Goal: Communication & Community: Answer question/provide support

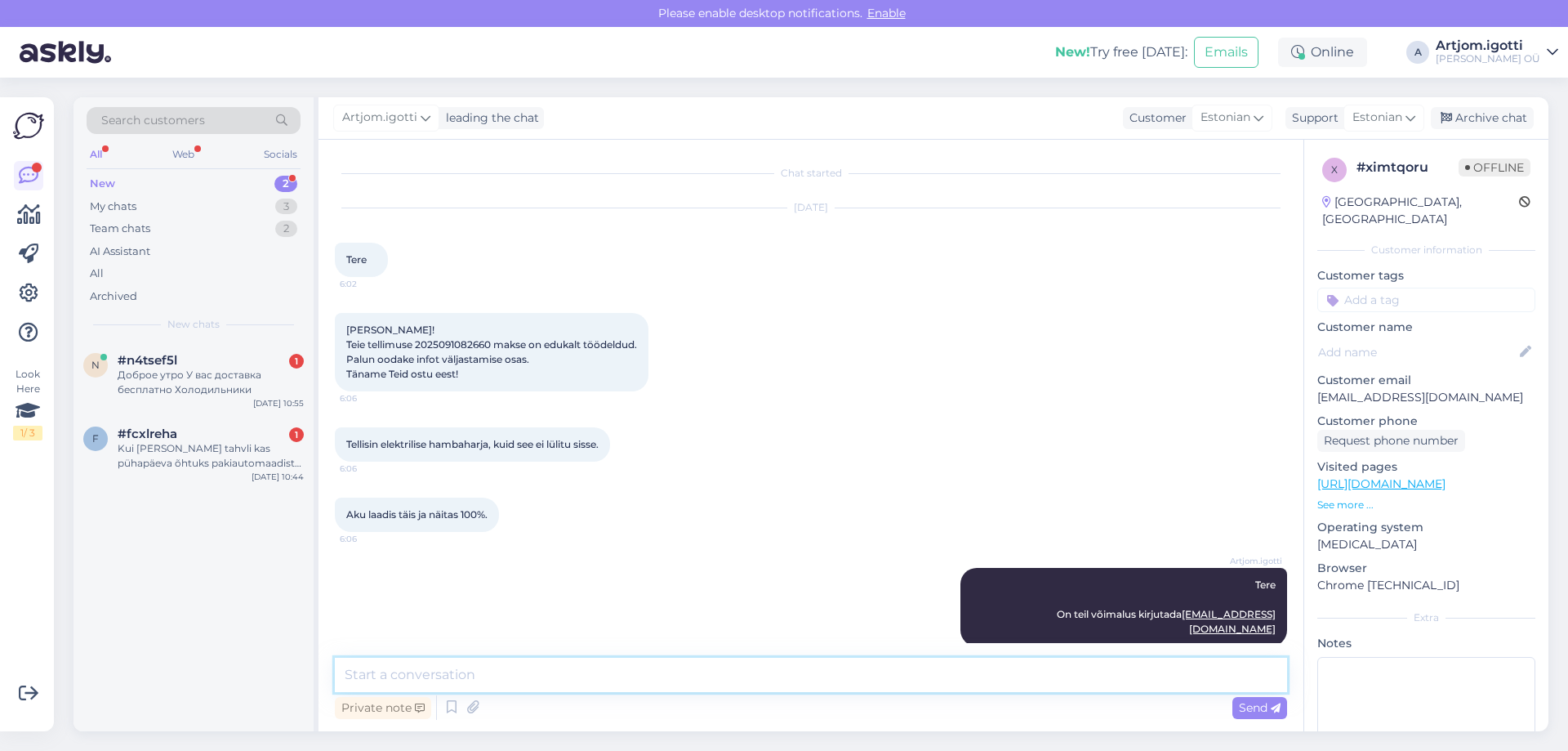
scroll to position [7, 0]
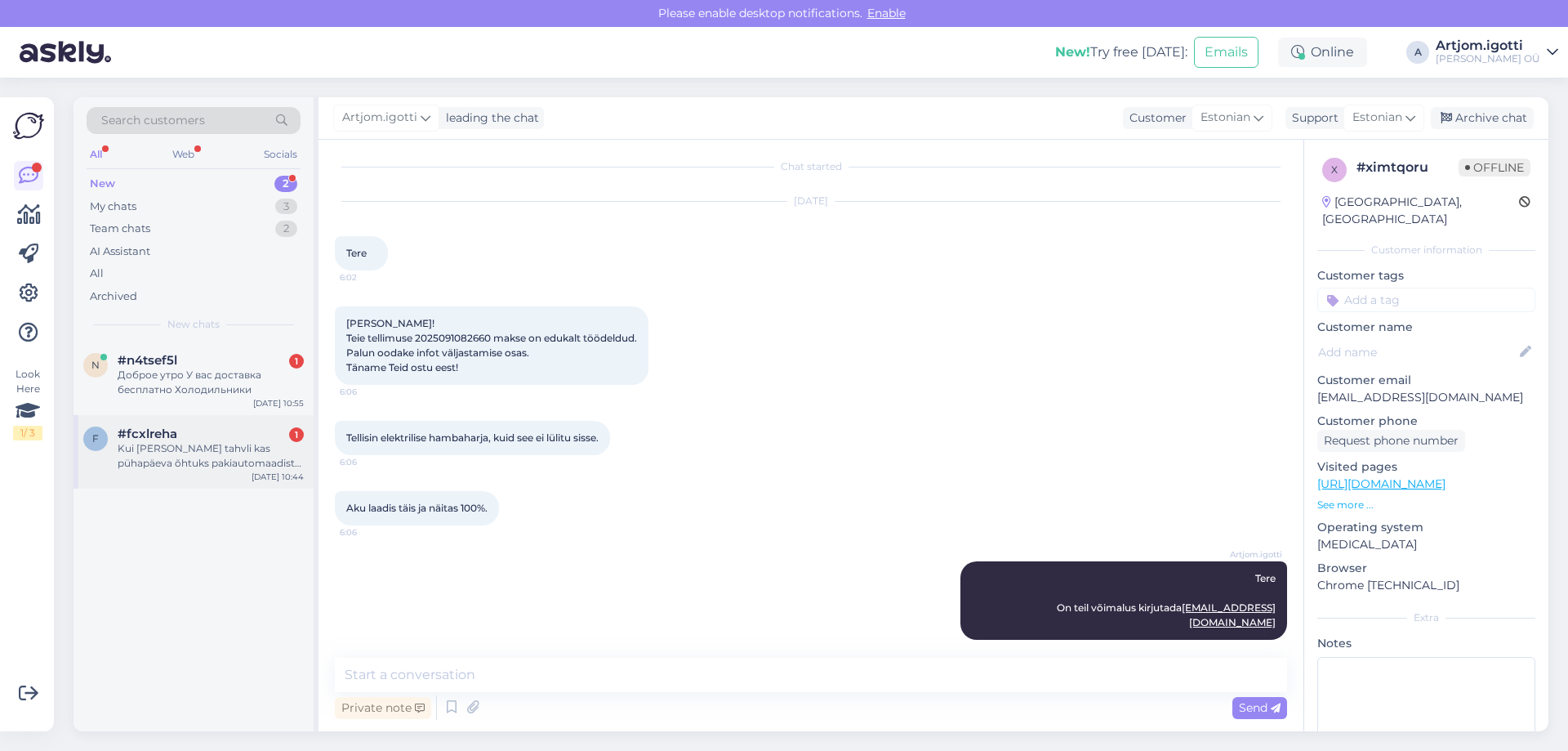
click at [230, 443] on div "Kui [PERSON_NAME] tahvli kas pühapäeva õhtuks pakiautomaadist kätte saan? Kiire!" at bounding box center [210, 456] width 187 height 30
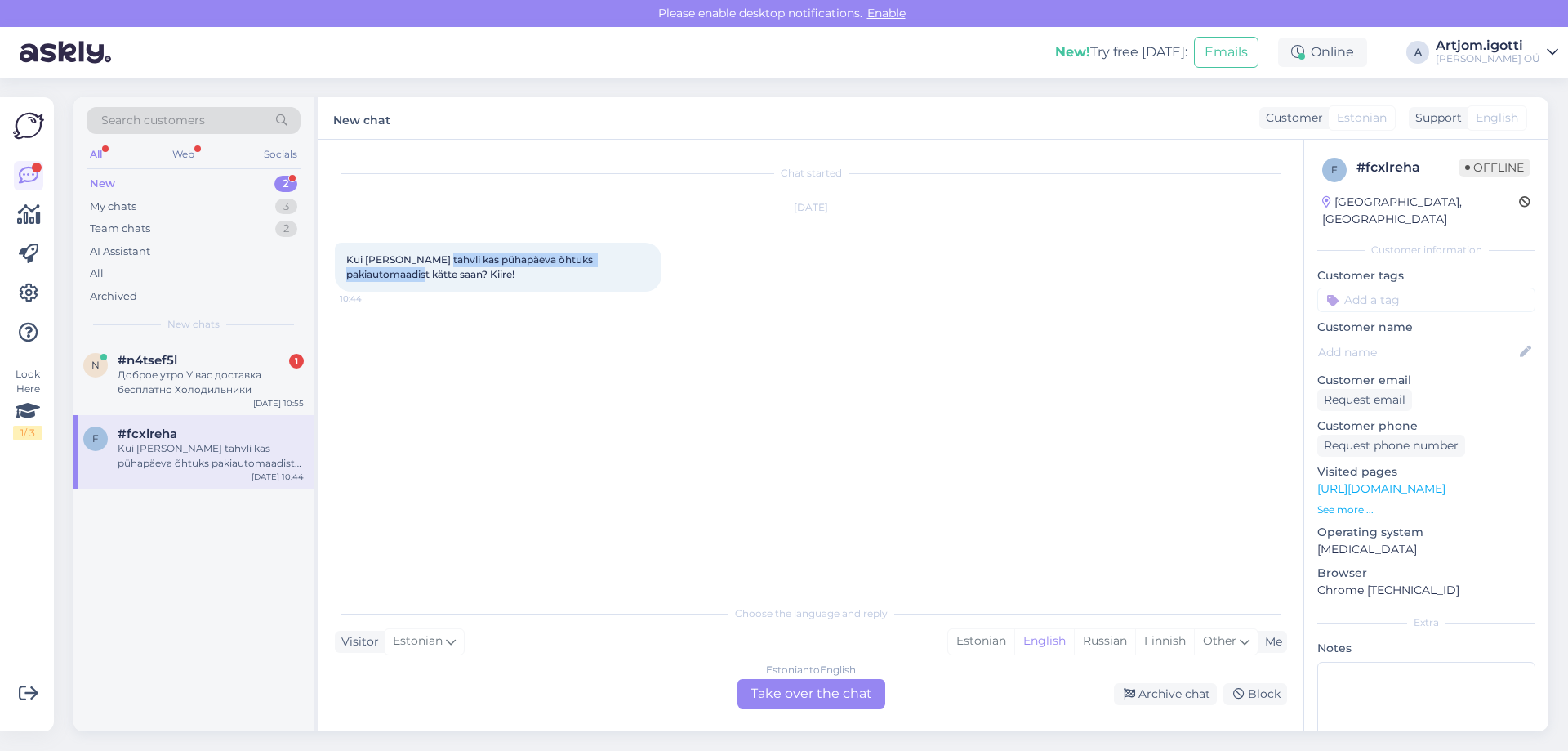
drag, startPoint x: 430, startPoint y: 260, endPoint x: 658, endPoint y: 254, distance: 228.1
click at [658, 254] on div "Kui [PERSON_NAME] tahvli kas pühapäeva õhtuks pakiautomaadist kätte saan? Kiire…" at bounding box center [497, 267] width 327 height 49
click at [394, 277] on span "Kui [PERSON_NAME] tahvli kas pühapäeva õhtuks pakiautomaadist kätte saan? Kiire!" at bounding box center [471, 266] width 249 height 27
click at [965, 638] on div "Estonian" at bounding box center [981, 640] width 66 height 25
drag, startPoint x: 832, startPoint y: 682, endPoint x: 812, endPoint y: 688, distance: 20.9
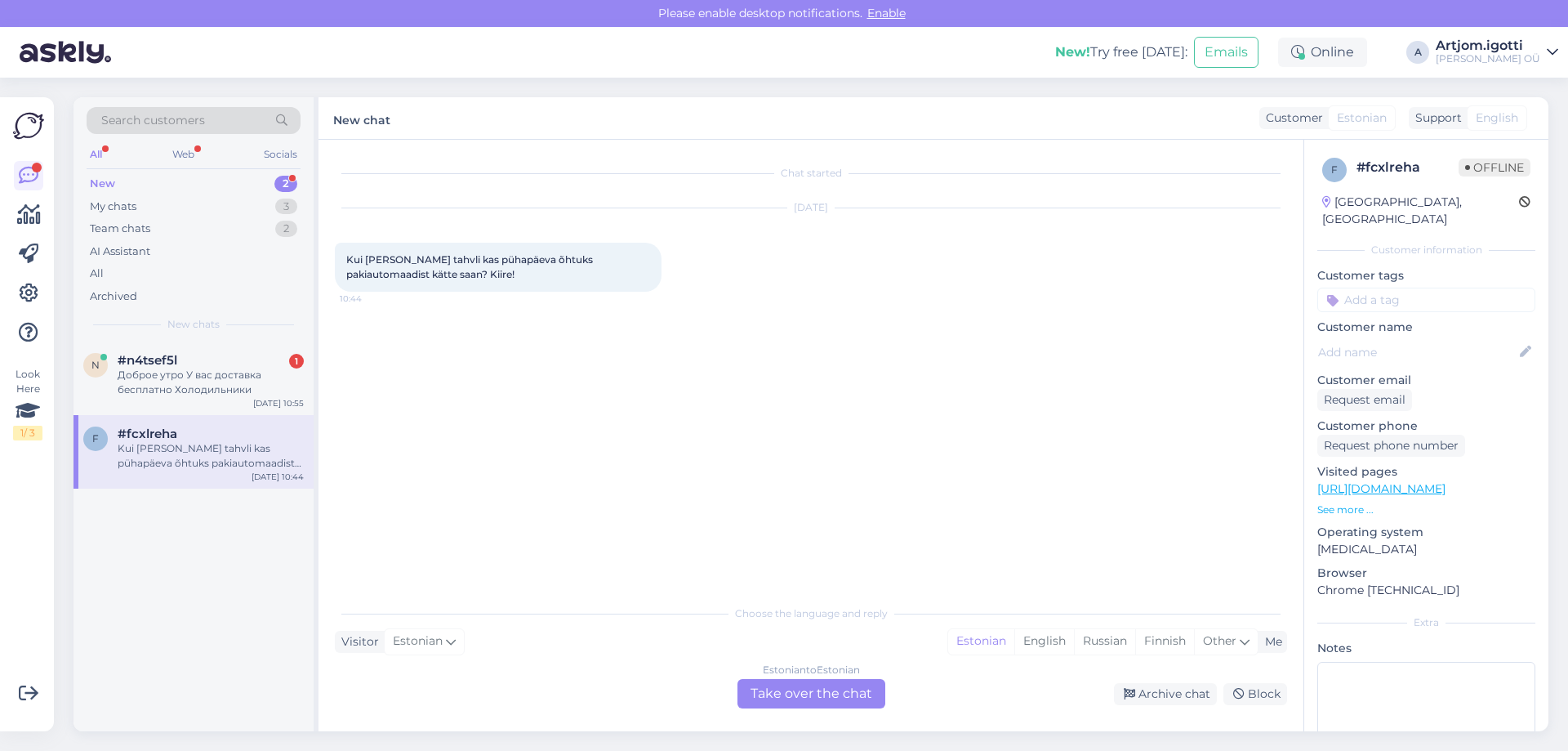
click at [830, 683] on div "Estonian to Estonian Take over the chat" at bounding box center [811, 694] width 148 height 30
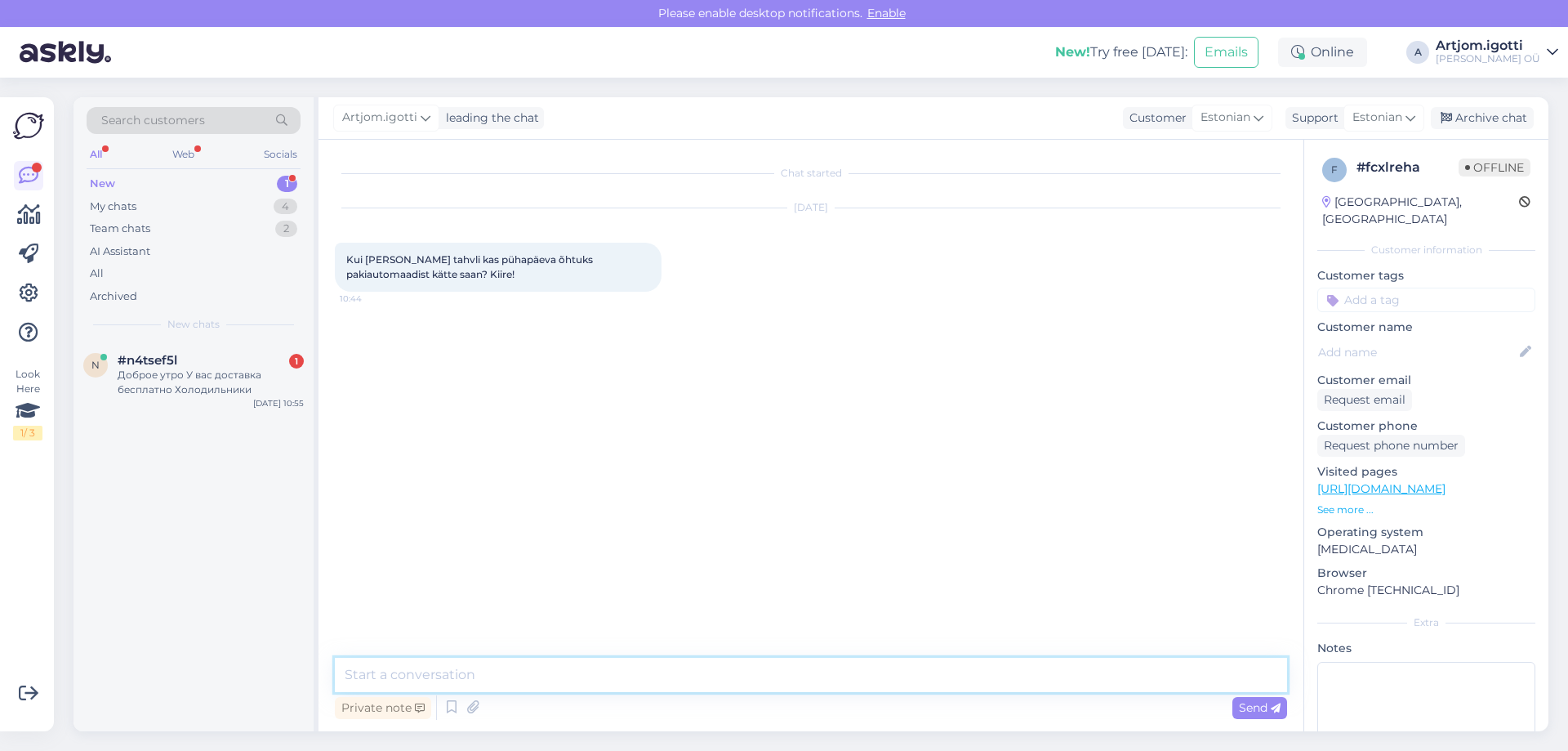
click at [626, 686] on textarea at bounding box center [810, 674] width 952 height 35
type textarea "[PERSON_NAME]"
type textarea "Tere"
type textarea "DPD ei vii nädalavahetusel, kiirem on saada kohapeal, kui see toode on seal ole…"
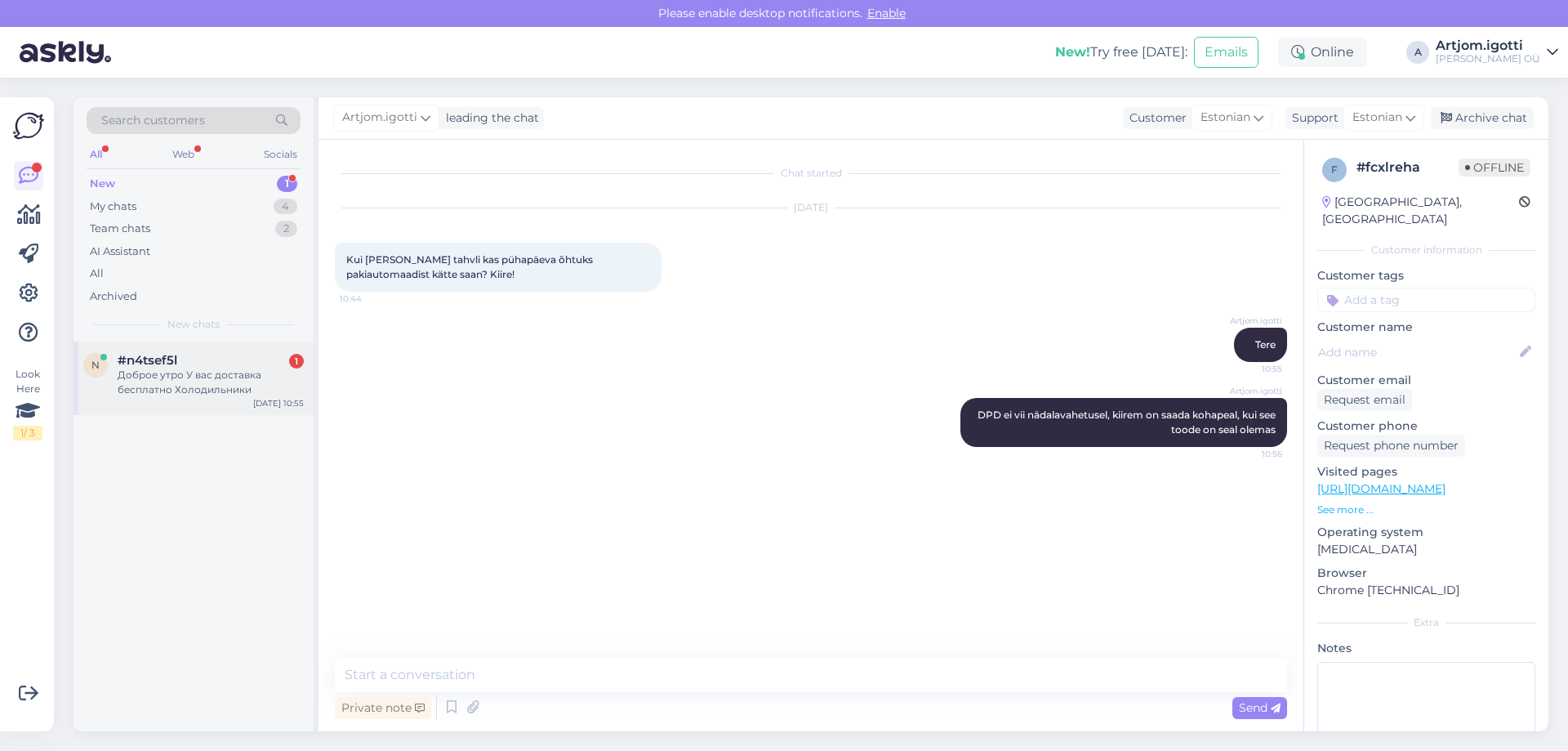
click at [191, 382] on div "Доброе утро У вас доставка бесплатно Холодильники" at bounding box center [210, 382] width 187 height 30
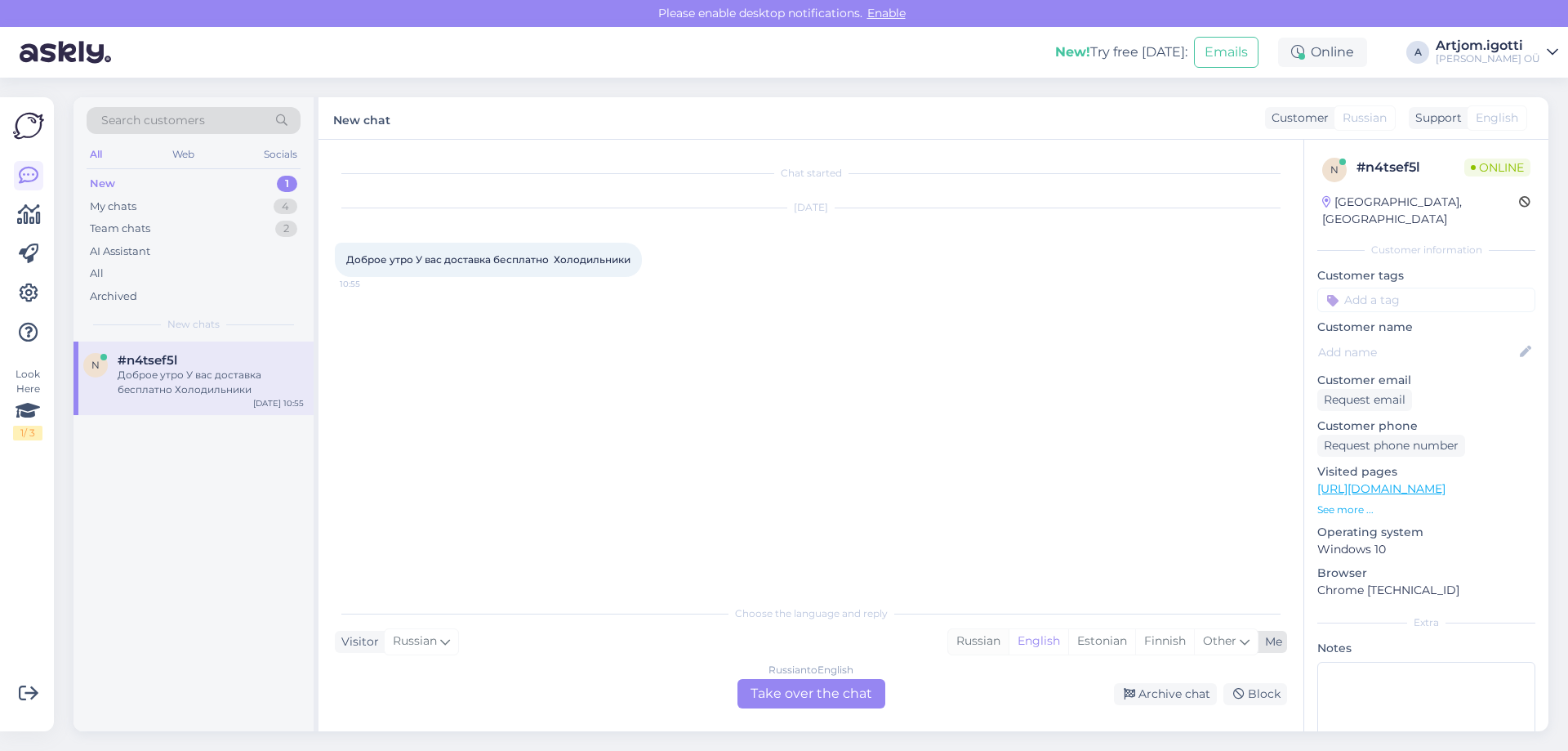
click at [974, 642] on div "Russian" at bounding box center [978, 640] width 60 height 25
click at [822, 694] on div "Russian to Russian Take over the chat" at bounding box center [811, 694] width 148 height 30
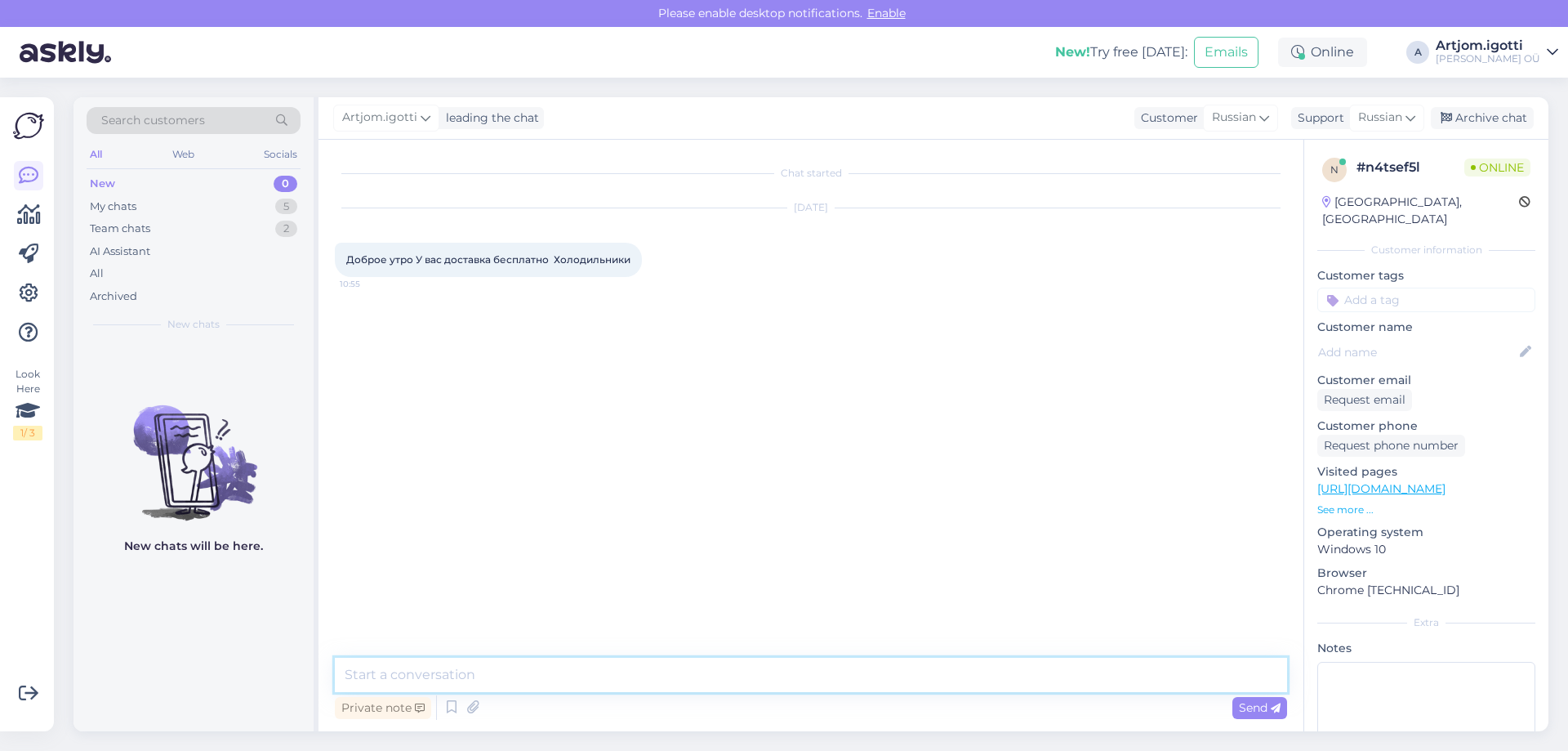
click at [571, 675] on textarea at bounding box center [810, 674] width 952 height 35
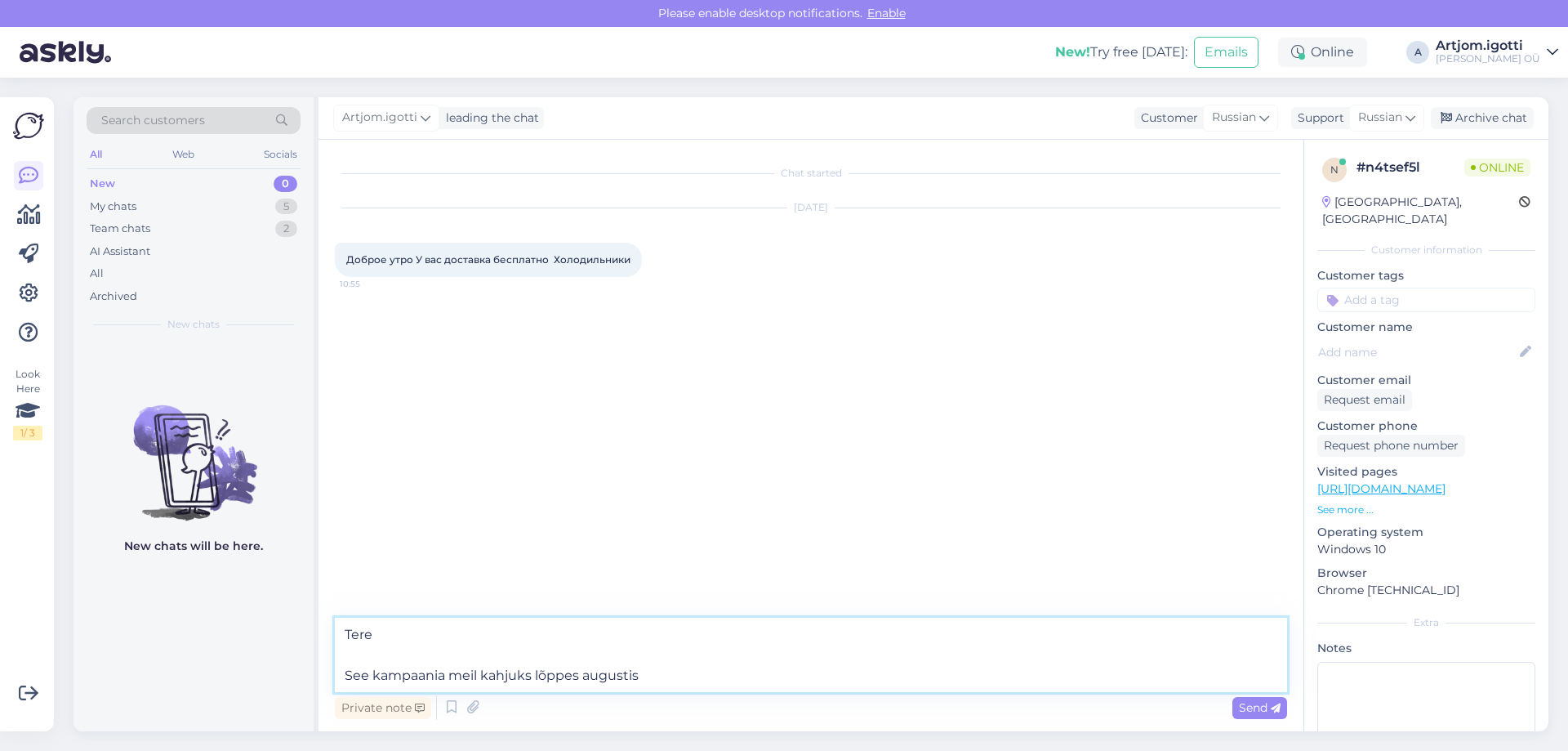
type textarea "Tere See kampaania meil kahjuks lõppes augustis."
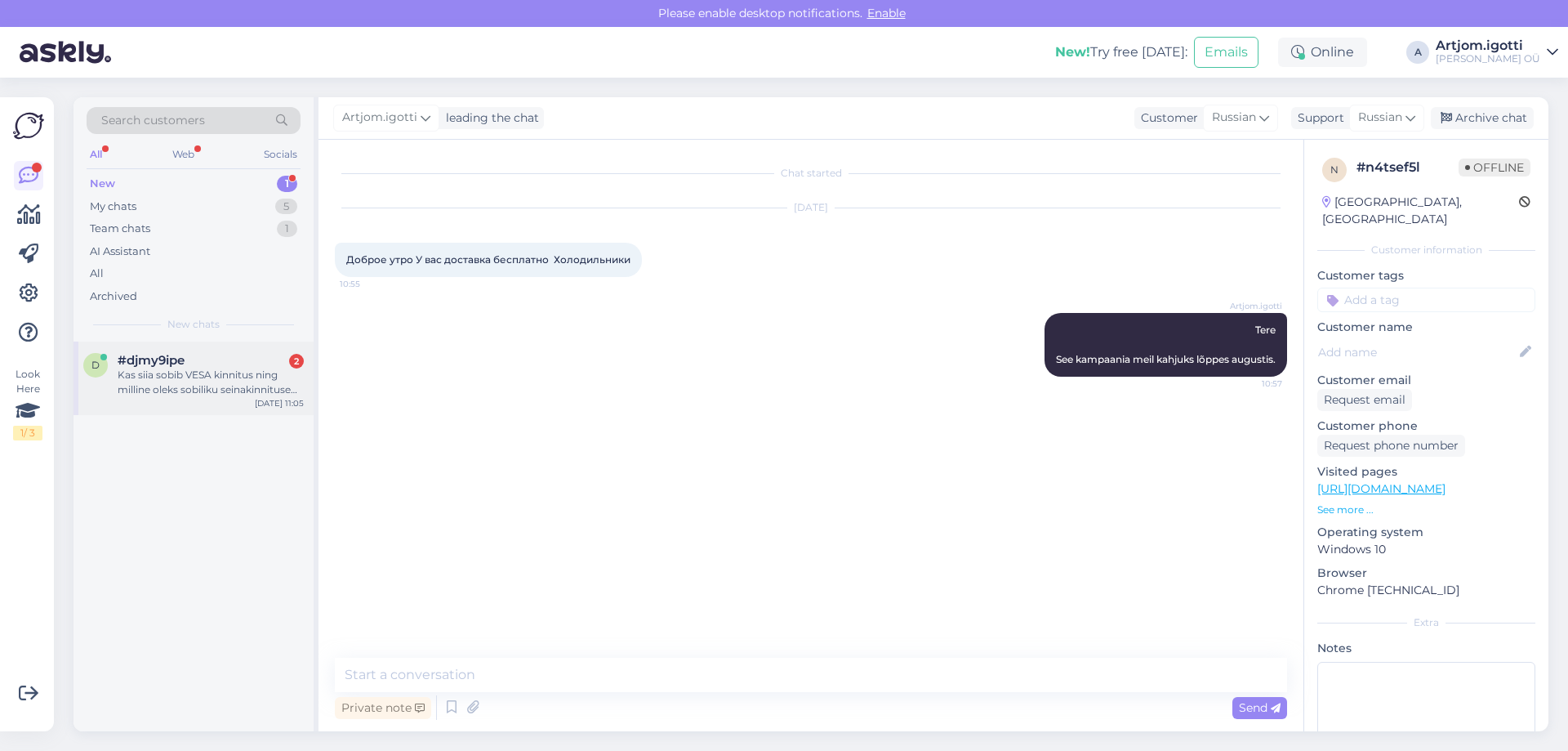
click at [211, 365] on div "#djmy9ipe 2" at bounding box center [210, 360] width 187 height 15
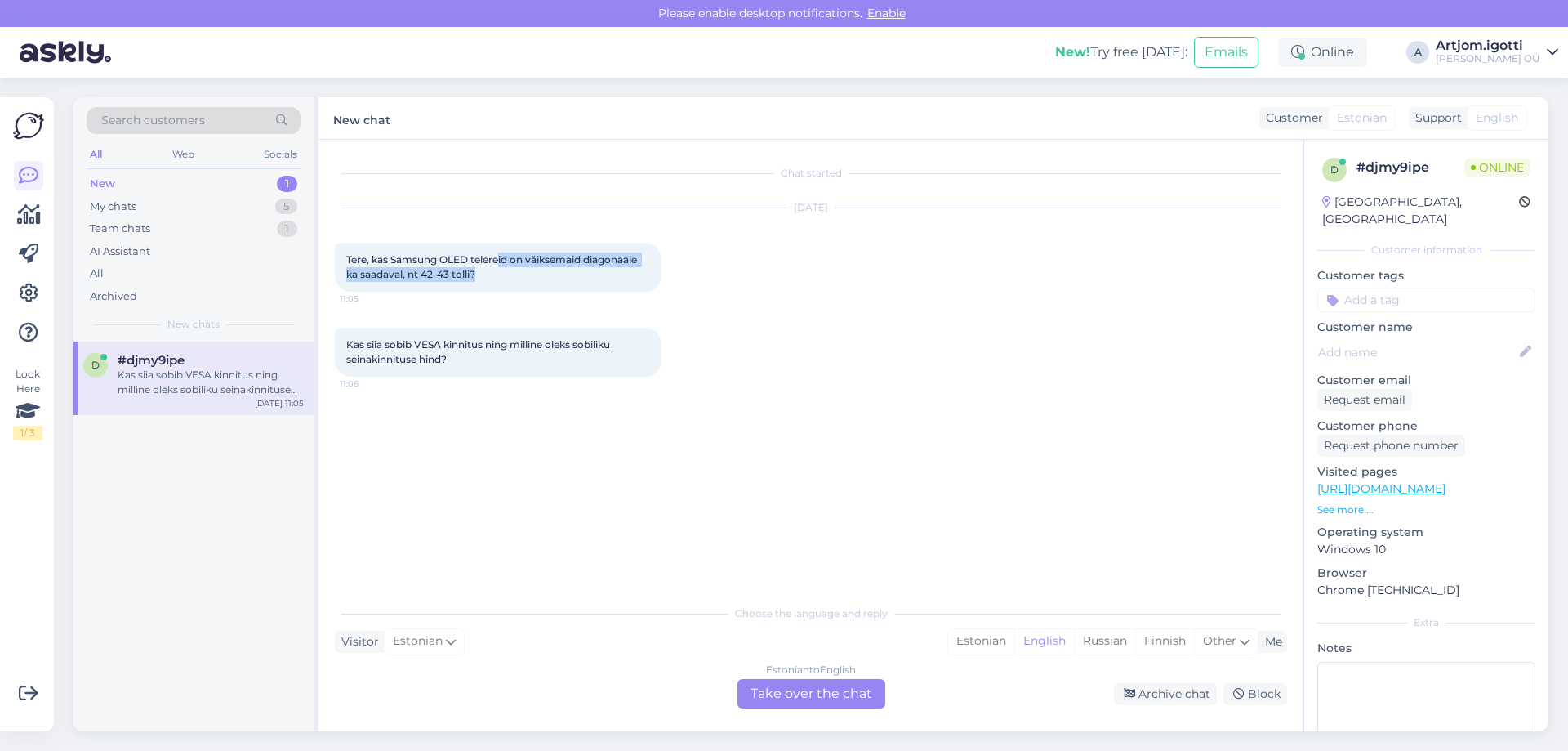
drag, startPoint x: 514, startPoint y: 258, endPoint x: 495, endPoint y: 273, distance: 24.2
click at [495, 273] on div "Tere, kas Samsung OLED telereid on väiksemaid diagonaale ka saadaval, nt 42-43 …" at bounding box center [497, 267] width 327 height 49
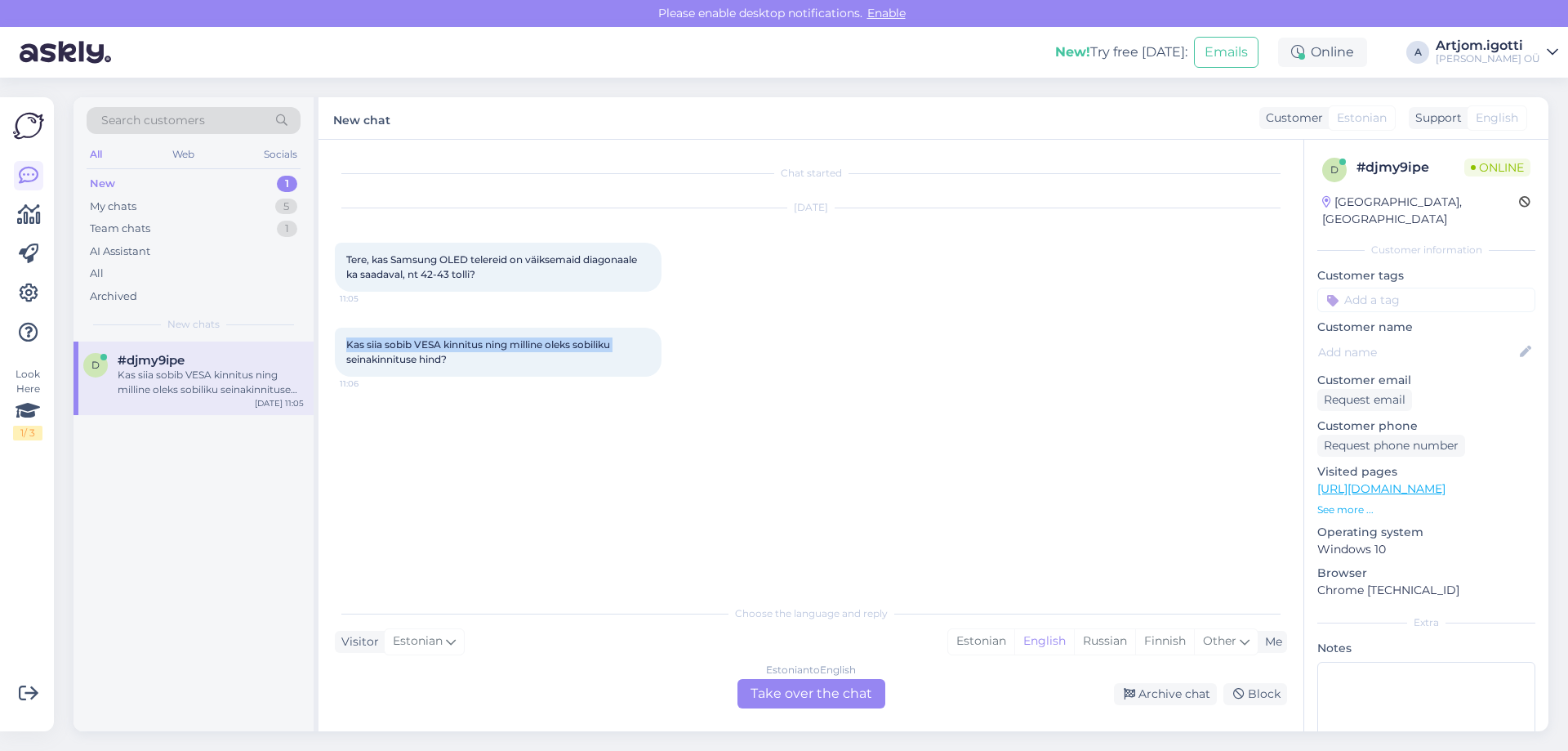
drag, startPoint x: 344, startPoint y: 342, endPoint x: 627, endPoint y: 348, distance: 283.1
click at [636, 346] on div "Kas siia sobib VESA kinnitus ning milline oleks sobiliku seinakinnituse hind? 1…" at bounding box center [497, 352] width 327 height 49
drag, startPoint x: 366, startPoint y: 353, endPoint x: 472, endPoint y: 354, distance: 106.0
click at [472, 354] on div "Kas siia sobib VESA kinnitus ning milline oleks sobiliku seinakinnituse hind? 1…" at bounding box center [497, 352] width 327 height 49
click at [985, 636] on div "Estonian" at bounding box center [981, 640] width 66 height 25
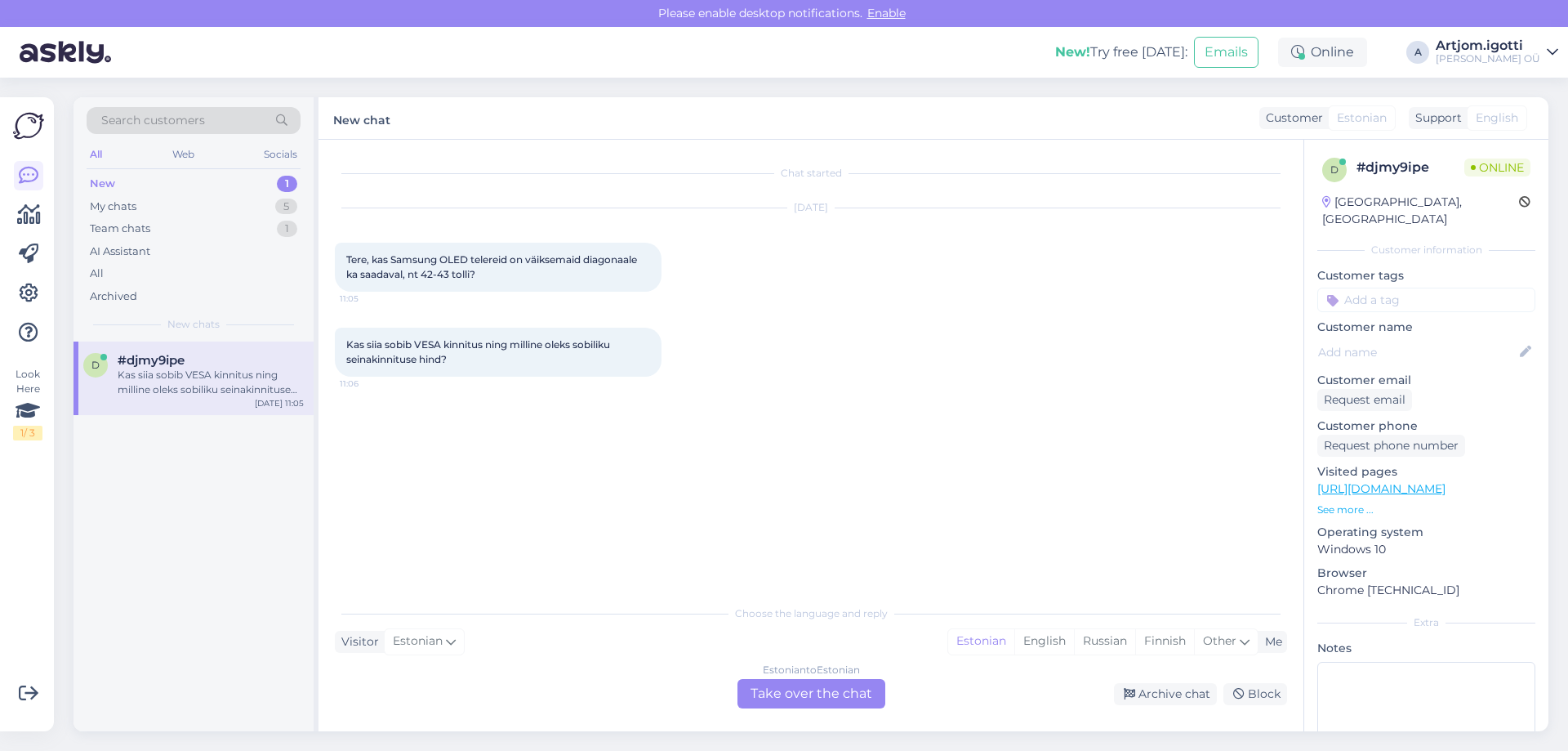
click at [825, 683] on div "Estonian to Estonian Take over the chat" at bounding box center [811, 694] width 148 height 30
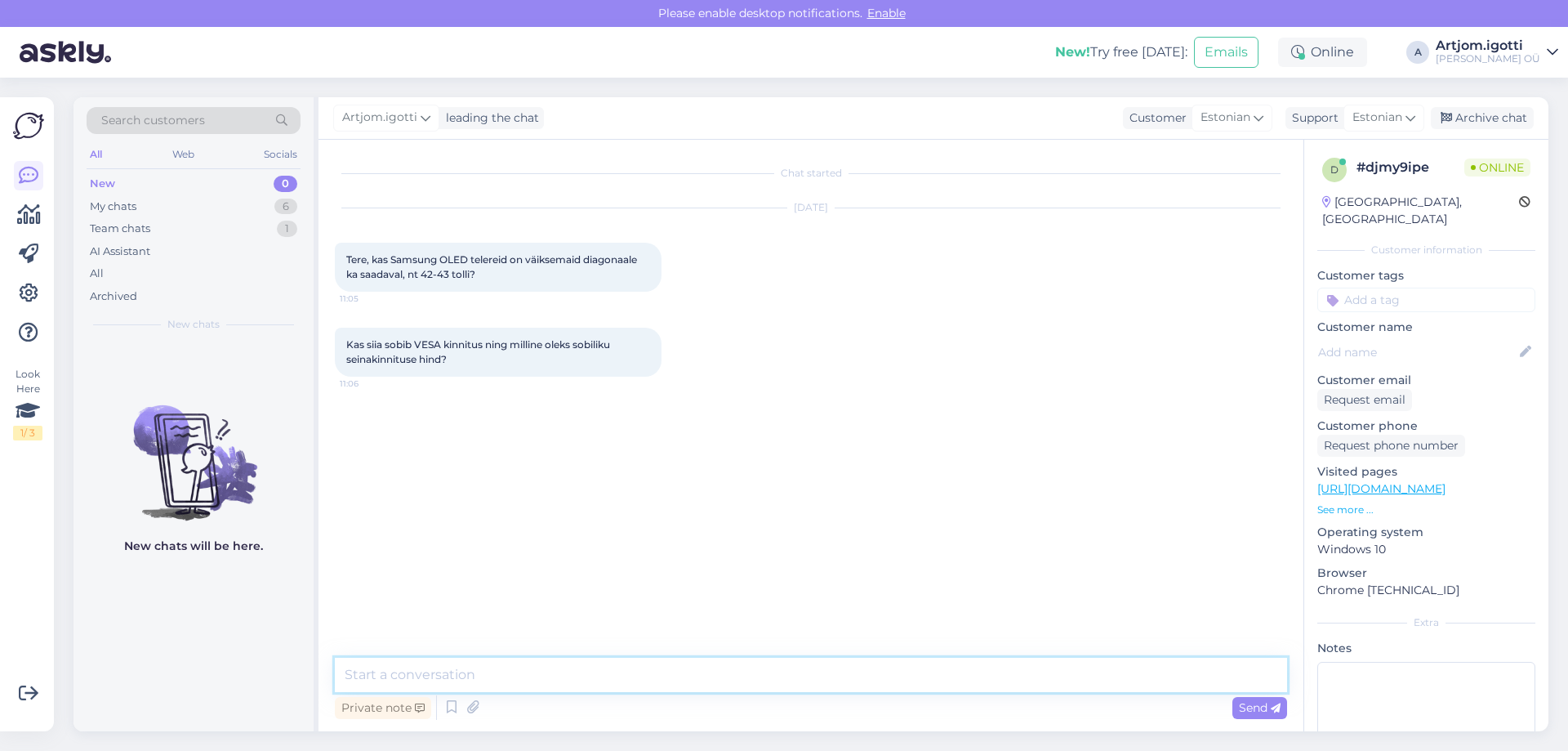
click at [677, 666] on textarea at bounding box center [810, 674] width 952 height 35
type textarea "Tere"
click at [419, 683] on textarea at bounding box center [810, 674] width 952 height 35
type textarea "¤"
type textarea "48 tolli on minimum [PERSON_NAME] ei ole spetsialset kinnitust, saab ka kasutad…"
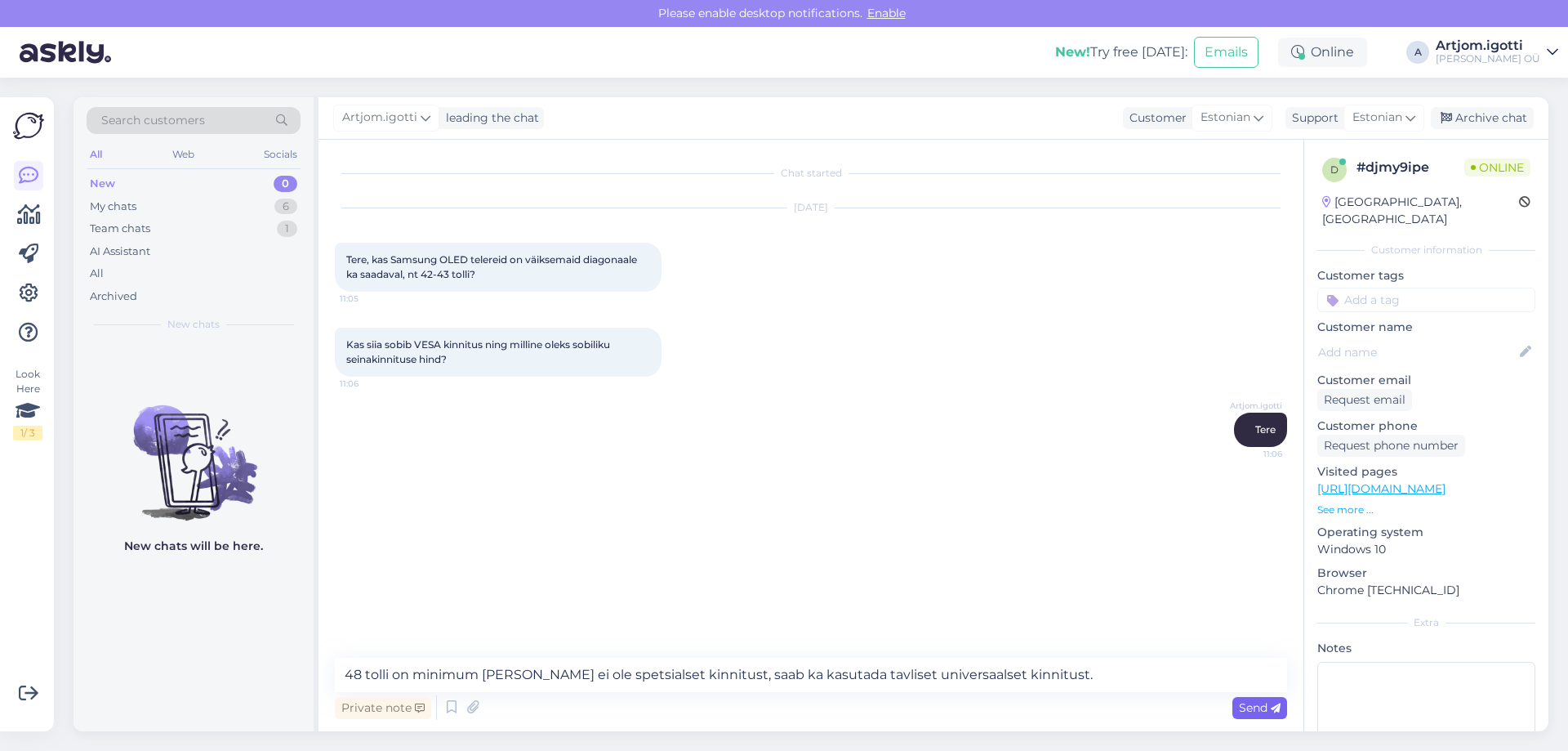
click at [1241, 704] on span "Send" at bounding box center [1260, 707] width 41 height 15
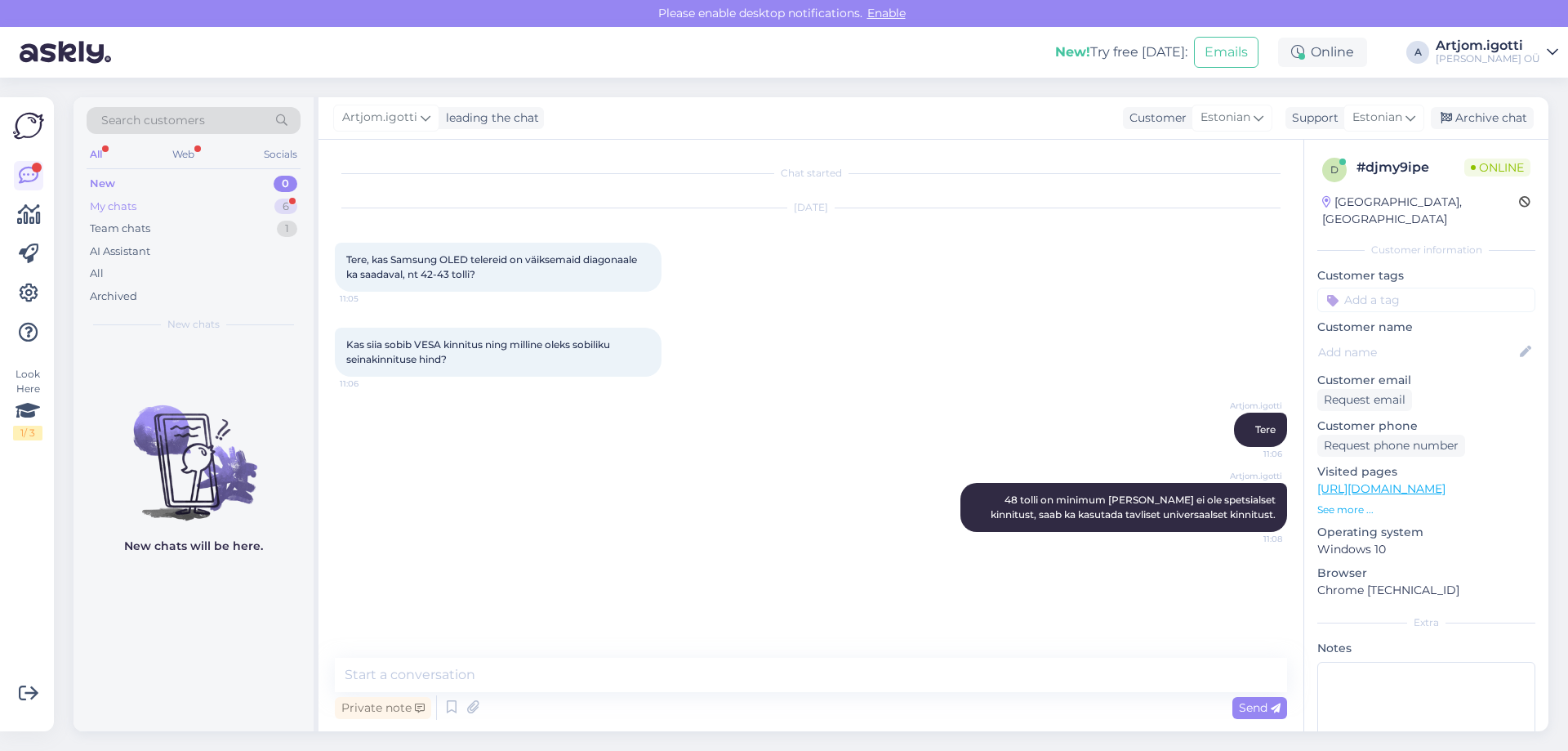
click at [232, 207] on div "My chats 6" at bounding box center [193, 206] width 214 height 23
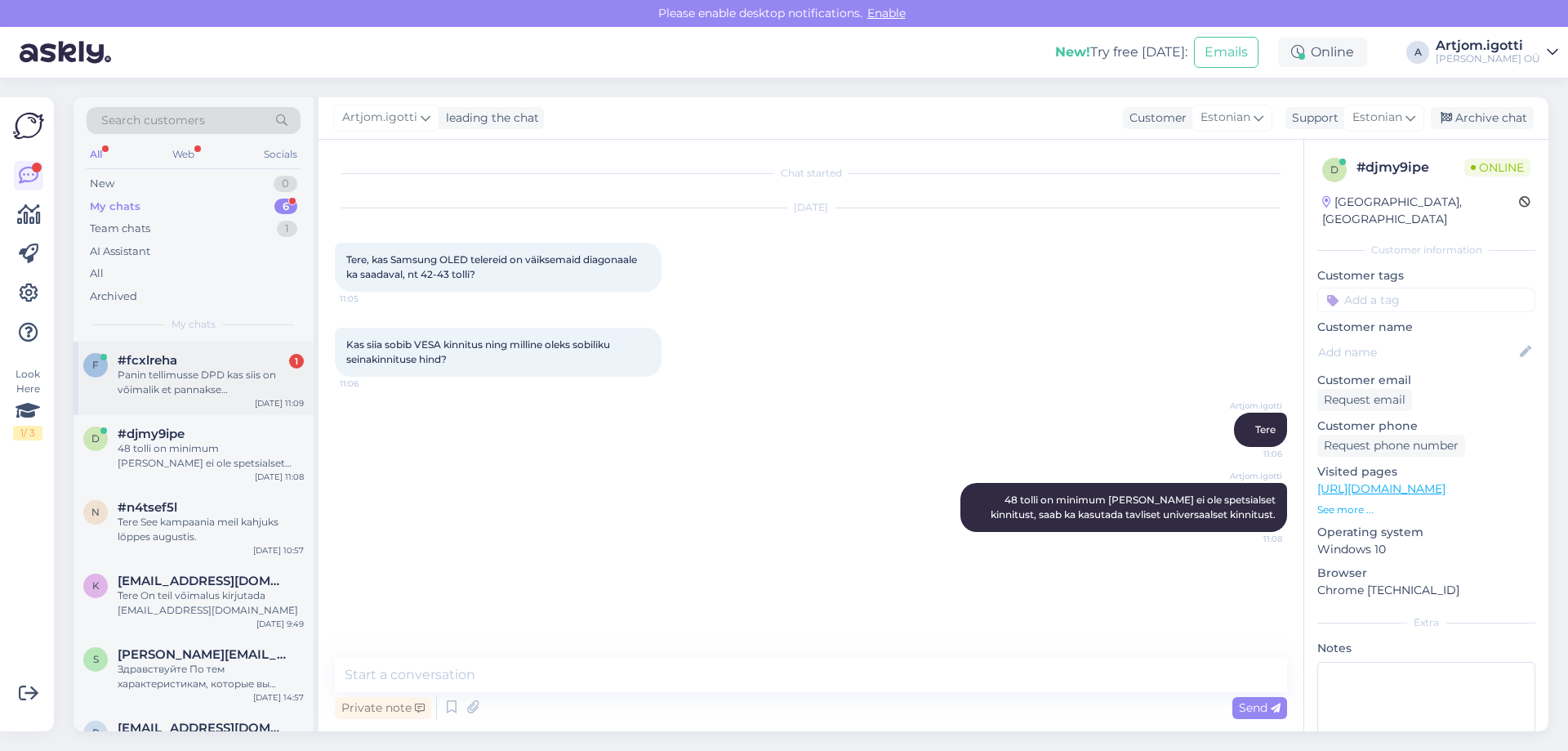
click at [213, 396] on div "Panin tellimusse DPD kas siis on võimalik et pannakse [PERSON_NAME] ja saan äkk…" at bounding box center [210, 382] width 187 height 30
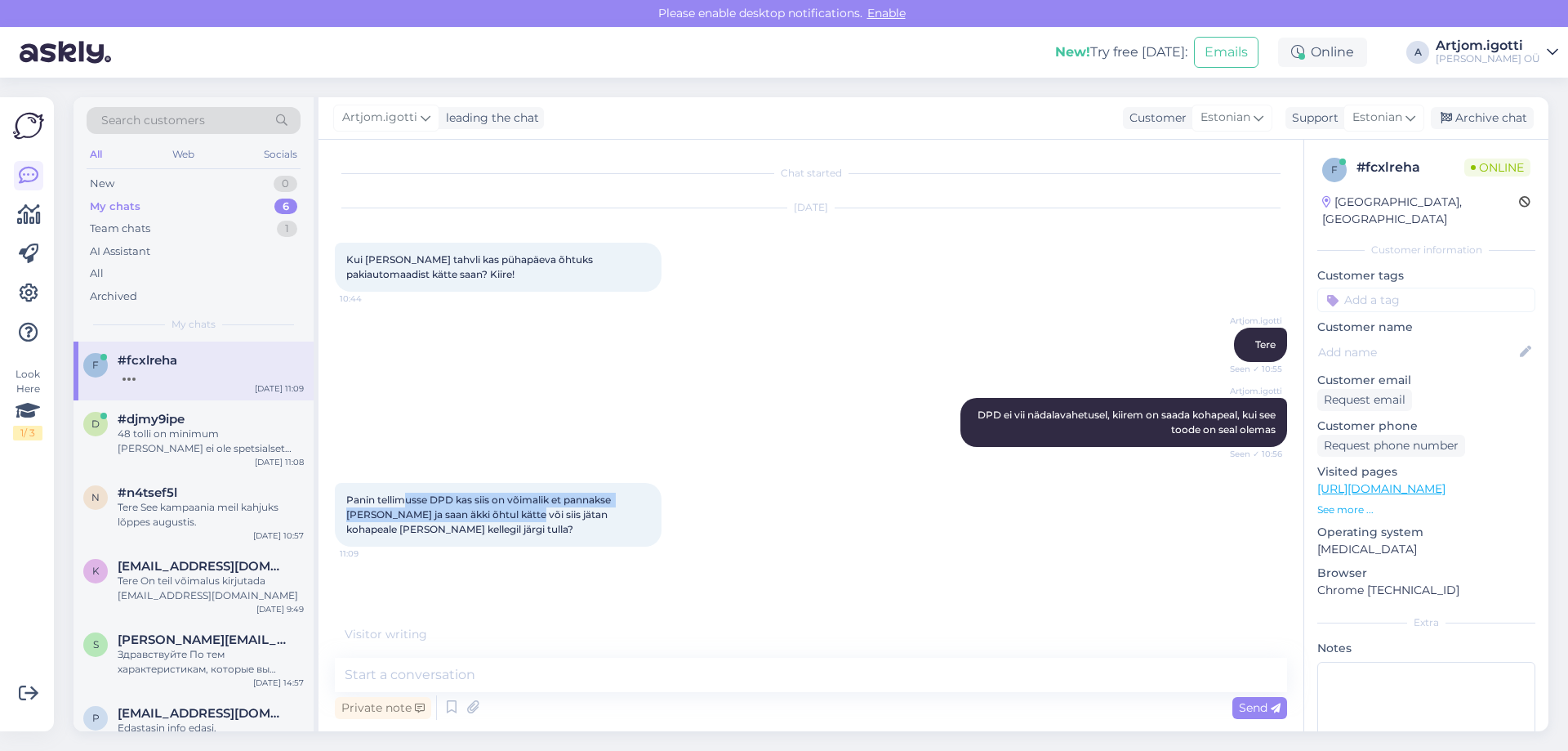
drag, startPoint x: 410, startPoint y: 498, endPoint x: 501, endPoint y: 512, distance: 92.1
click at [501, 512] on span "Panin tellimusse DPD kas siis on võimalik et pannakse [PERSON_NAME] ja saan äkk…" at bounding box center [480, 514] width 267 height 41
drag, startPoint x: 540, startPoint y: 514, endPoint x: 602, endPoint y: 516, distance: 62.0
click at [602, 516] on span "Panin tellimusse DPD kas siis on võimalik et pannakse [PERSON_NAME] ja saan äkk…" at bounding box center [480, 514] width 267 height 41
click at [428, 657] on textarea at bounding box center [810, 674] width 952 height 35
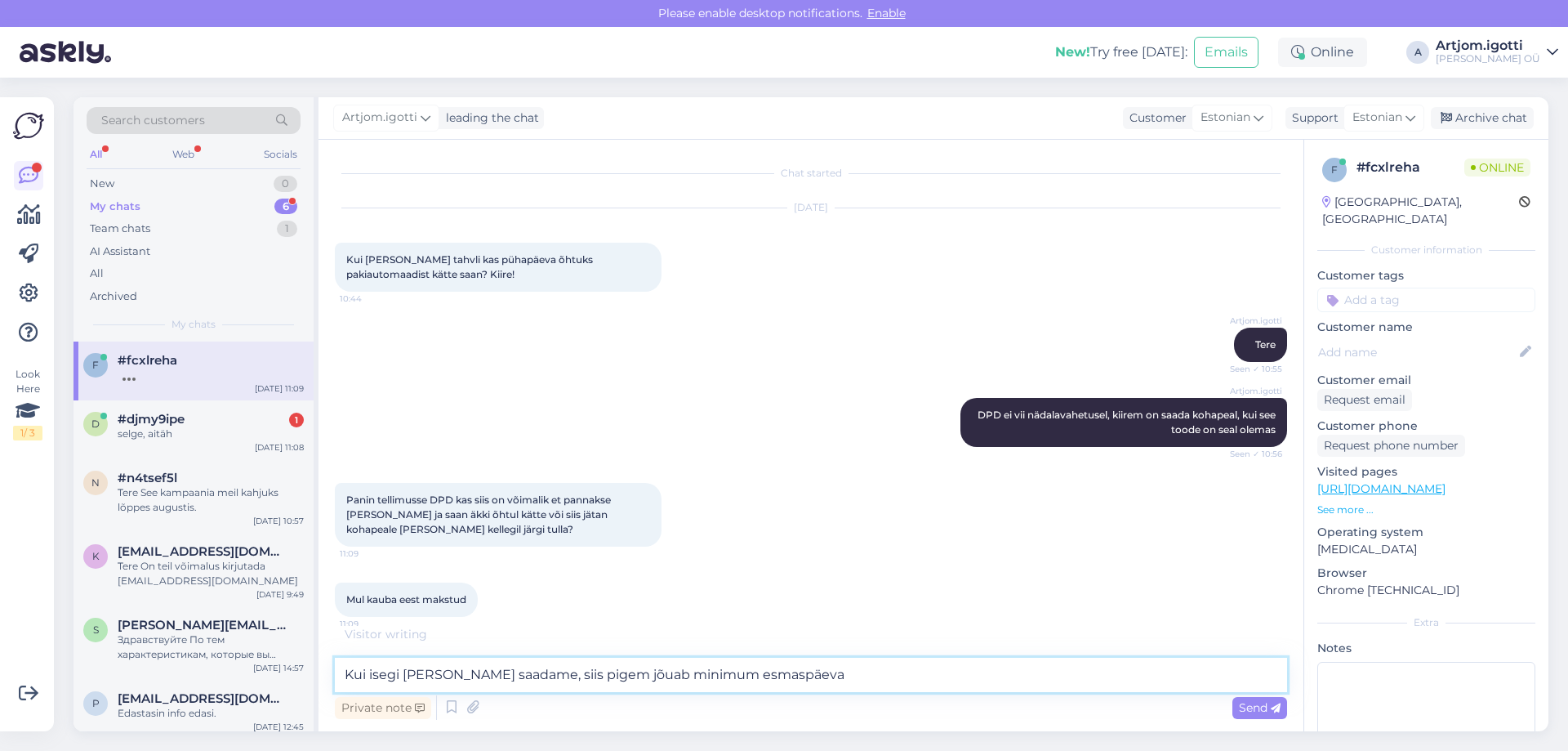
type textarea "Kui isegi [PERSON_NAME] saadame, siis pigem jõuab minimum esmaspäeval"
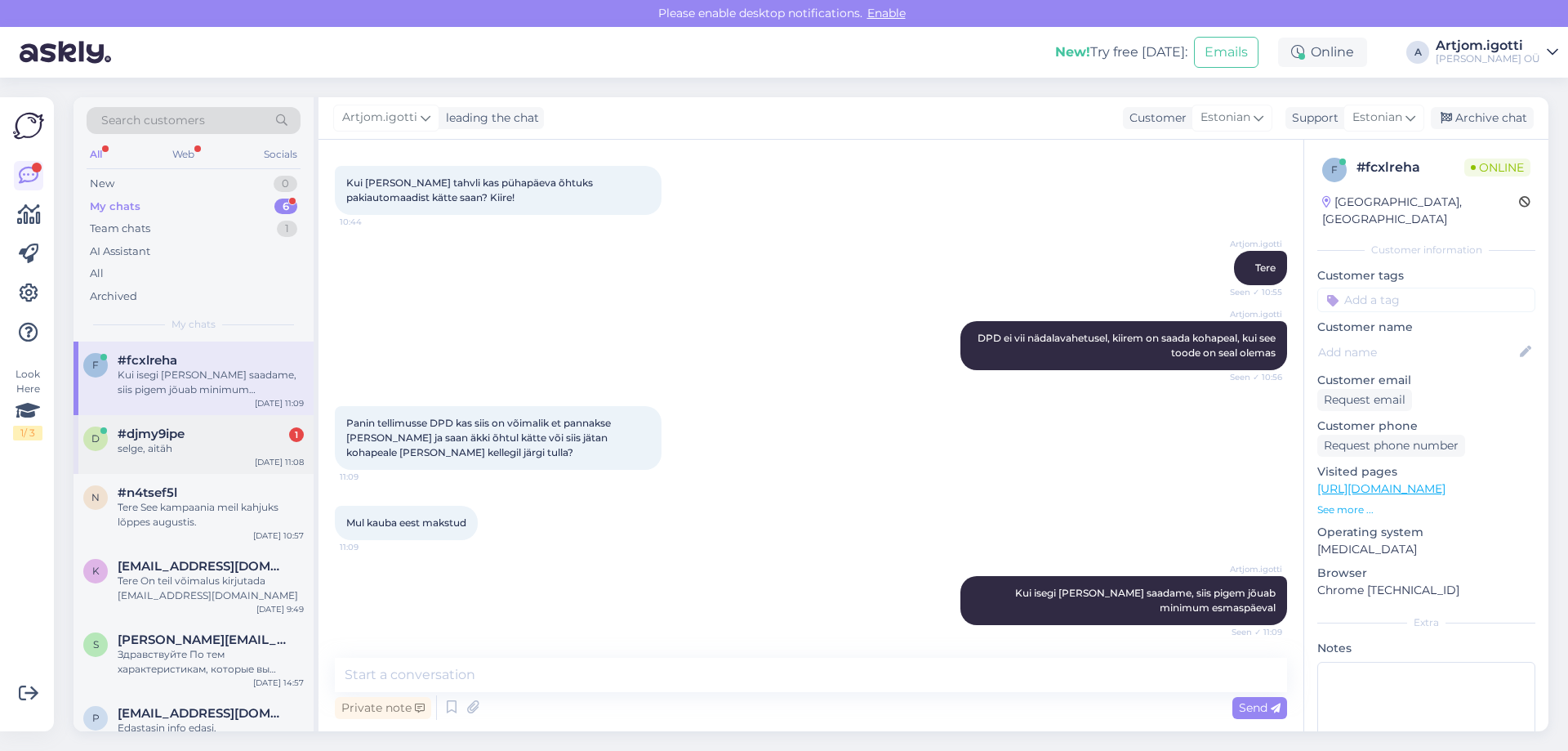
click at [209, 429] on div "#djmy9ipe 1" at bounding box center [210, 433] width 187 height 15
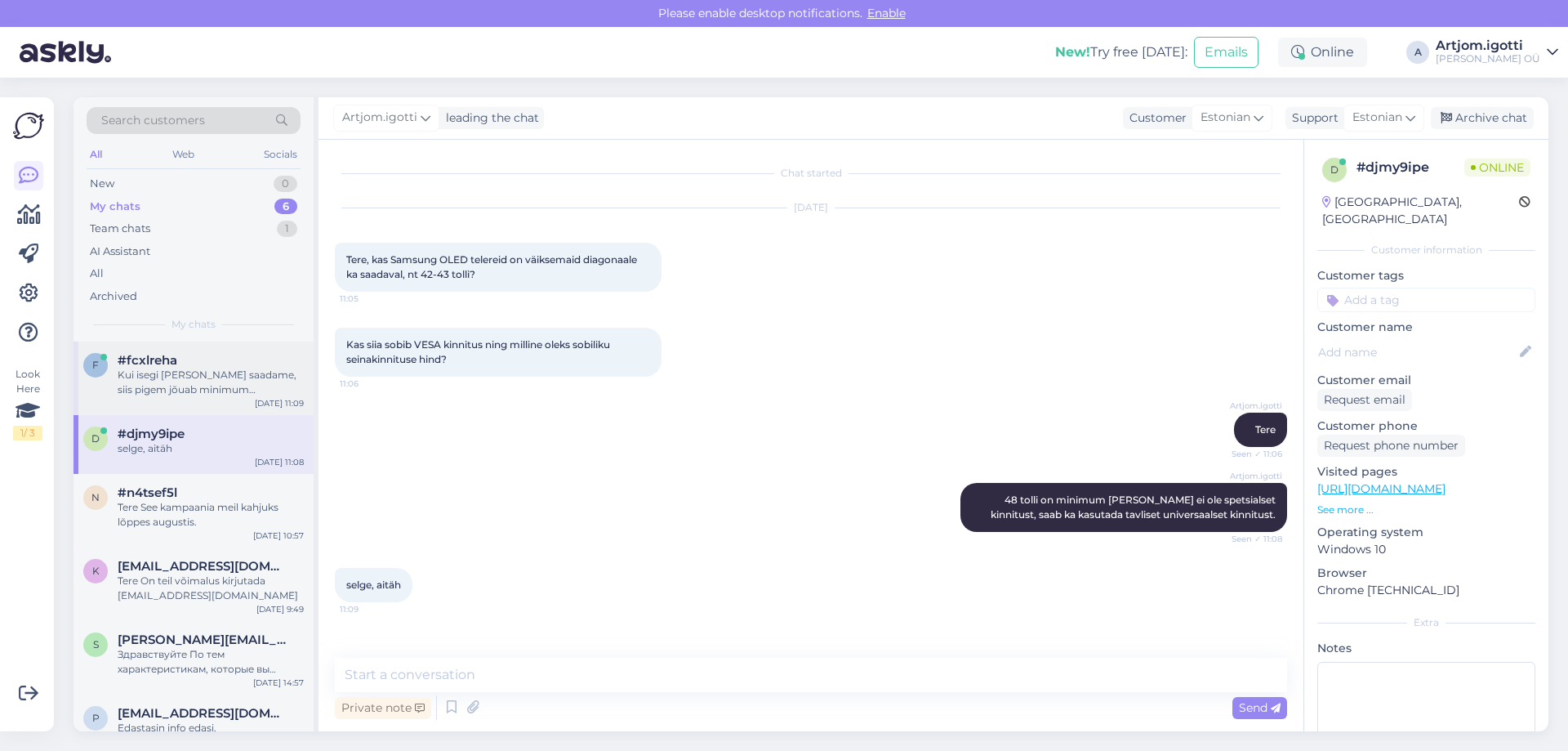
click at [257, 377] on div "Kui isegi [PERSON_NAME] saadame, siis pigem jõuab minimum esmaspäeval" at bounding box center [210, 382] width 187 height 30
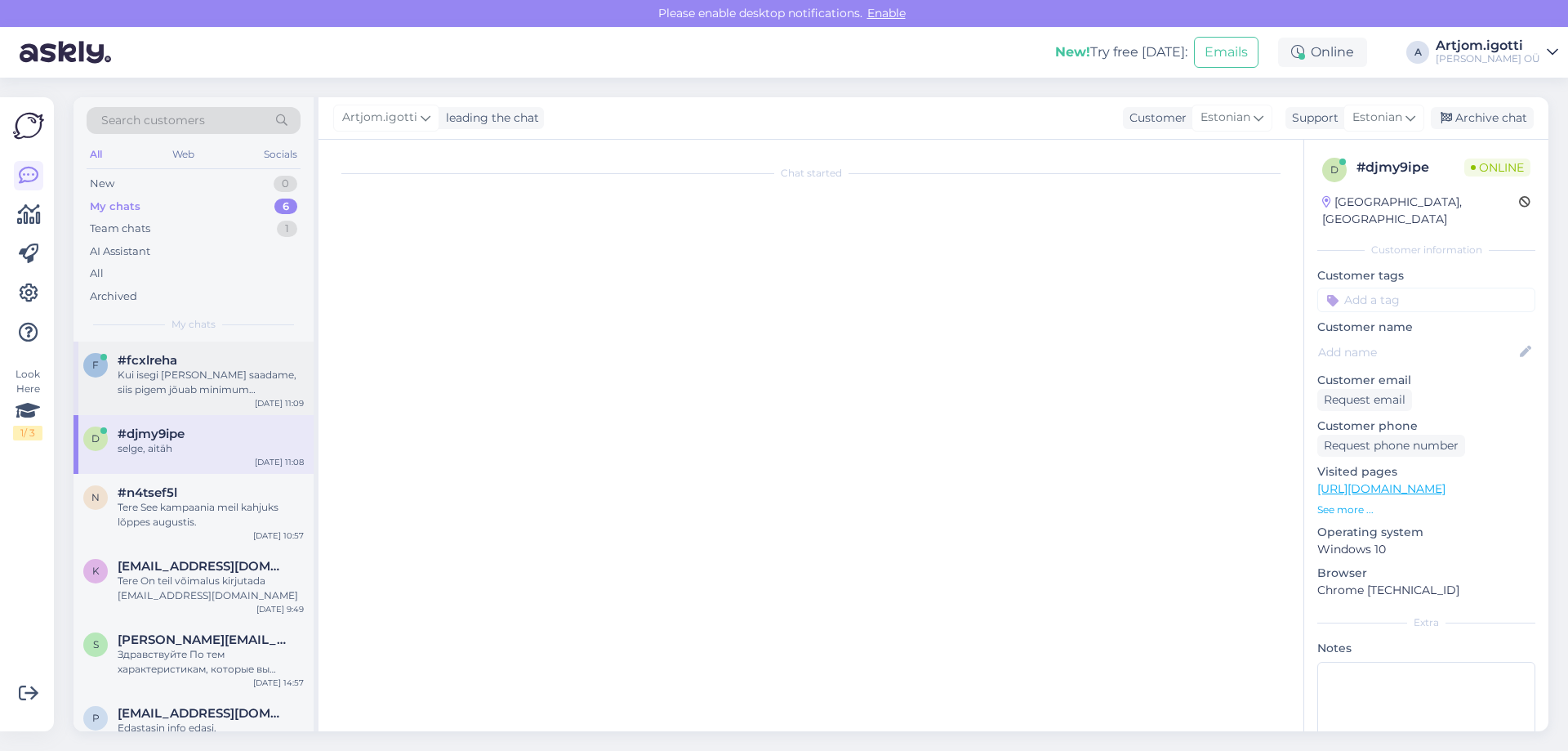
scroll to position [77, 0]
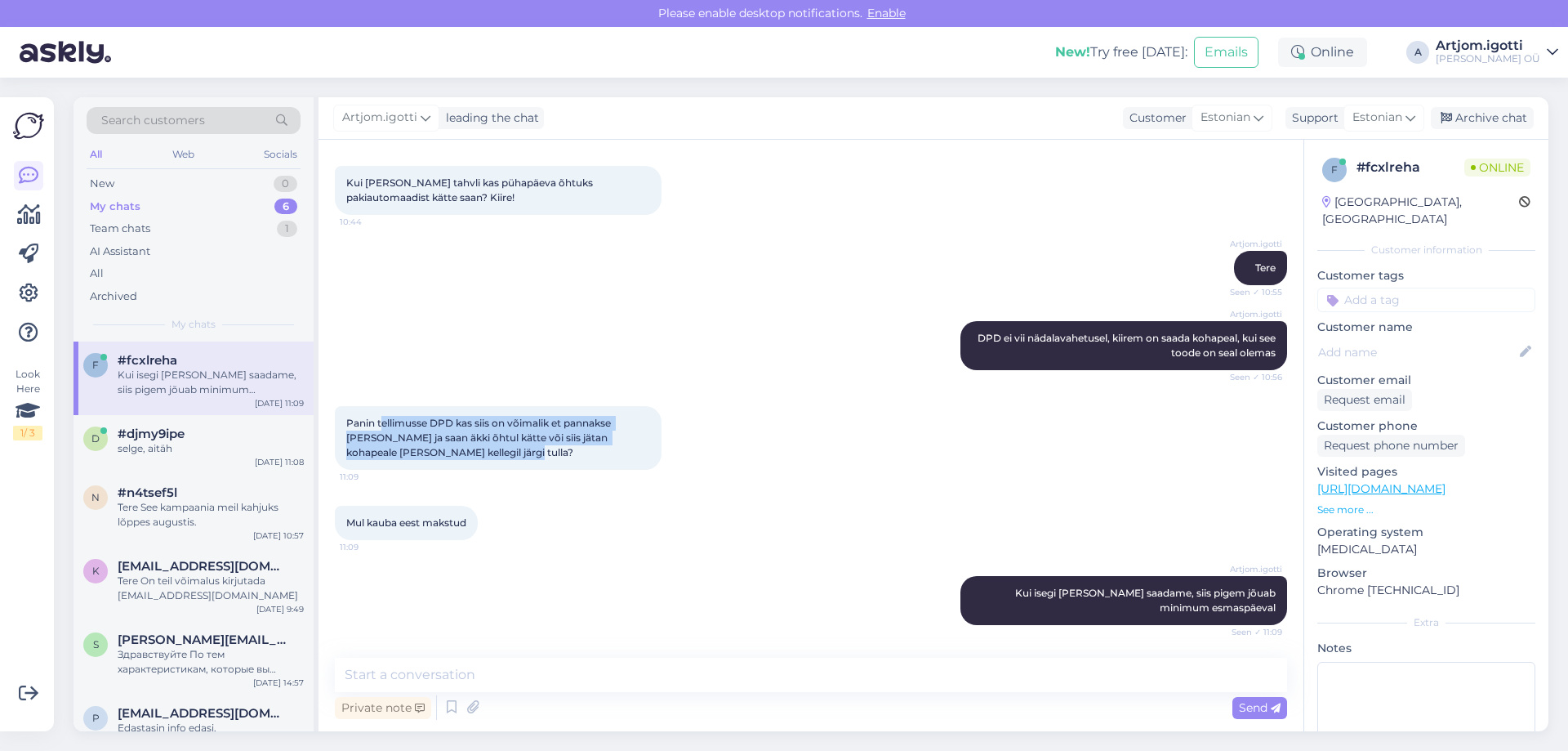
drag, startPoint x: 381, startPoint y: 417, endPoint x: 520, endPoint y: 452, distance: 143.3
click at [520, 452] on div "Panin tellimusse DPD kas siis on võimalik et pannakse [PERSON_NAME] ja saan äkk…" at bounding box center [497, 437] width 327 height 64
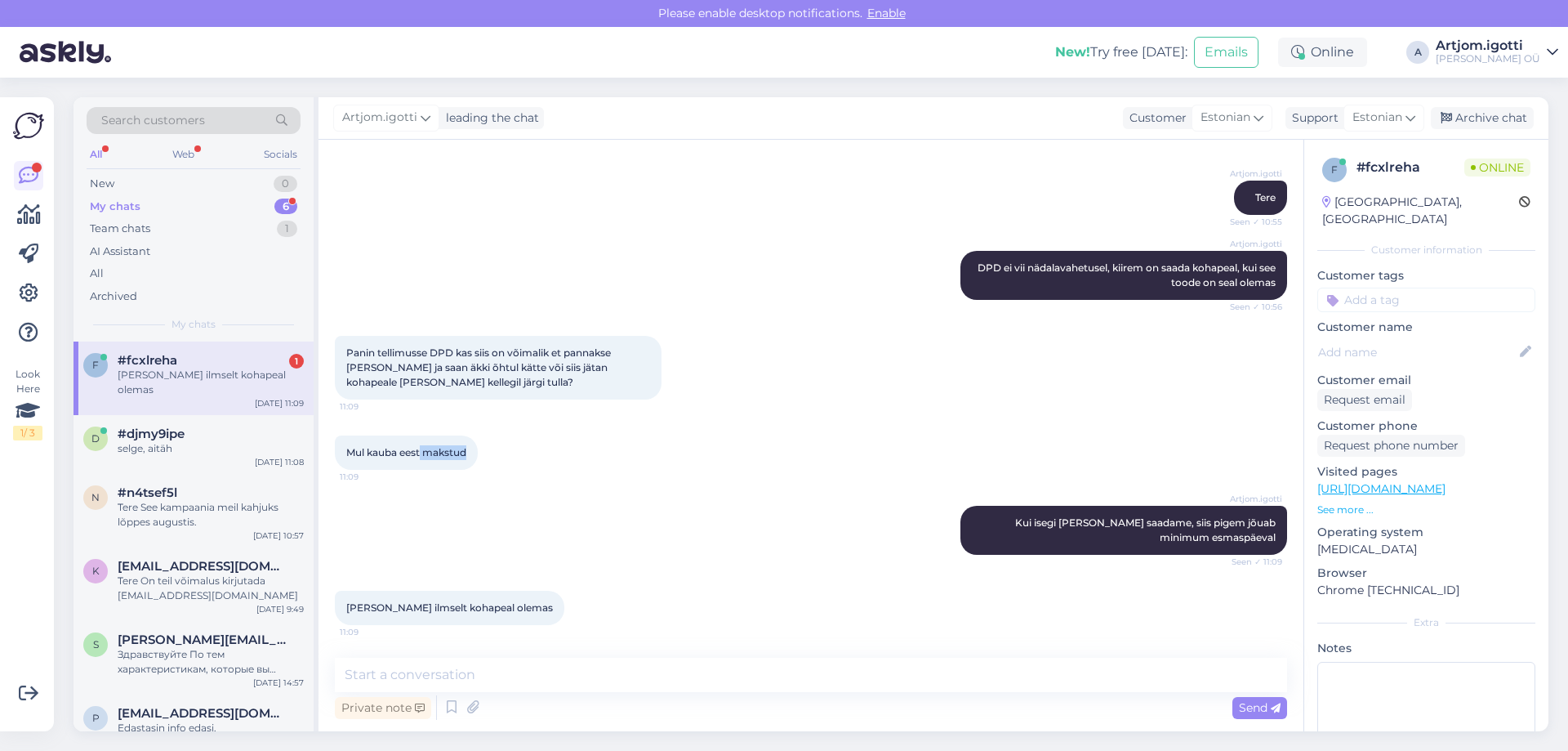
drag, startPoint x: 420, startPoint y: 447, endPoint x: 493, endPoint y: 462, distance: 74.5
click at [508, 446] on div "Mul kauba eest makstud 11:09" at bounding box center [810, 452] width 952 height 70
click at [431, 676] on textarea at bounding box center [810, 674] width 952 height 35
click at [487, 675] on textarea at bounding box center [810, 674] width 952 height 35
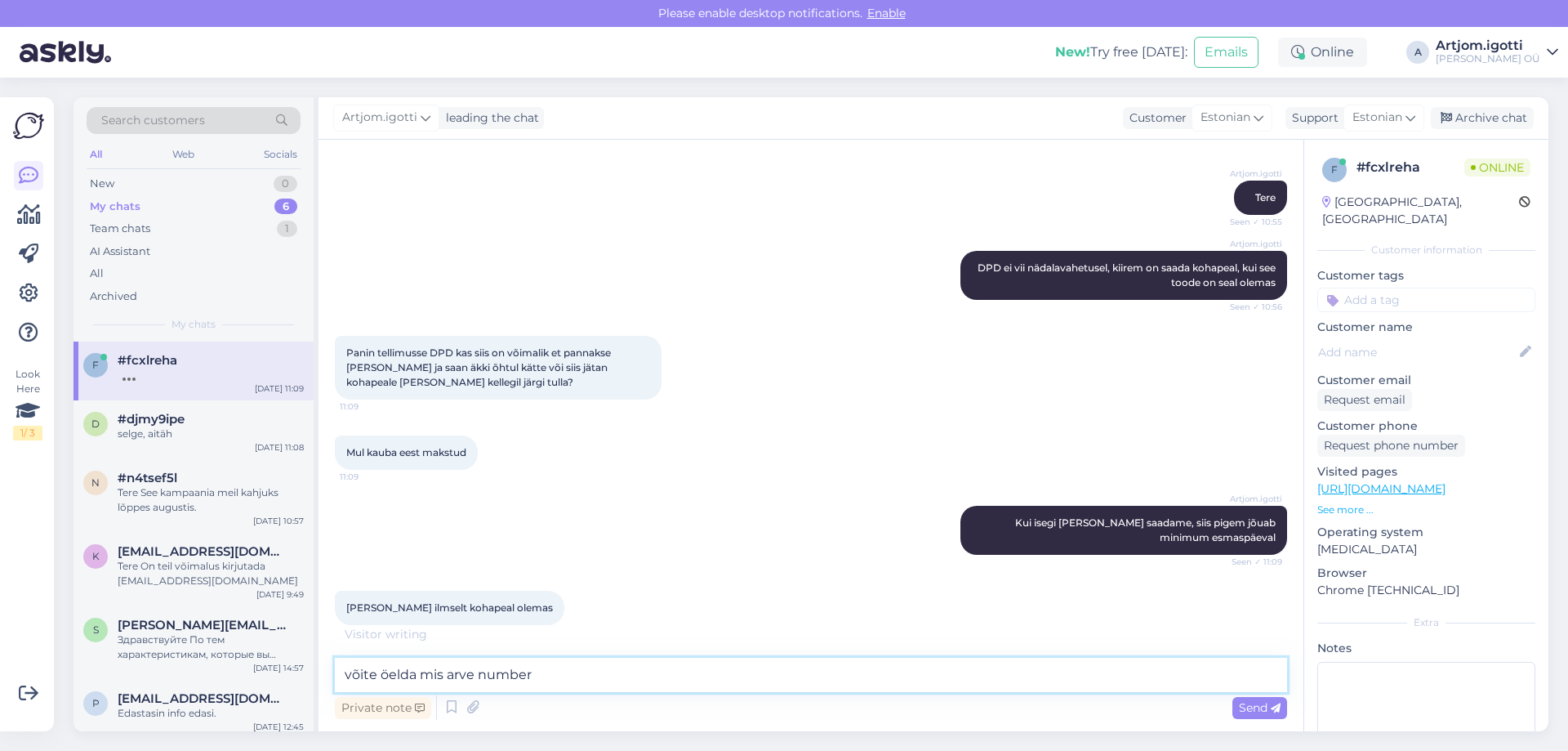
type textarea "võite öelda mis arve number?"
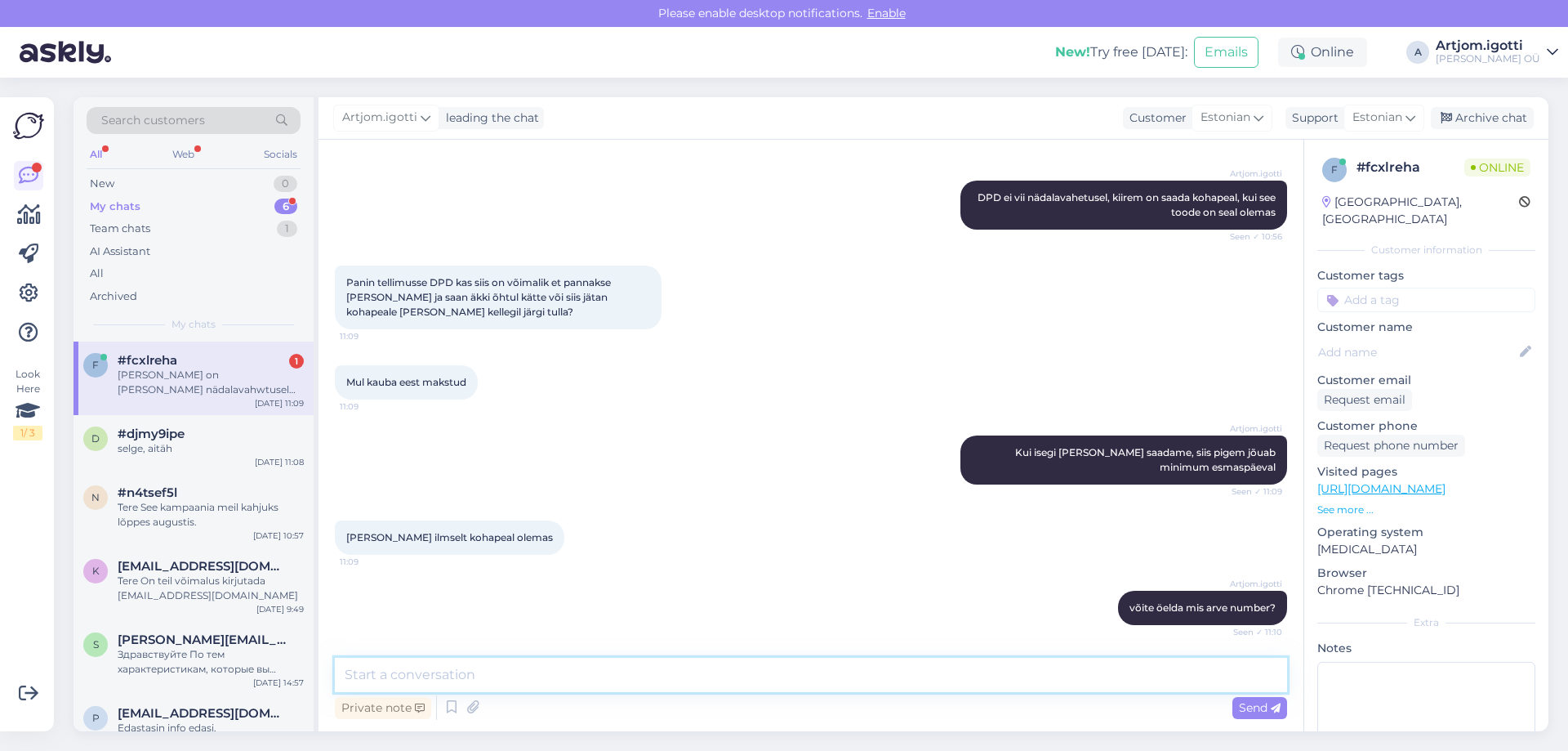
scroll to position [302, 0]
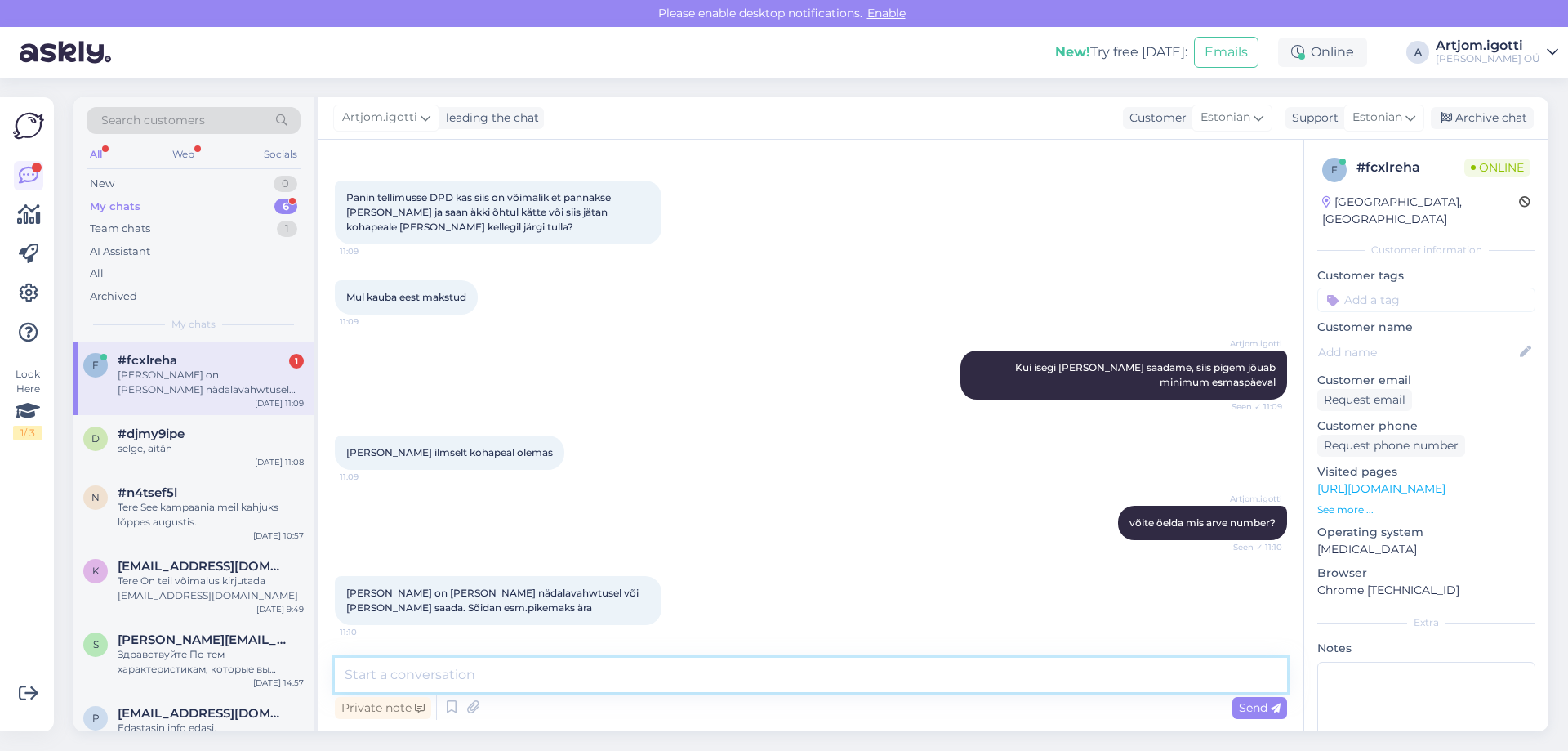
click at [458, 671] on textarea at bounding box center [810, 674] width 952 height 35
click at [474, 669] on textarea at bounding box center [810, 674] width 952 height 35
click at [477, 668] on textarea at bounding box center [810, 674] width 952 height 35
type textarea "Mis teil arve on?"
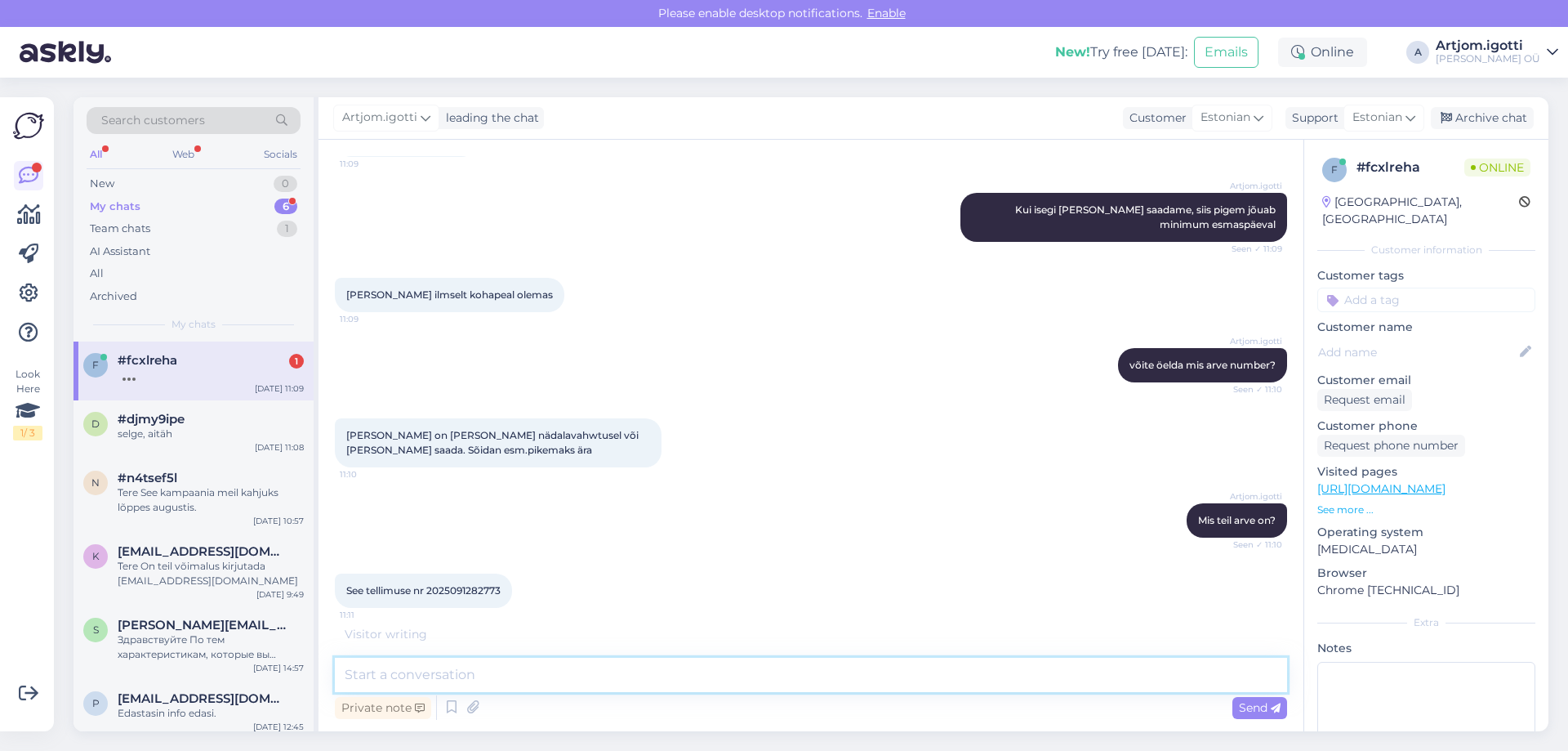
scroll to position [443, 0]
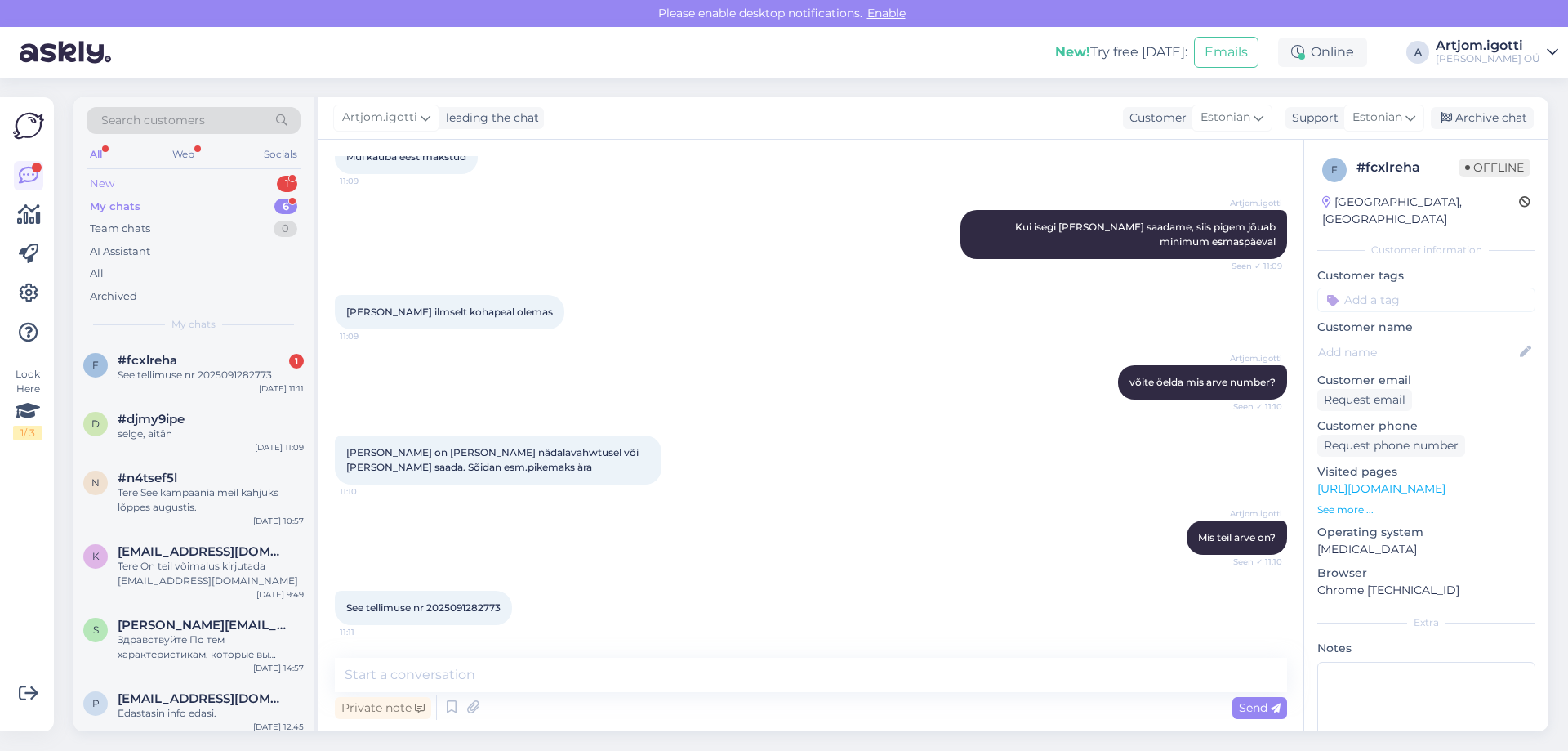
click at [238, 191] on div "New 1" at bounding box center [193, 184] width 214 height 23
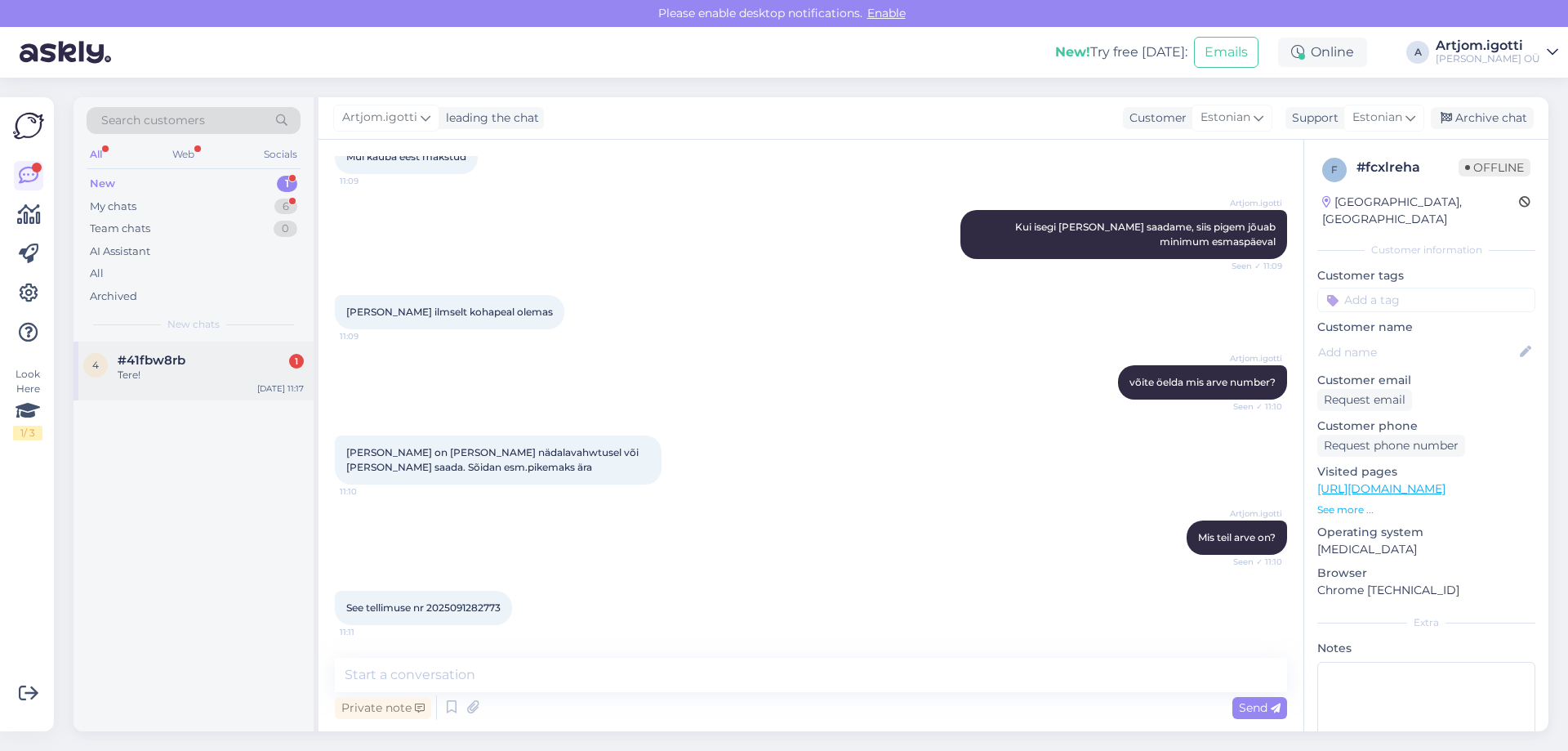
click at [214, 353] on div "4 #41fbw8rb 1 Tere! [DATE] 11:17" at bounding box center [192, 371] width 240 height 59
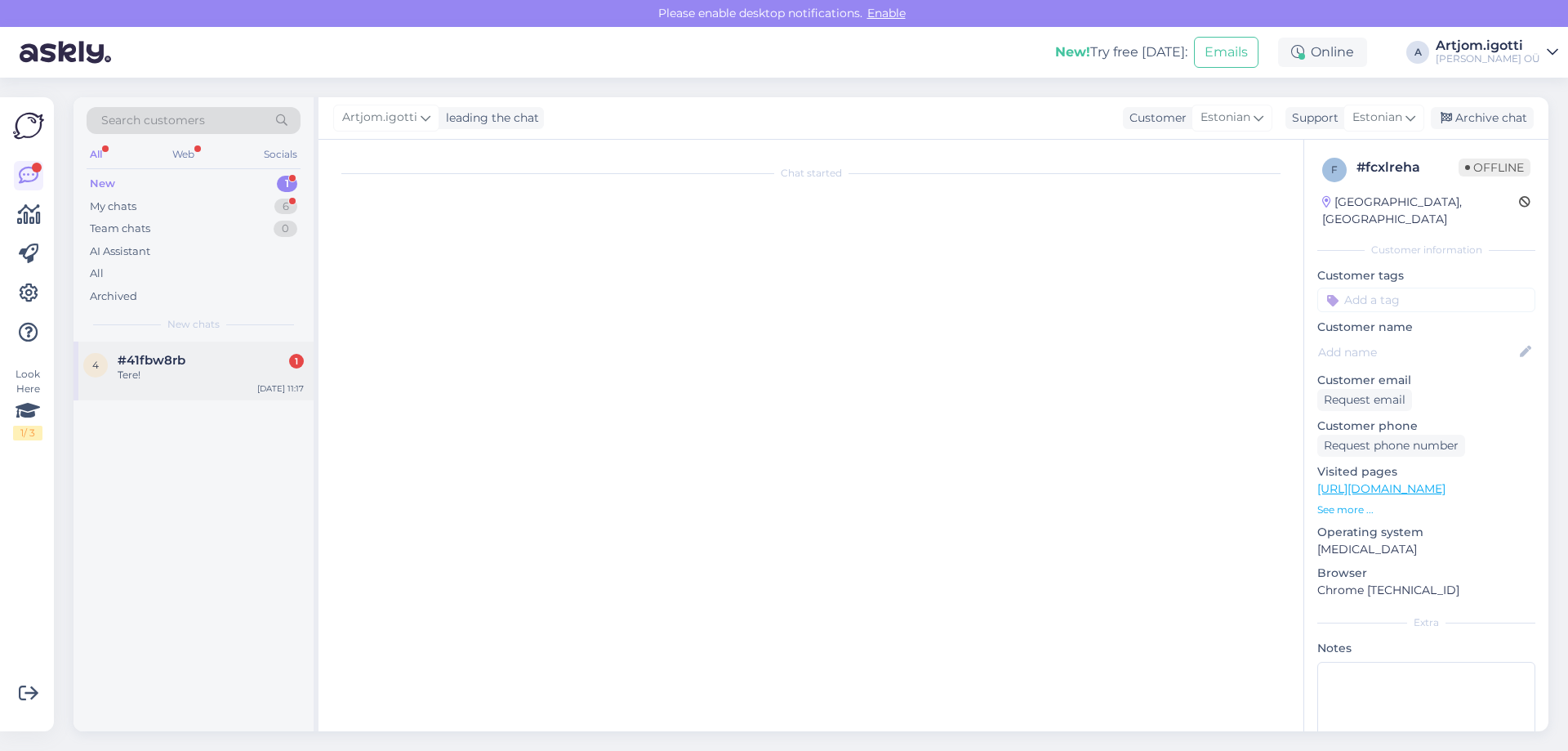
scroll to position [2691, 0]
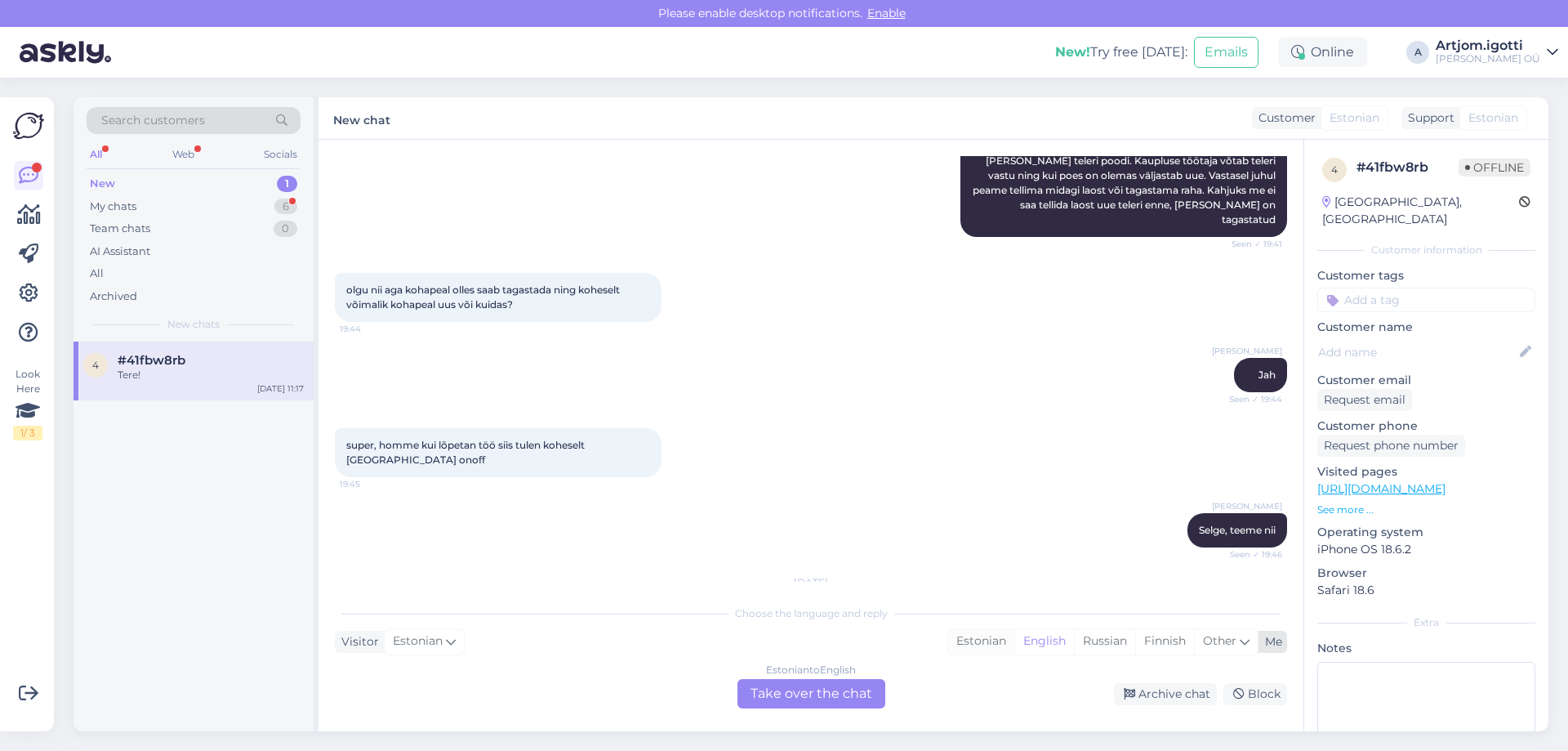
click at [987, 644] on div "Estonian" at bounding box center [981, 640] width 66 height 25
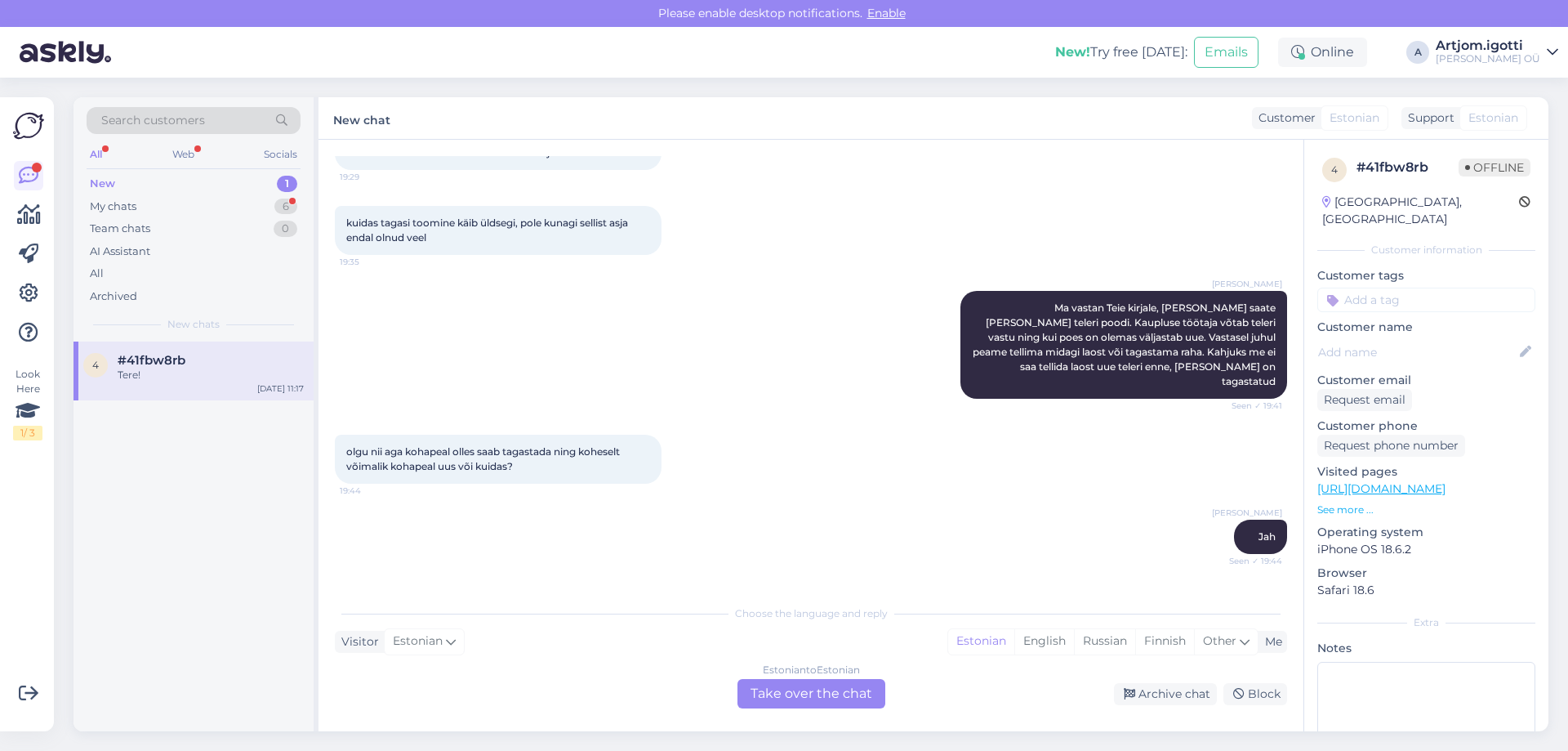
scroll to position [2528, 0]
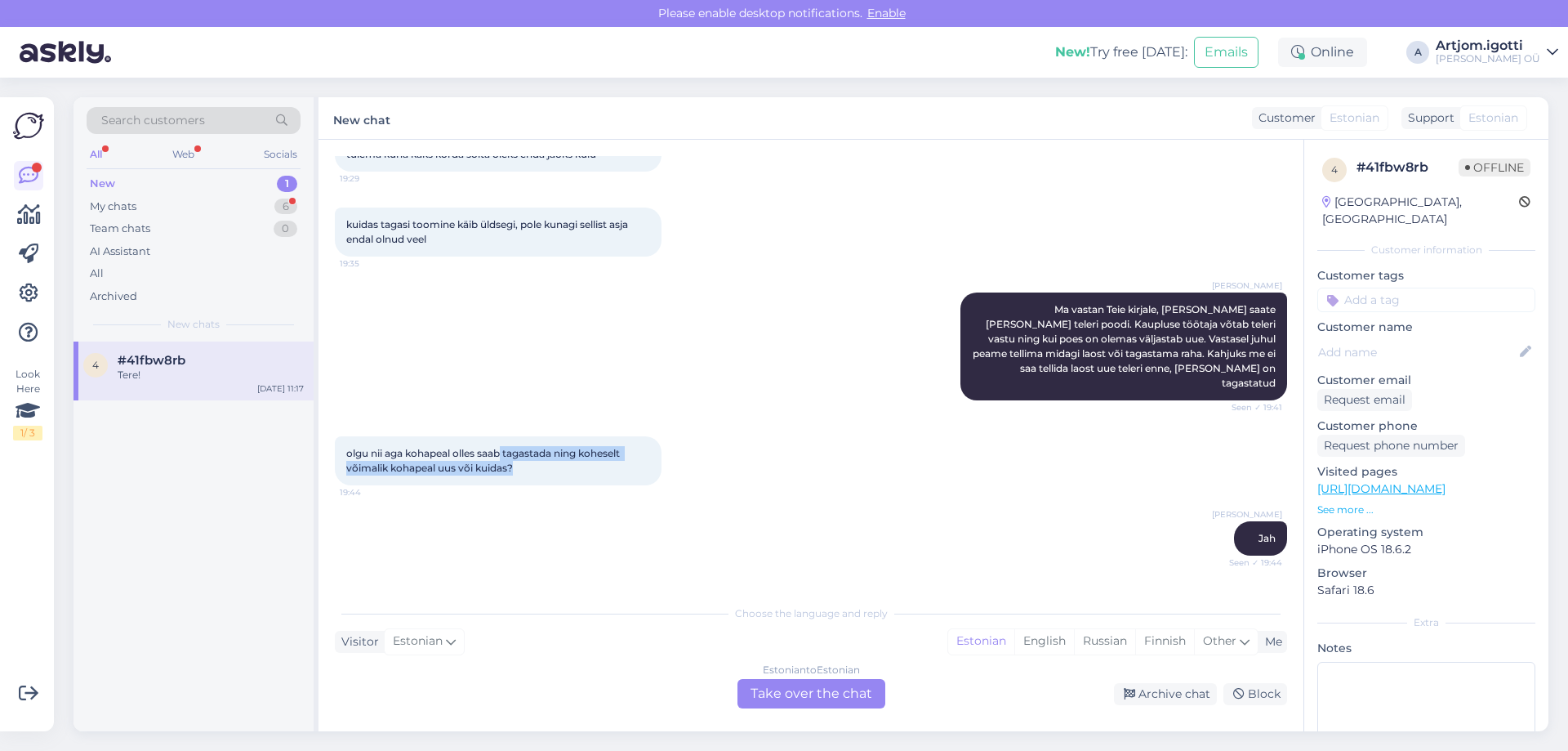
drag, startPoint x: 507, startPoint y: 382, endPoint x: 628, endPoint y: 413, distance: 124.9
click at [628, 418] on div "olgu nii aga kohapeal olles saab tagastada ning koheselt võimalik kohapeal uus …" at bounding box center [810, 461] width 952 height 85
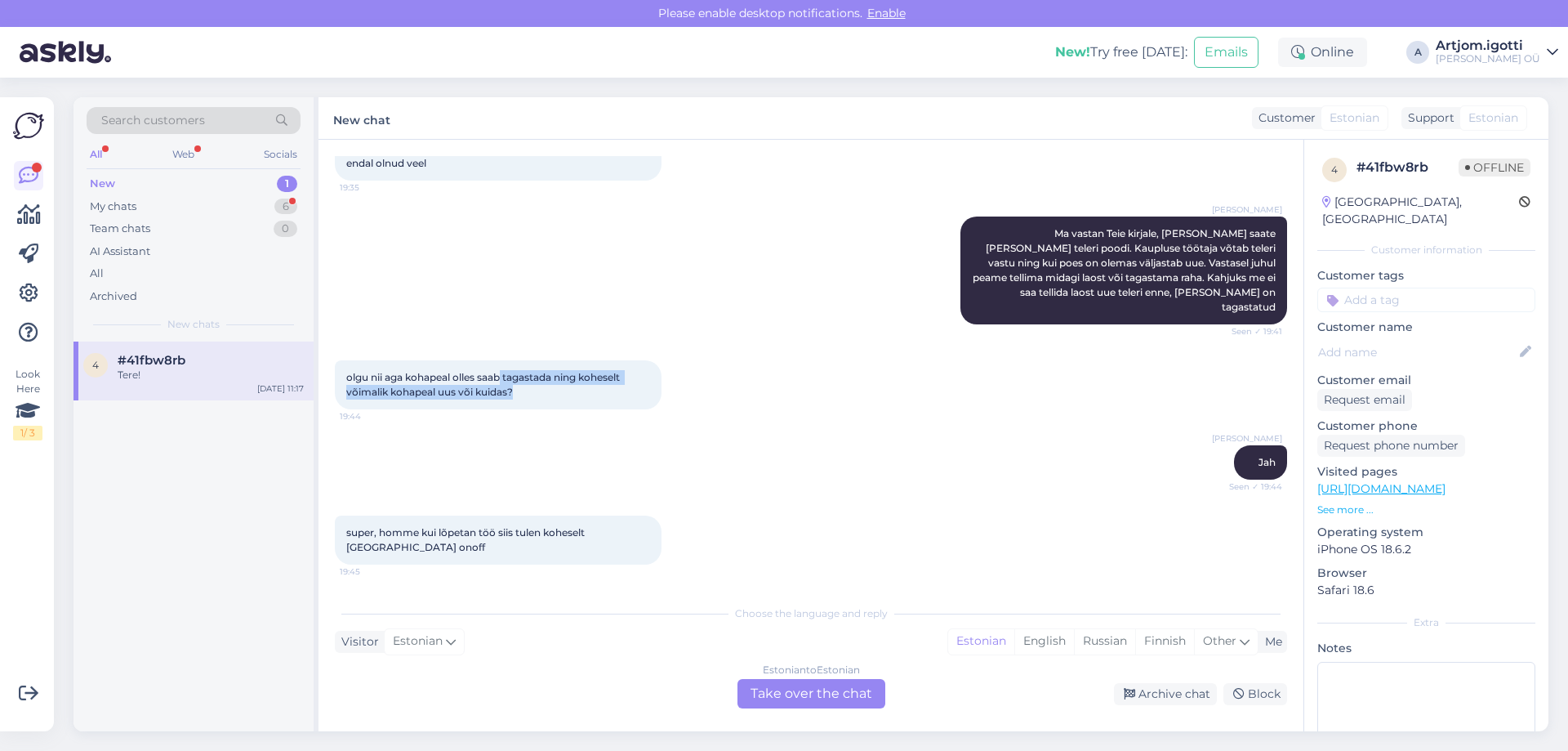
scroll to position [2691, 0]
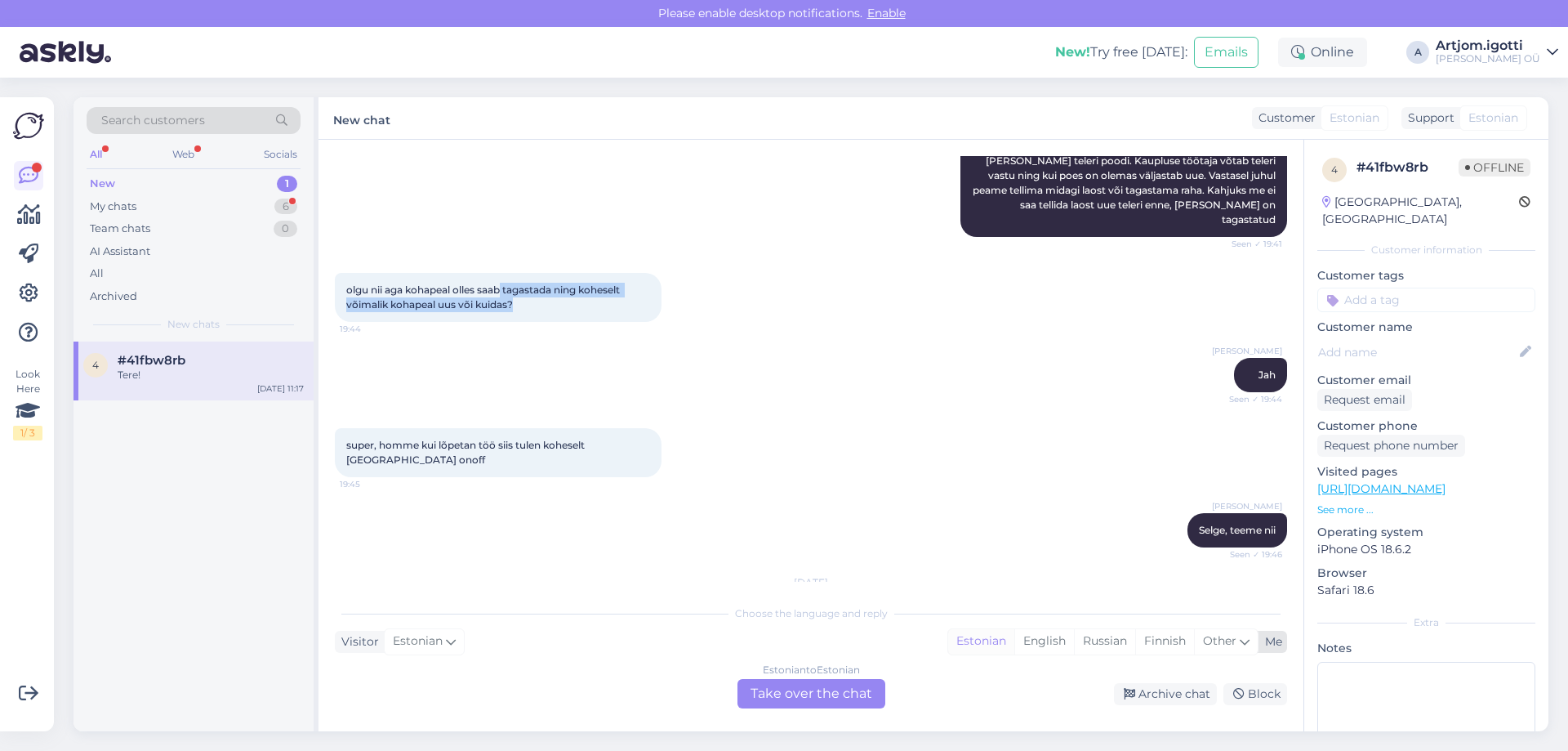
click at [964, 632] on div "Estonian" at bounding box center [981, 640] width 66 height 25
click at [851, 696] on div "Estonian to Estonian Take over the chat" at bounding box center [811, 694] width 148 height 30
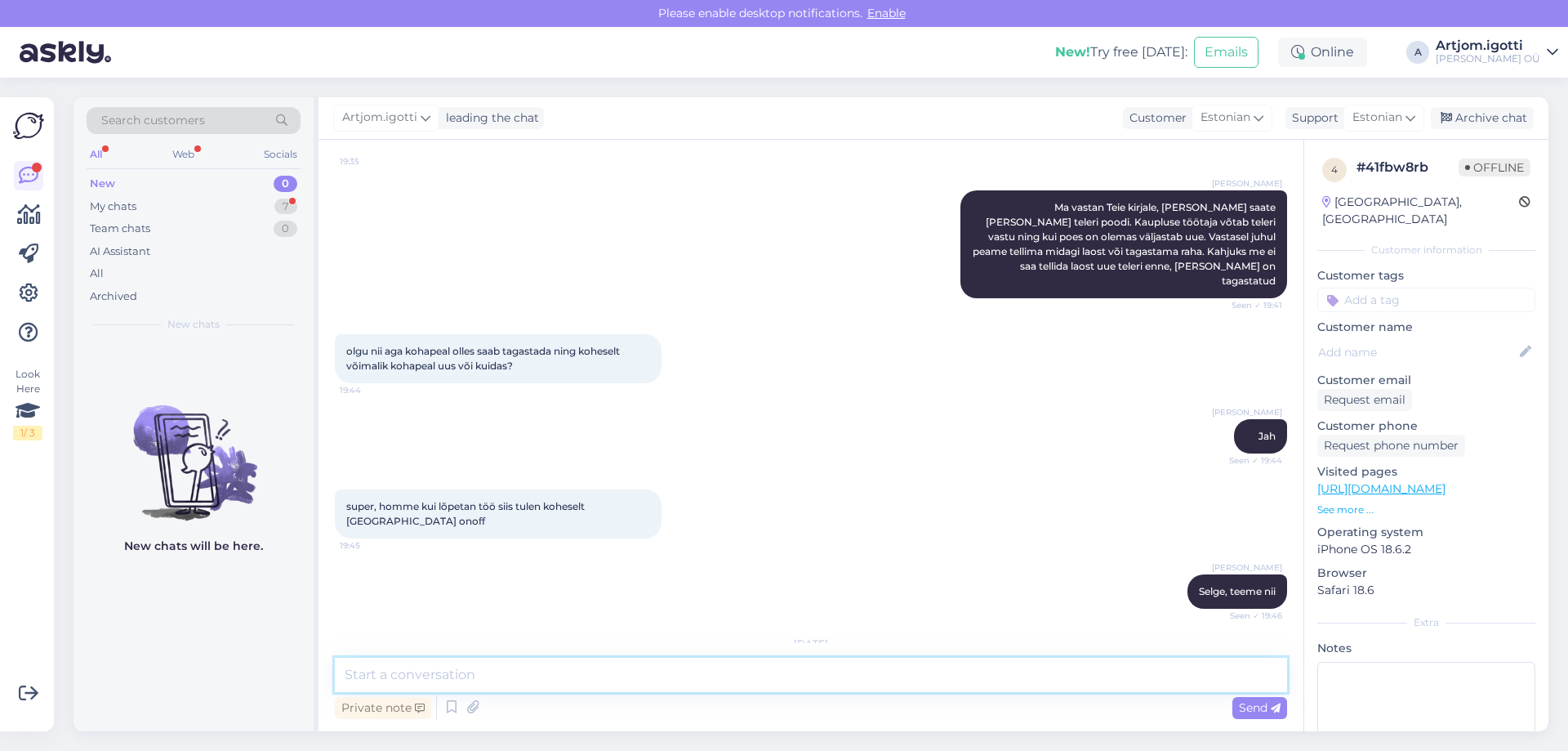
click at [840, 680] on textarea at bounding box center [810, 674] width 952 height 35
type textarea "Tere"
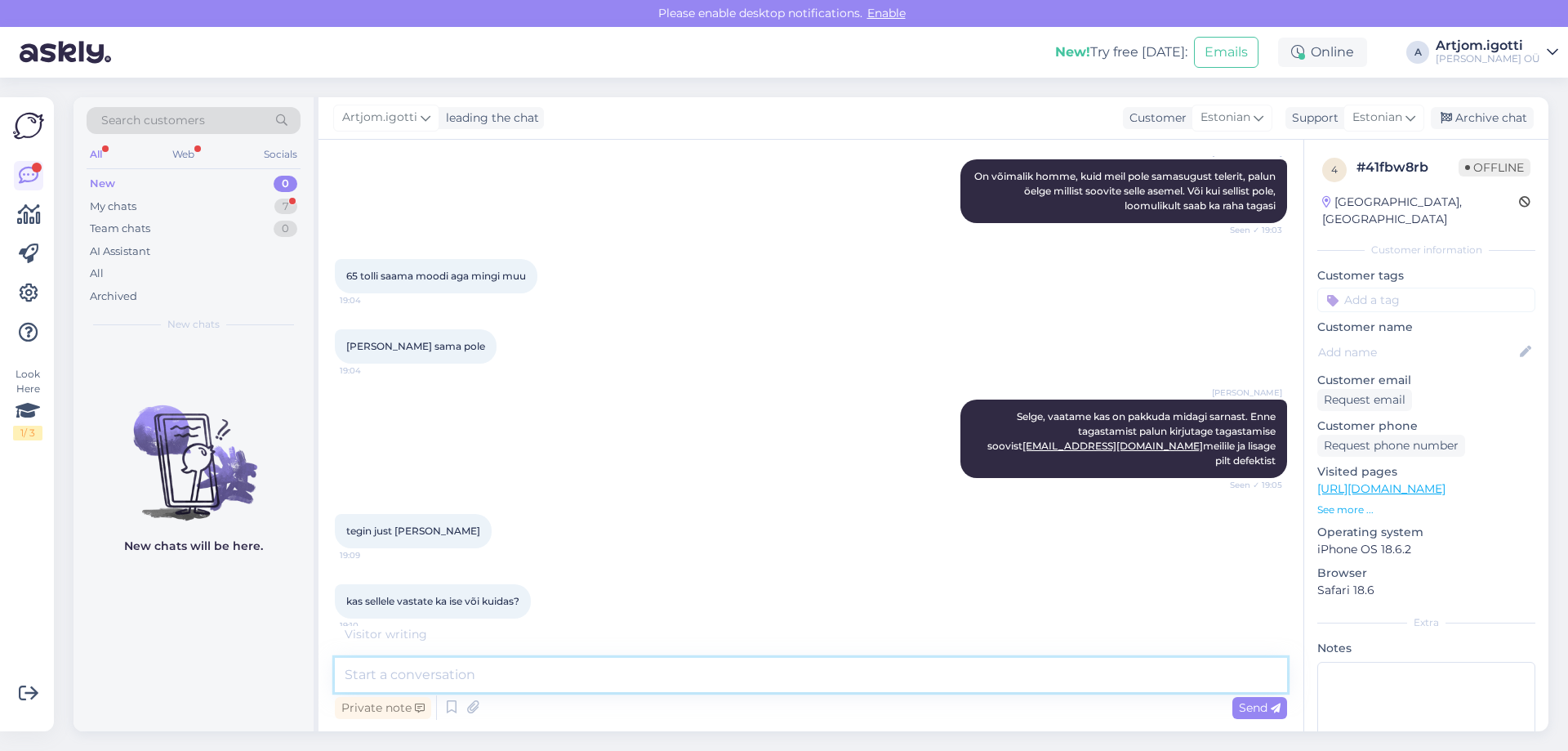
scroll to position [1557, 0]
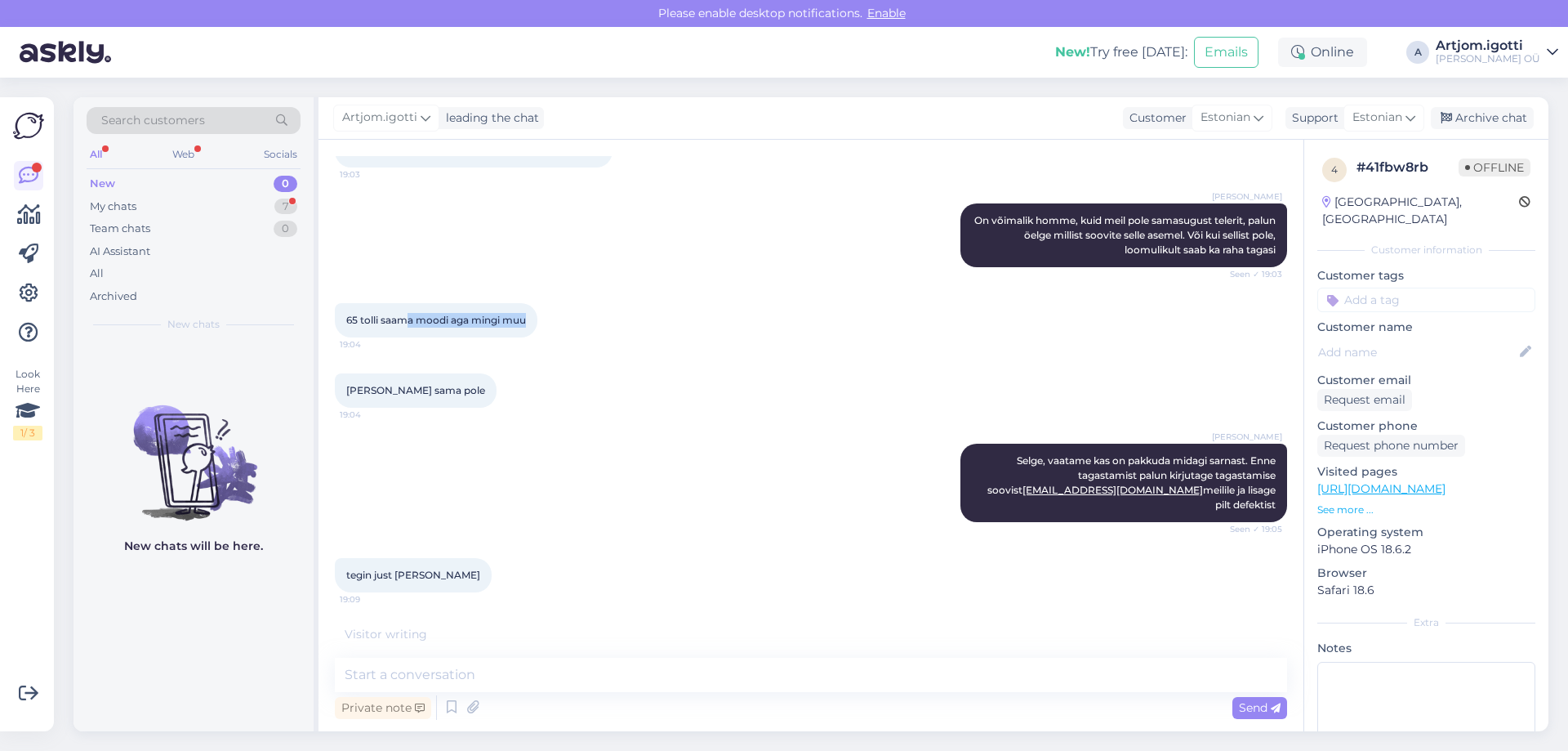
drag, startPoint x: 410, startPoint y: 284, endPoint x: 538, endPoint y: 282, distance: 128.0
click at [538, 303] on div "65 tolli saama moodi aga mingi muu 19:04" at bounding box center [435, 320] width 202 height 35
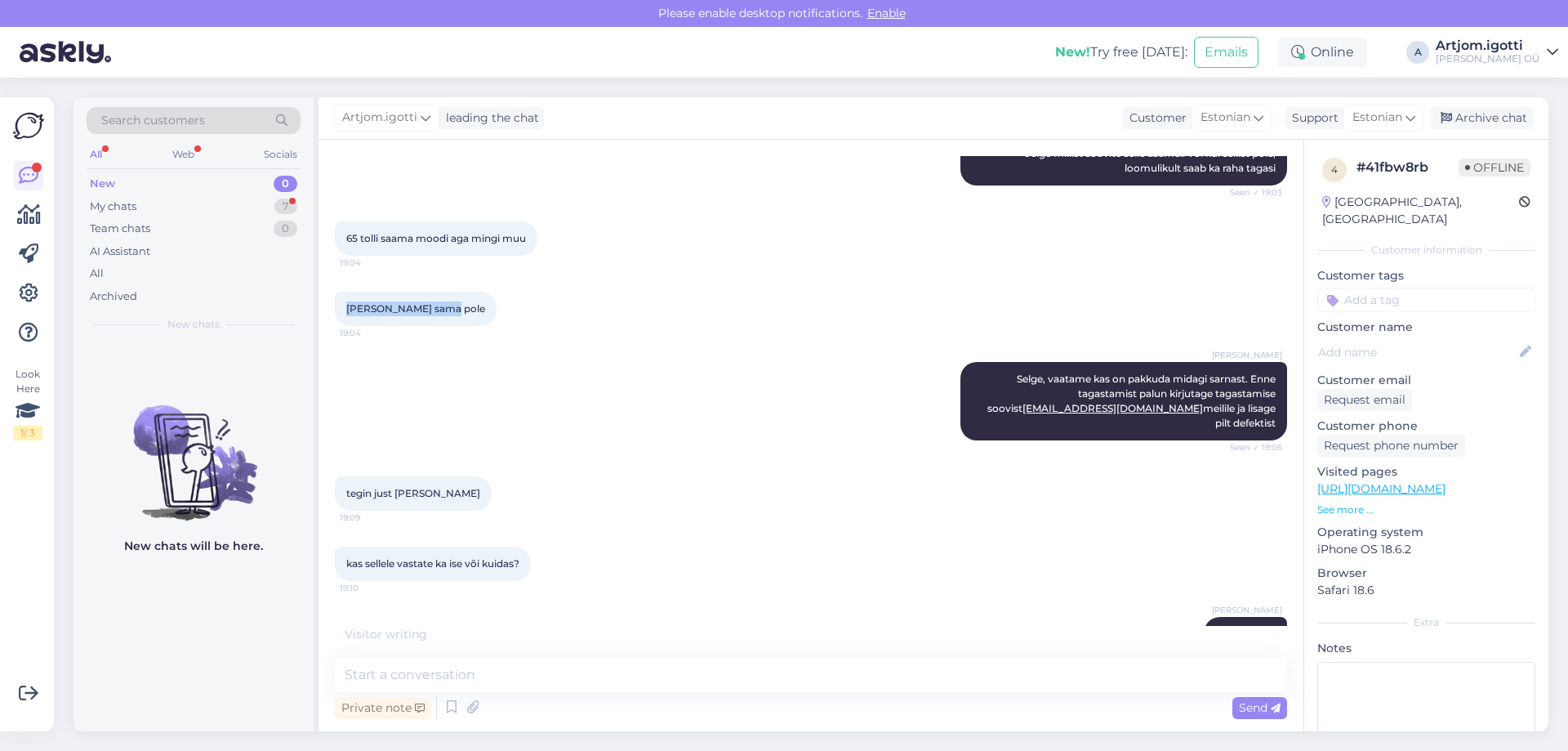
drag, startPoint x: 357, startPoint y: 283, endPoint x: 447, endPoint y: 280, distance: 90.0
click at [447, 291] on div "[PERSON_NAME] sama pole 19:04" at bounding box center [415, 308] width 162 height 35
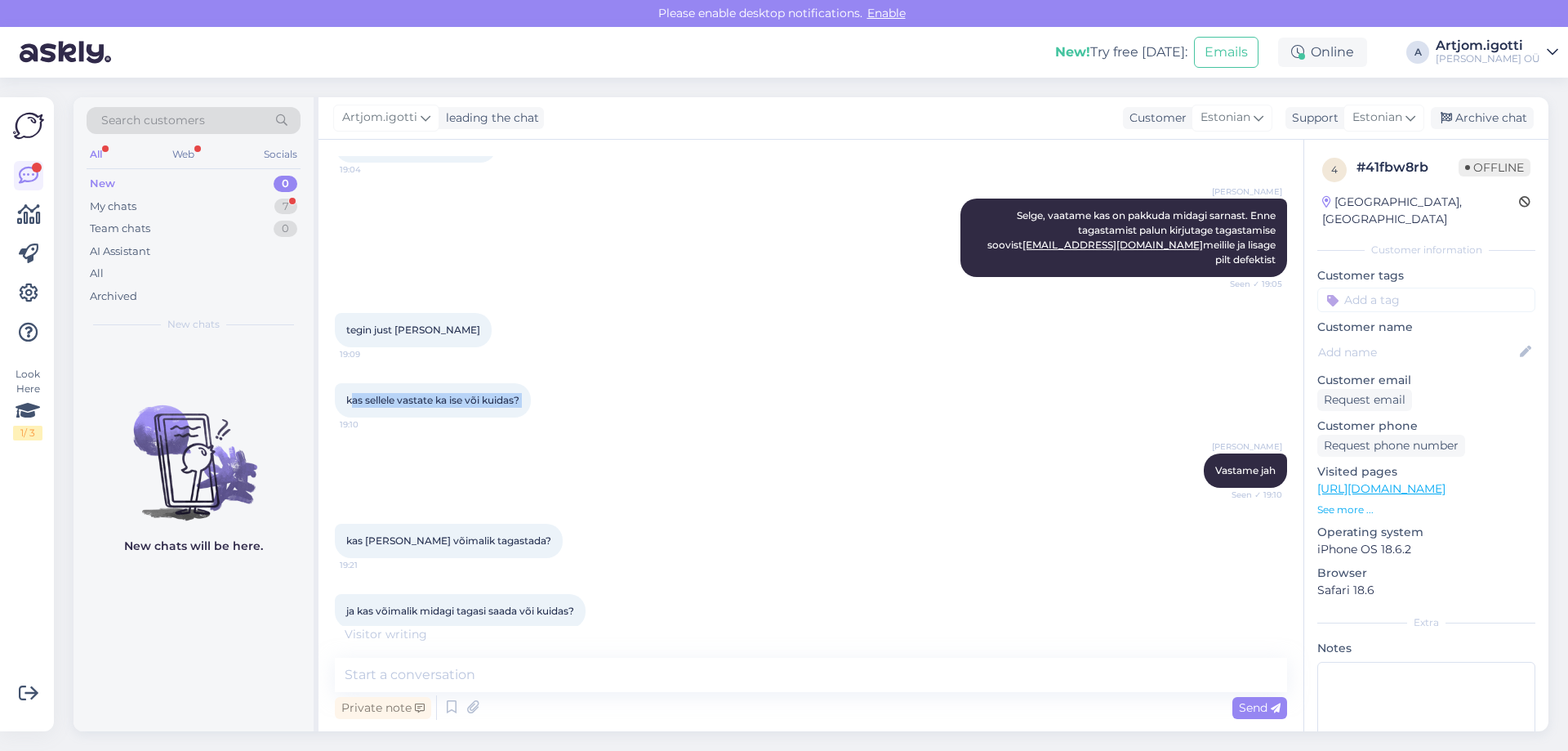
drag, startPoint x: 355, startPoint y: 361, endPoint x: 542, endPoint y: 351, distance: 187.3
click at [531, 383] on div "kas sellele vastate ka ise või kuidas? 19:10" at bounding box center [432, 400] width 196 height 35
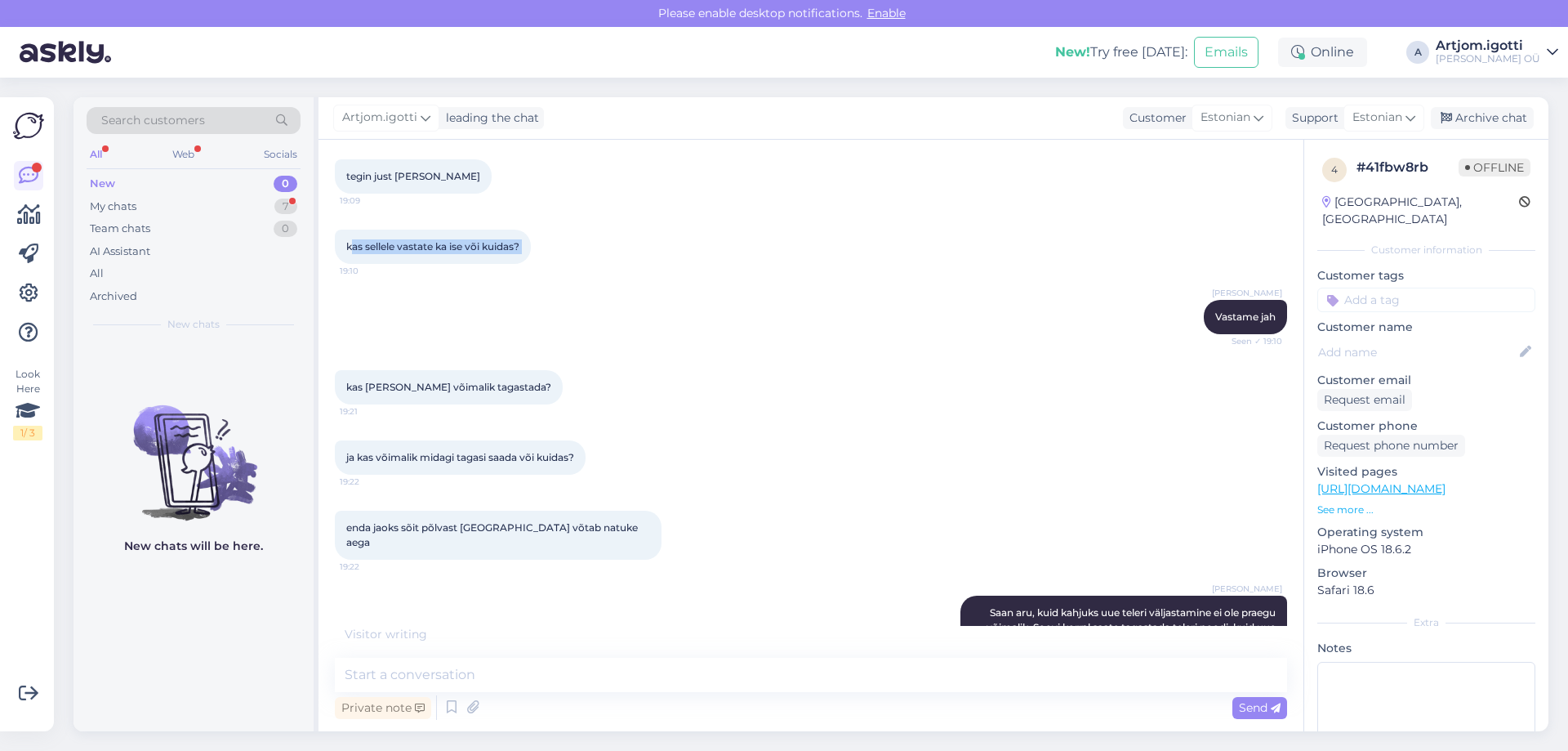
scroll to position [1965, 0]
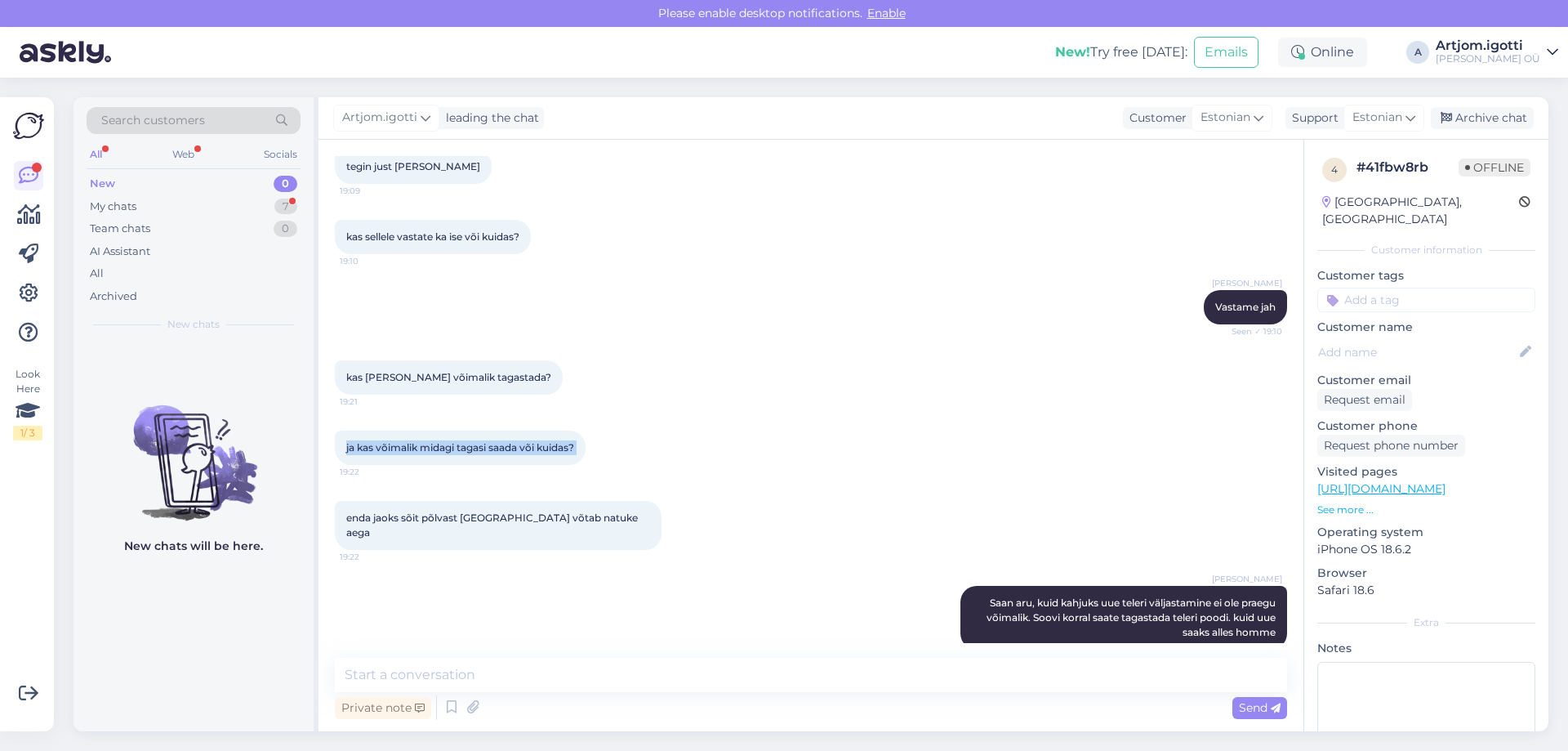
drag, startPoint x: 345, startPoint y: 406, endPoint x: 600, endPoint y: 401, distance: 255.0
click at [585, 430] on div "ja kas võimalik midagi tagasi saada või kuidas? 19:22" at bounding box center [460, 447] width 251 height 35
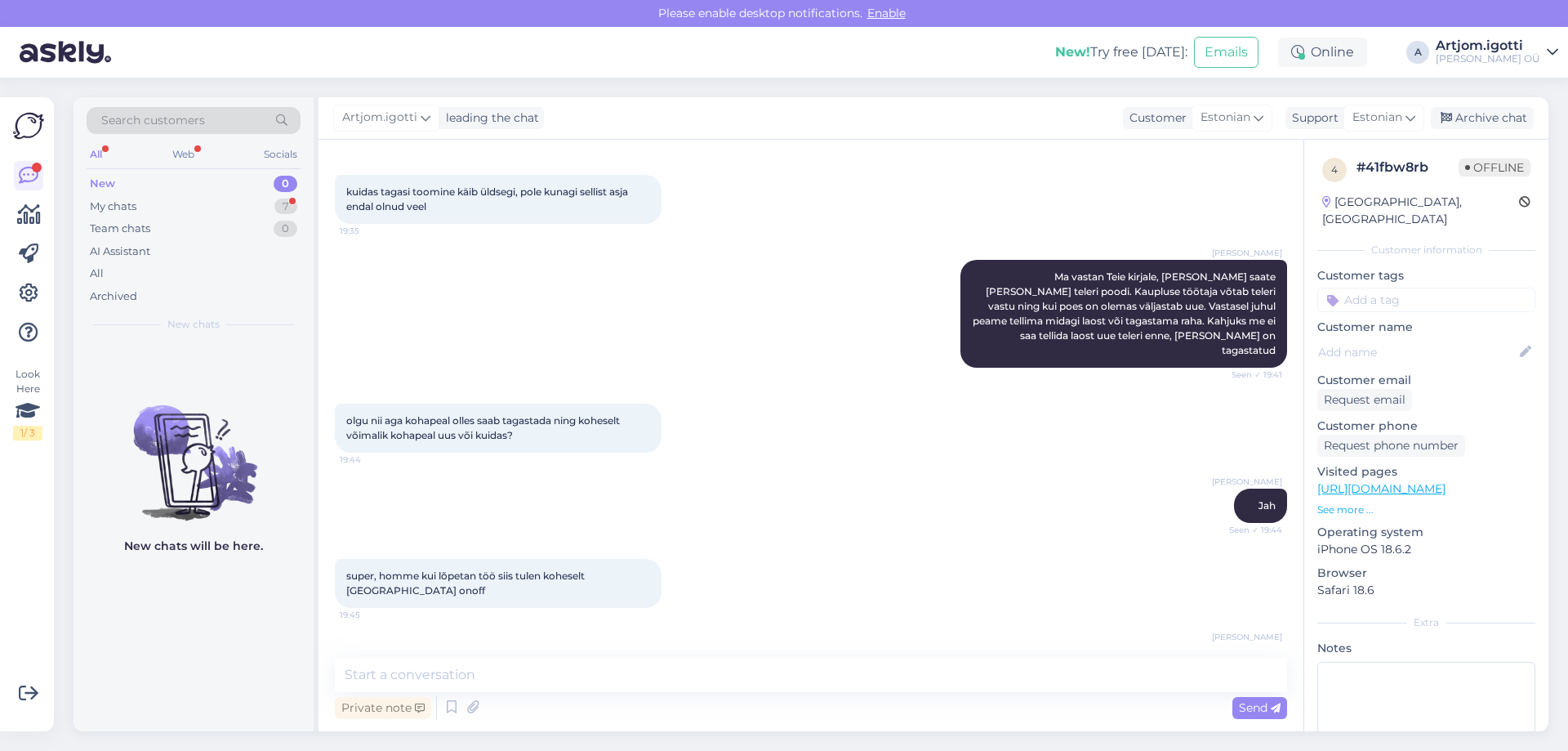
scroll to position [2532, 0]
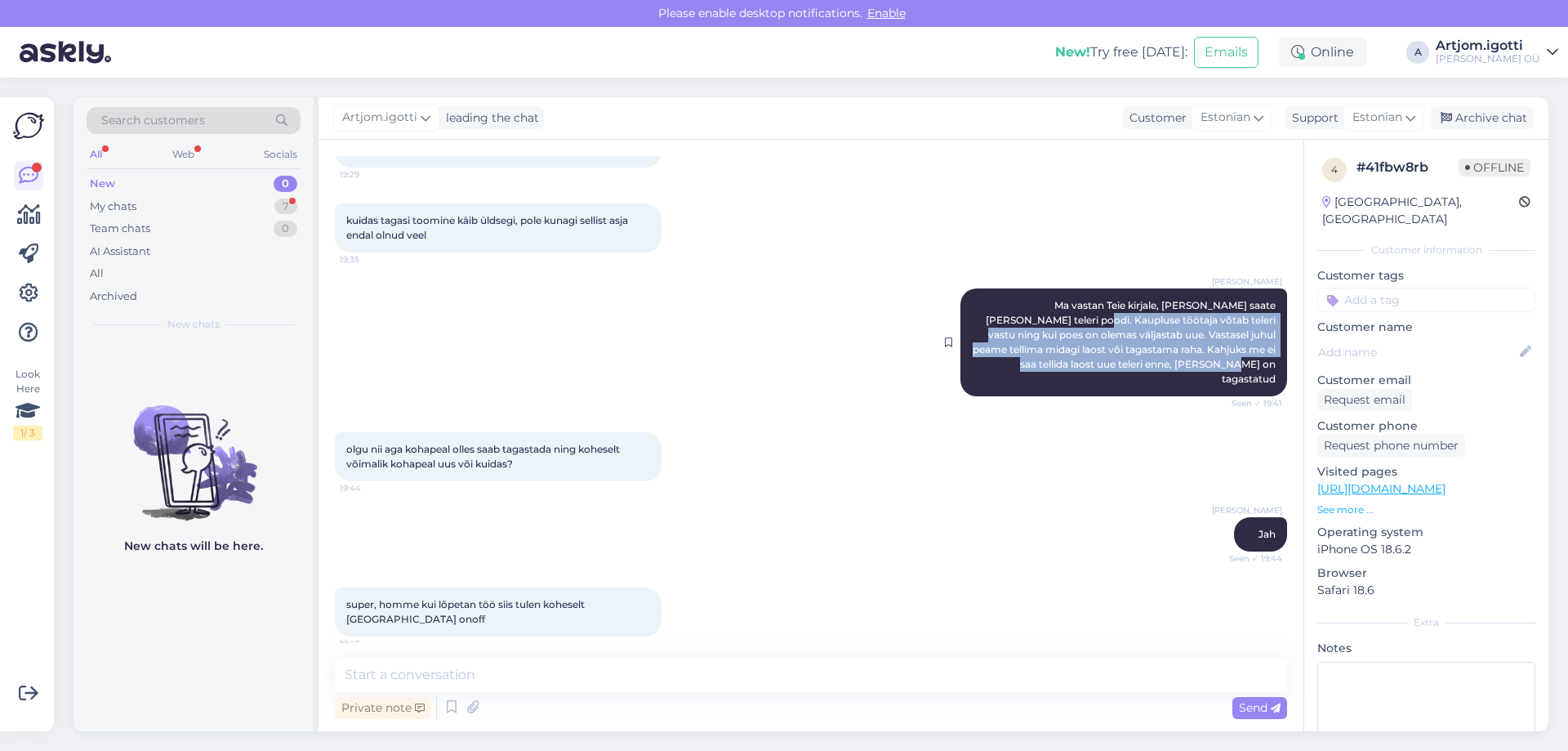
drag, startPoint x: 1027, startPoint y: 263, endPoint x: 1263, endPoint y: 308, distance: 240.3
click at [1263, 308] on span "Ma vastan Teie kirjale, [PERSON_NAME] saate [PERSON_NAME] teleri poodi. Kauplus…" at bounding box center [1126, 341] width 306 height 86
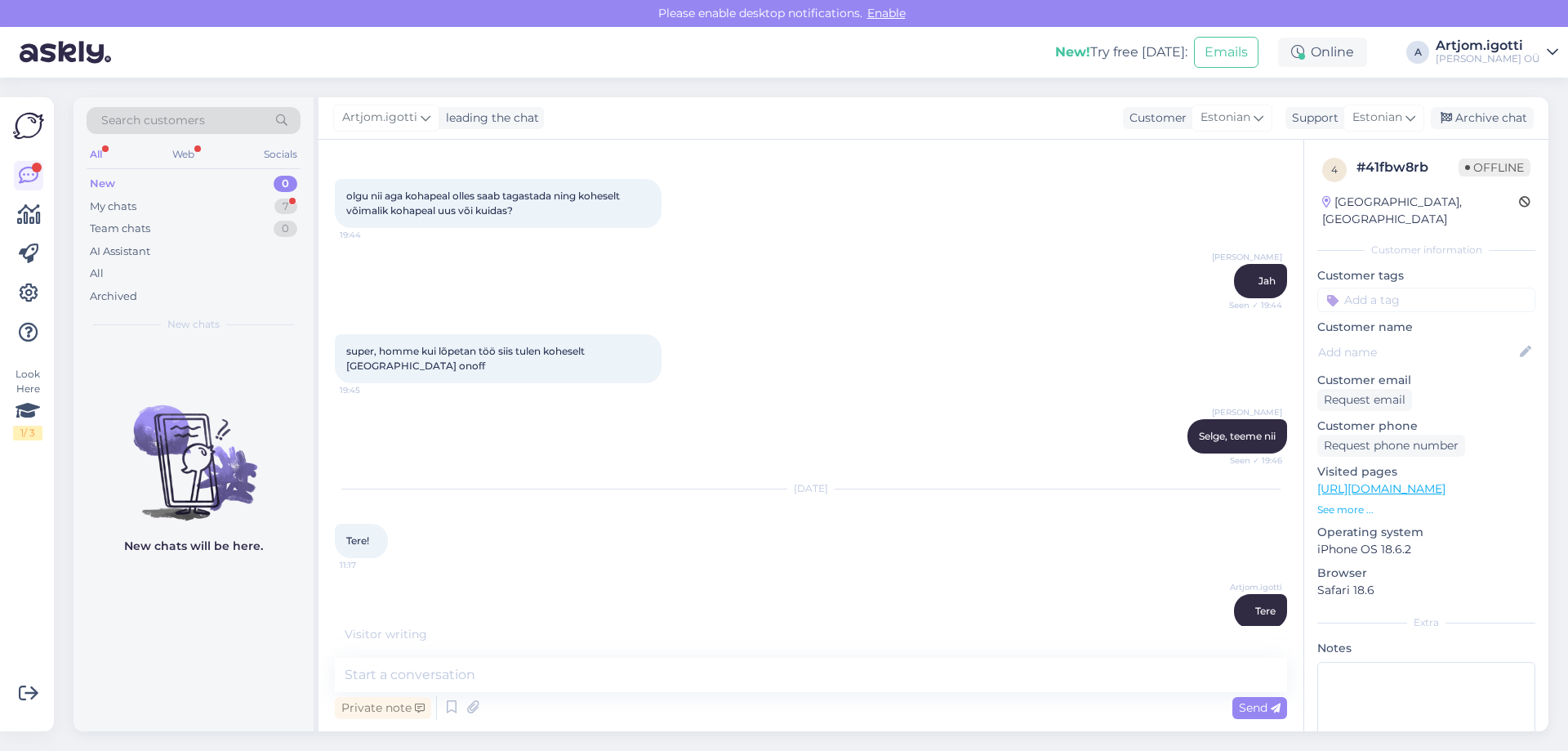
scroll to position [2803, 0]
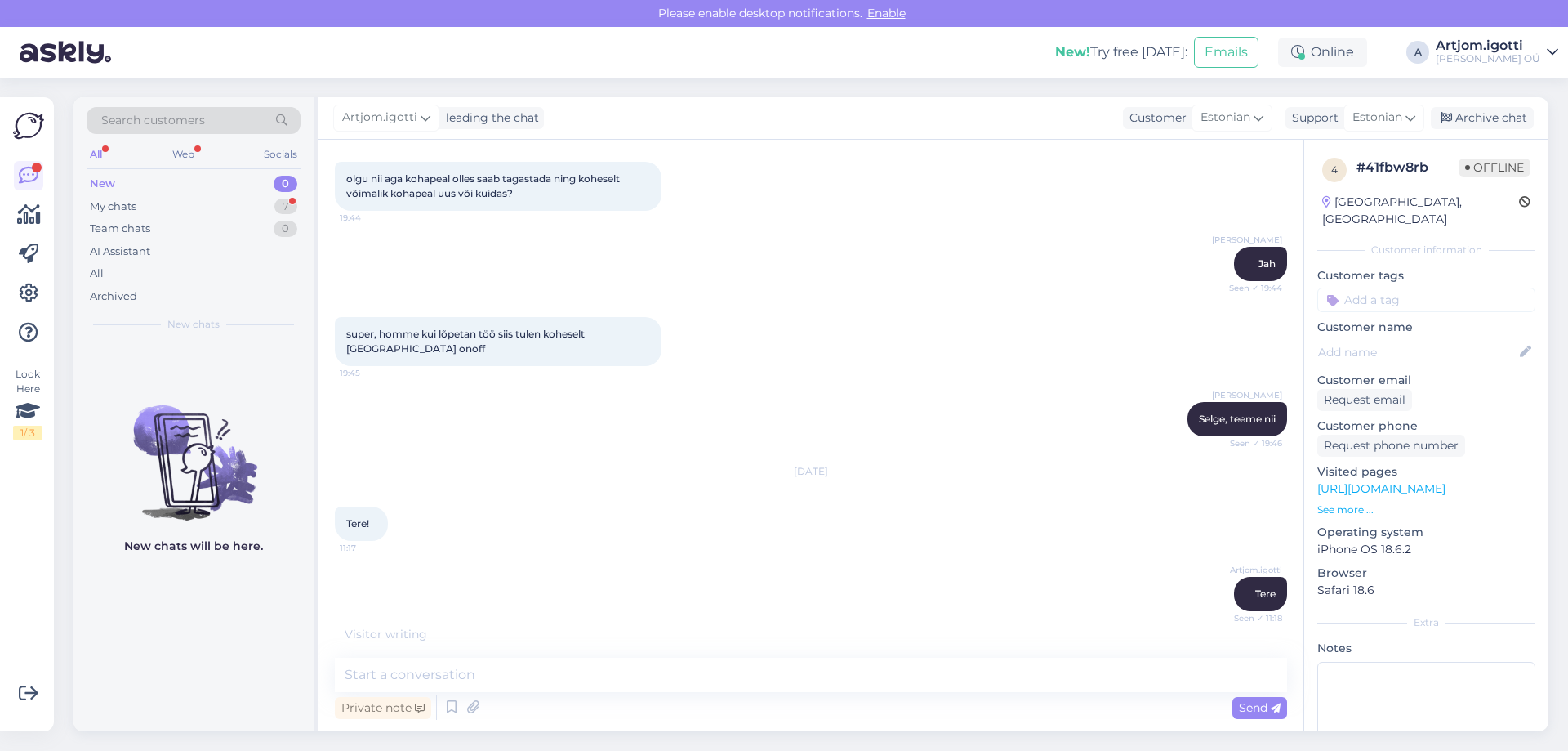
drag, startPoint x: 435, startPoint y: 593, endPoint x: 609, endPoint y: 596, distance: 174.0
click at [609, 647] on div "TV sai tagastatud üleeile juba ning uus asemele, kuid pole siiani saanud uut ar…" at bounding box center [497, 672] width 327 height 49
click at [553, 683] on textarea at bounding box center [810, 674] width 952 height 35
click at [512, 676] on textarea at bounding box center [810, 674] width 952 height 35
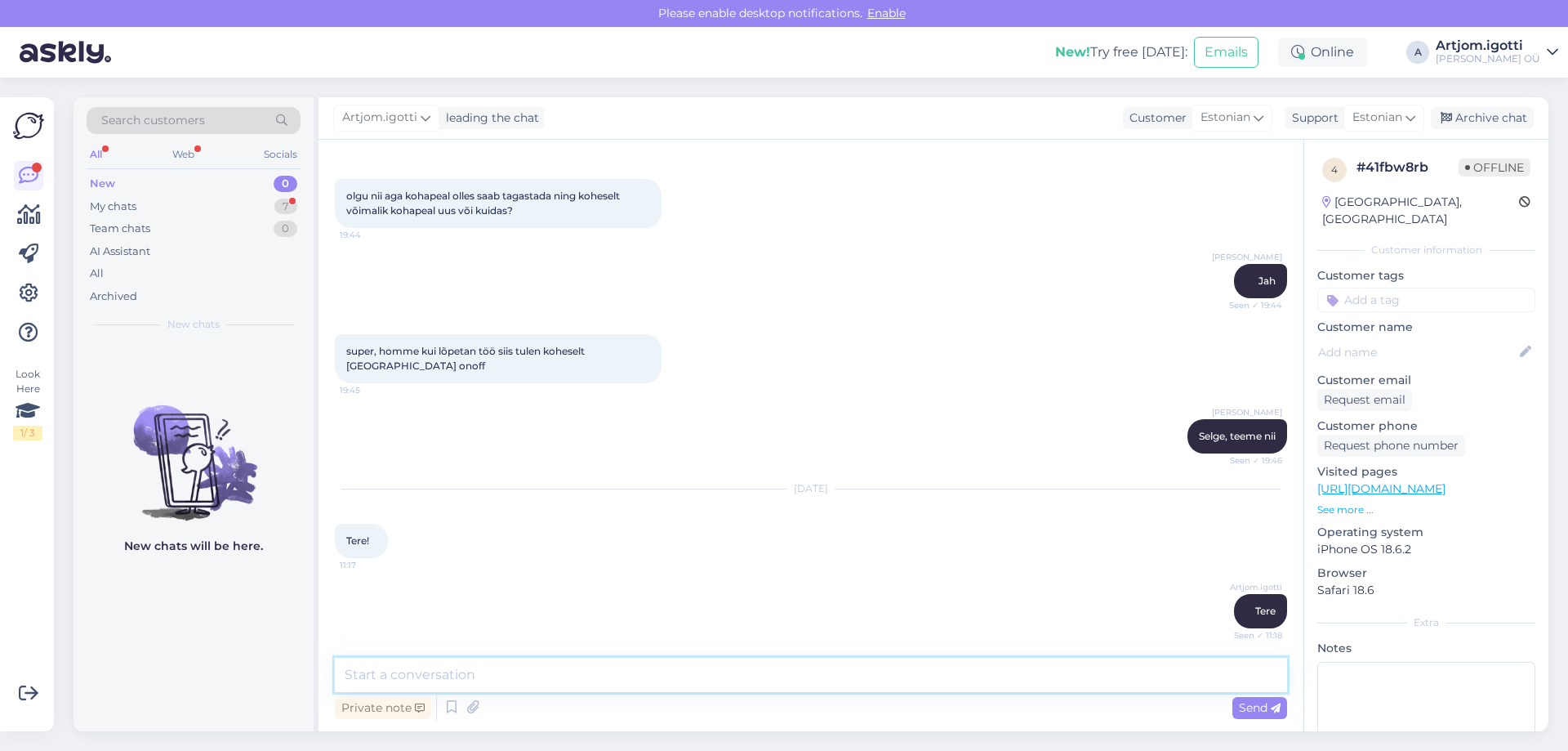
scroll to position [2856, 0]
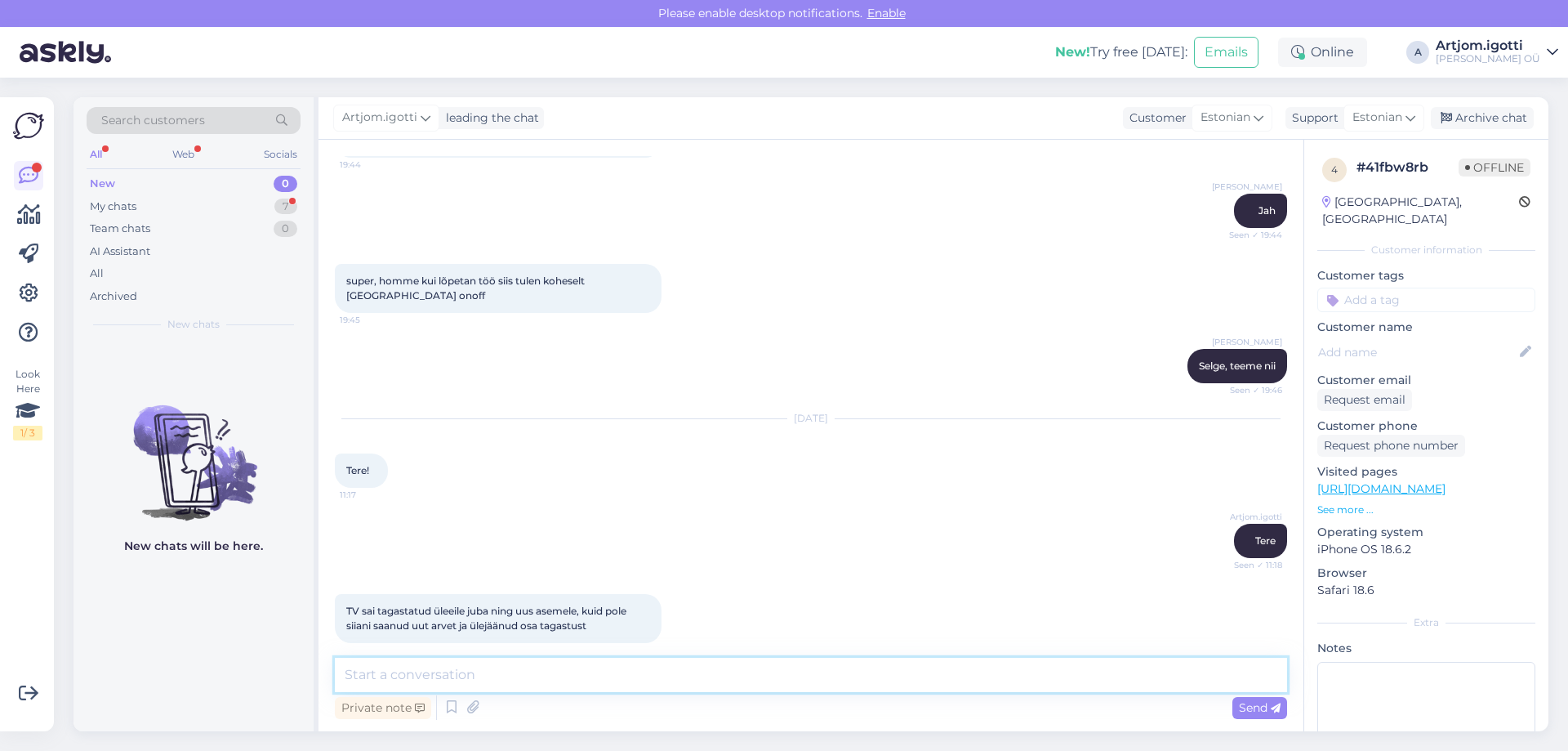
click at [470, 667] on textarea at bounding box center [810, 674] width 952 height 35
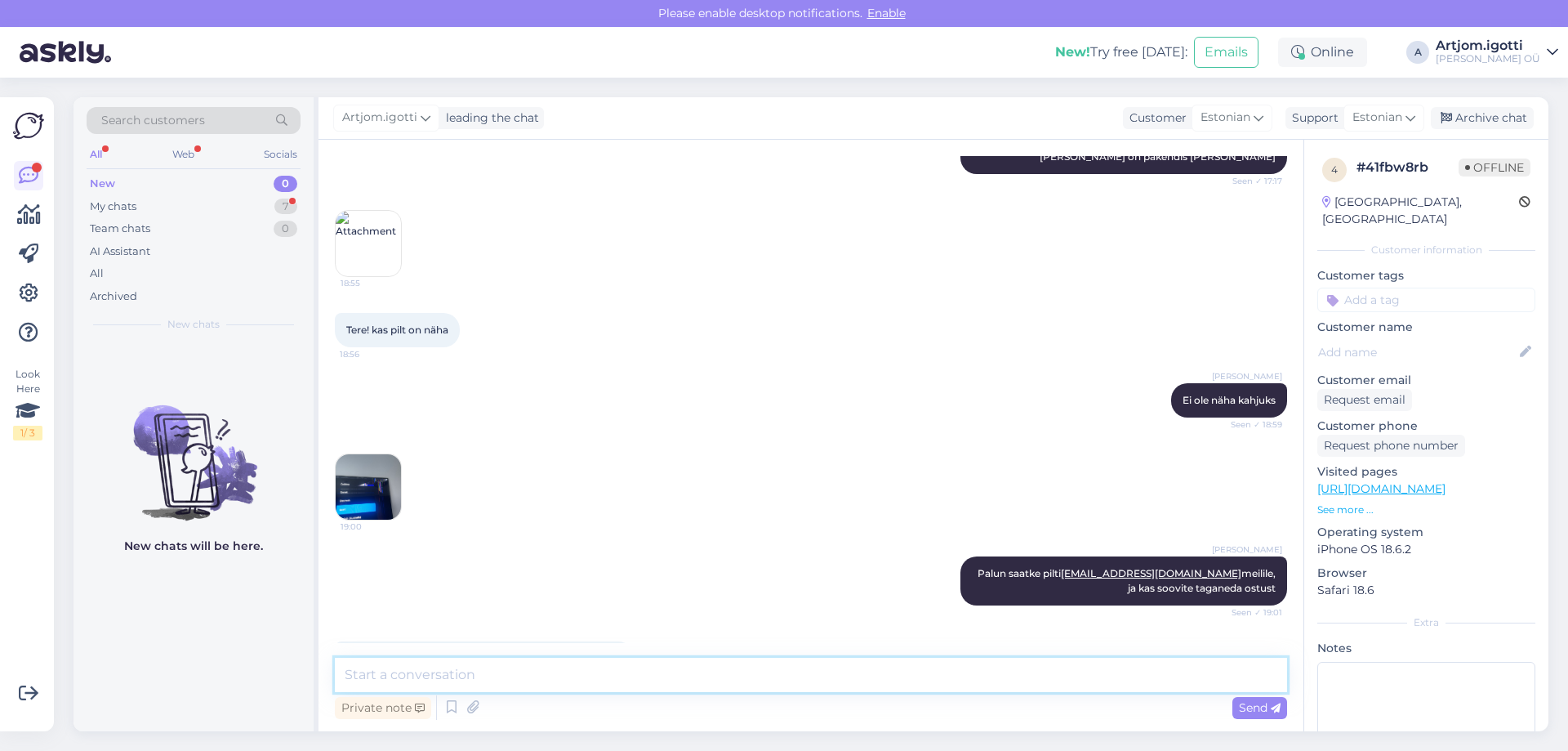
scroll to position [977, 0]
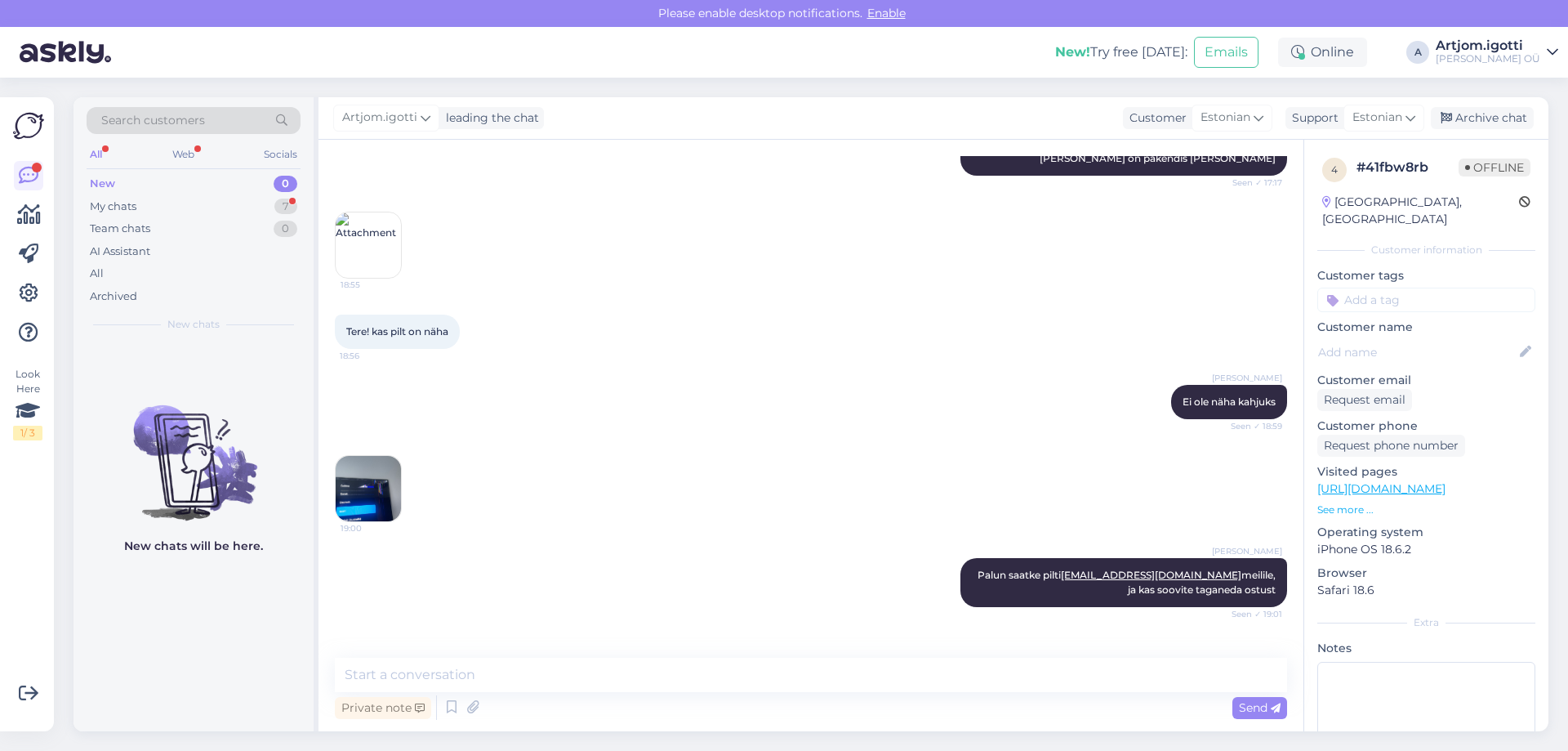
click at [380, 458] on img at bounding box center [368, 488] width 65 height 65
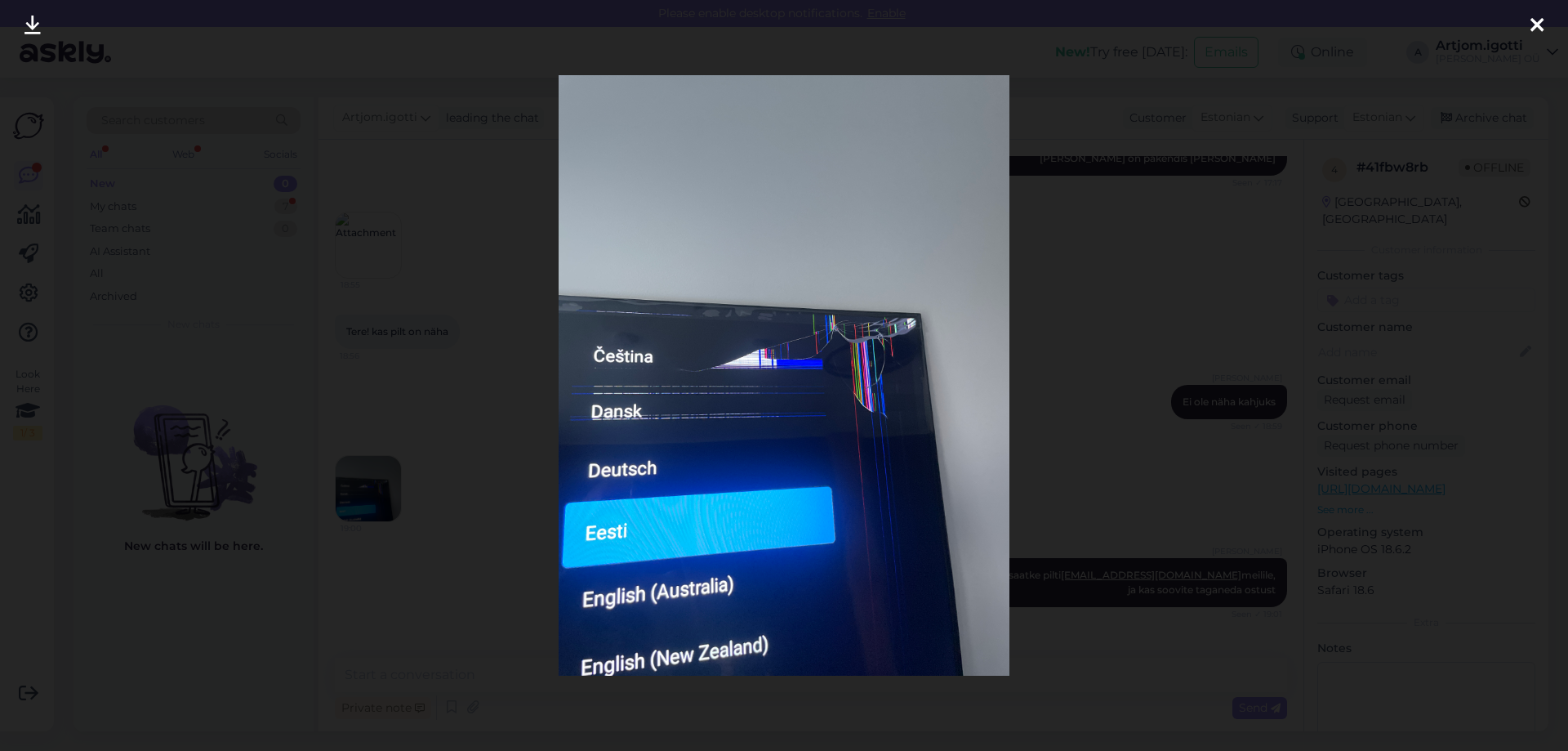
click at [1080, 471] on div at bounding box center [784, 375] width 1568 height 751
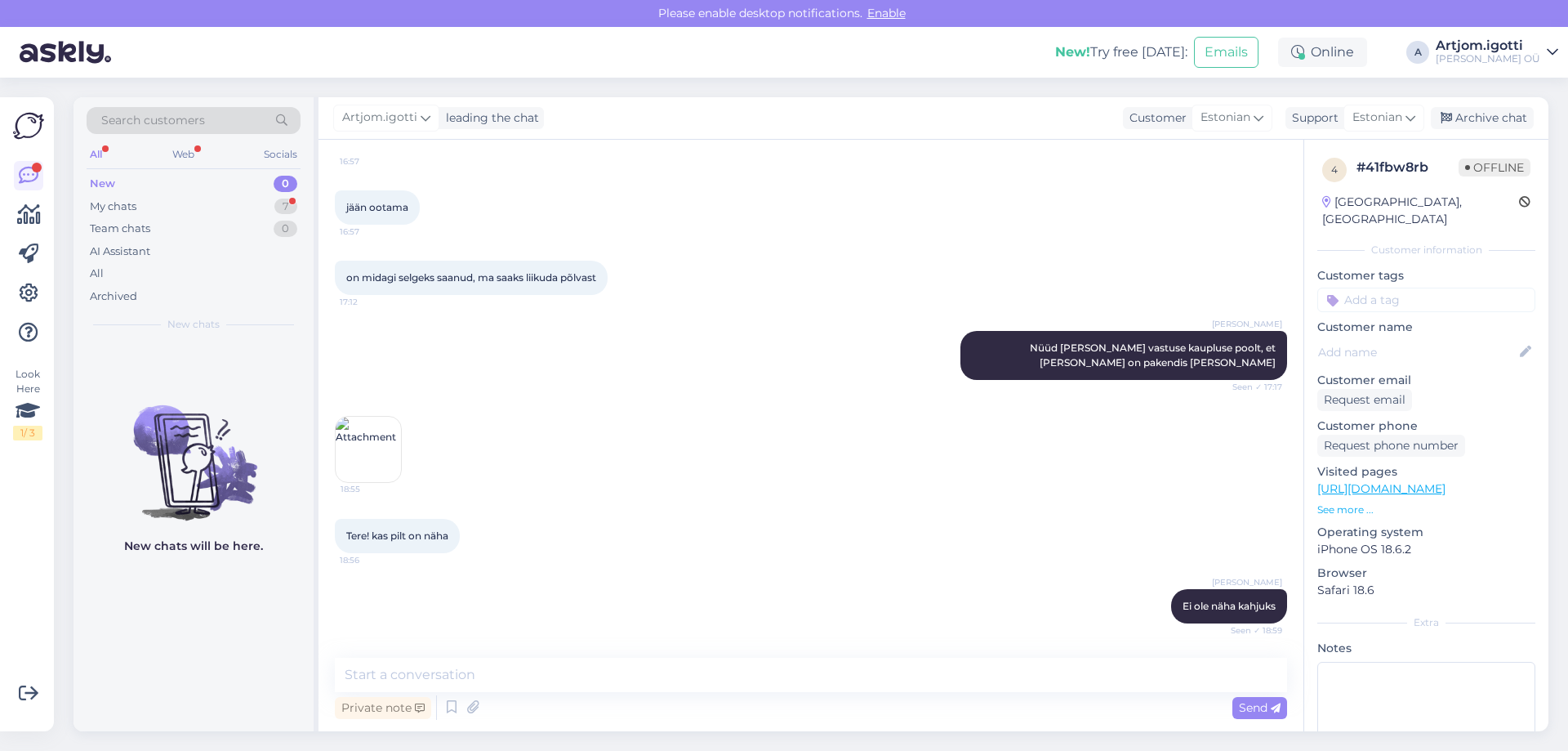
scroll to position [980, 0]
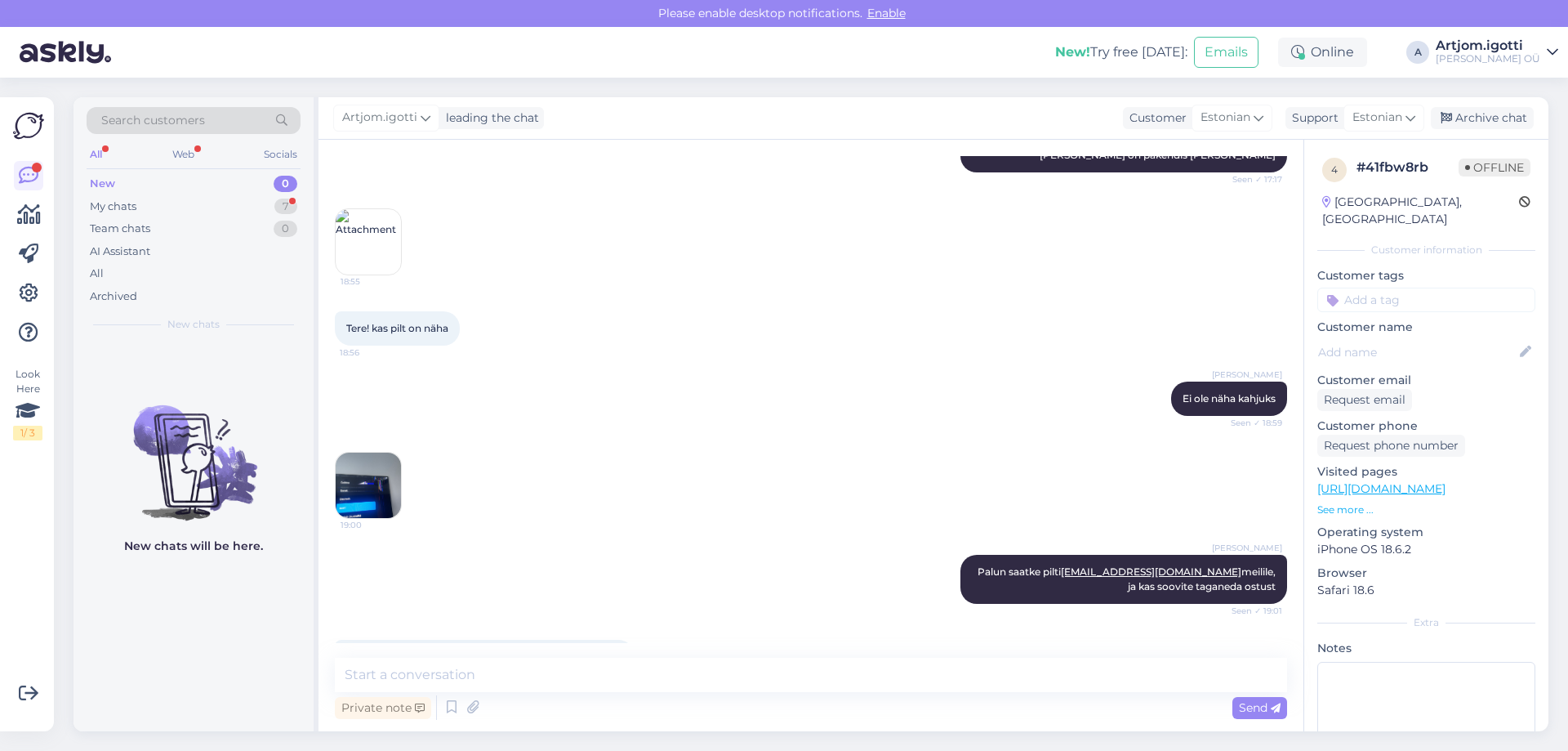
click at [377, 215] on img at bounding box center [368, 242] width 65 height 65
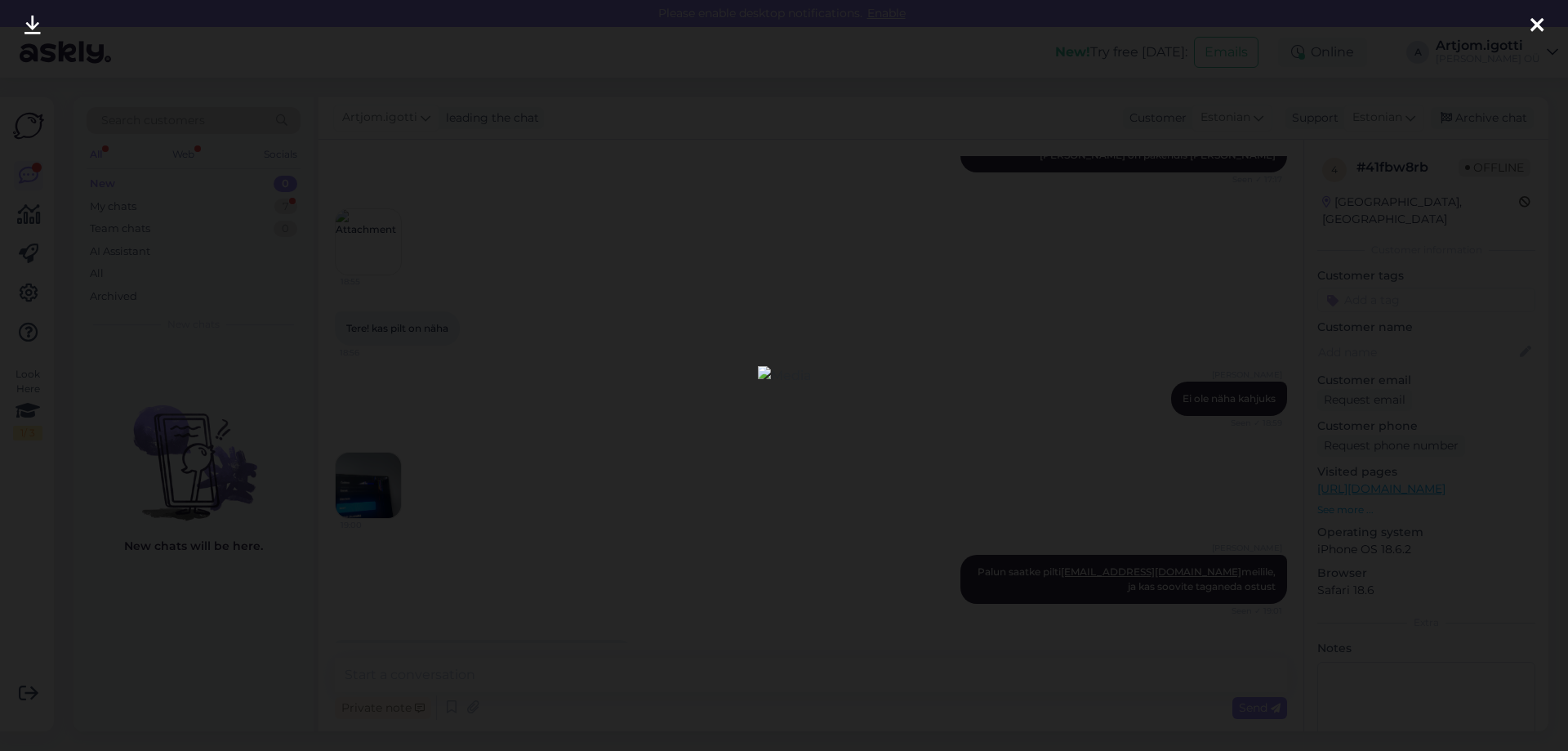
click at [874, 370] on div at bounding box center [784, 375] width 1568 height 751
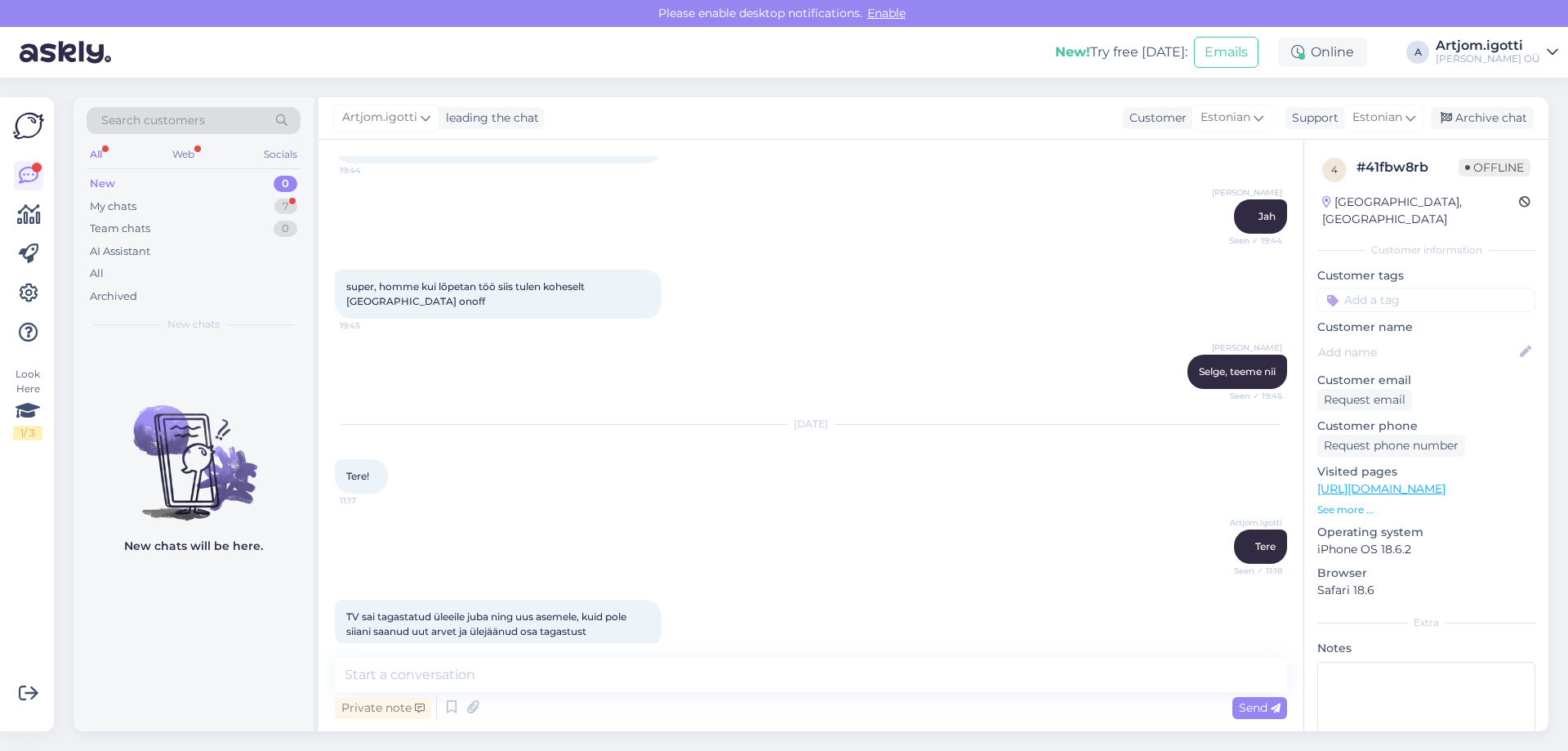
scroll to position [2856, 0]
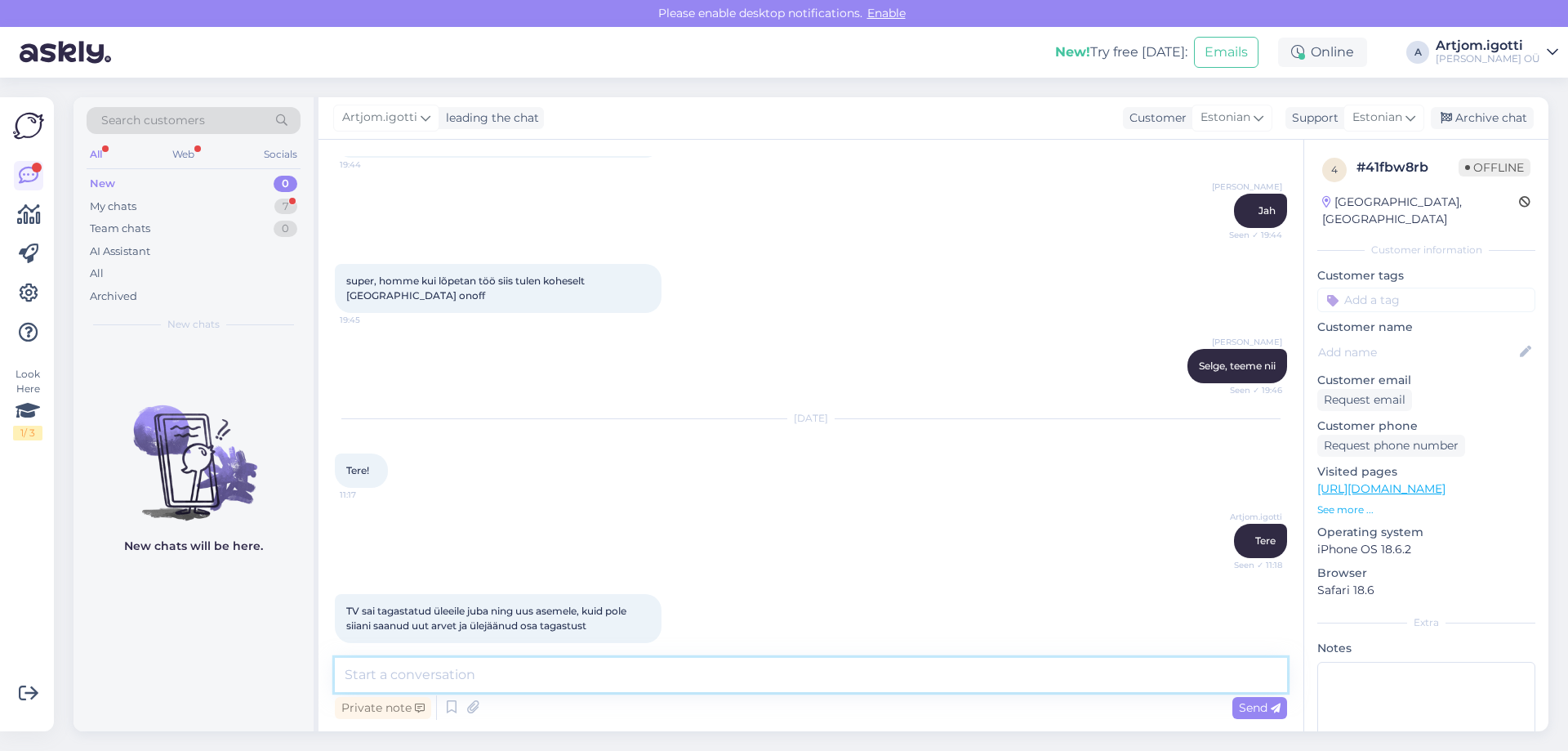
click at [499, 680] on textarea at bounding box center [810, 674] width 952 height 35
type textarea "Võite palun öelda oma e-mail"
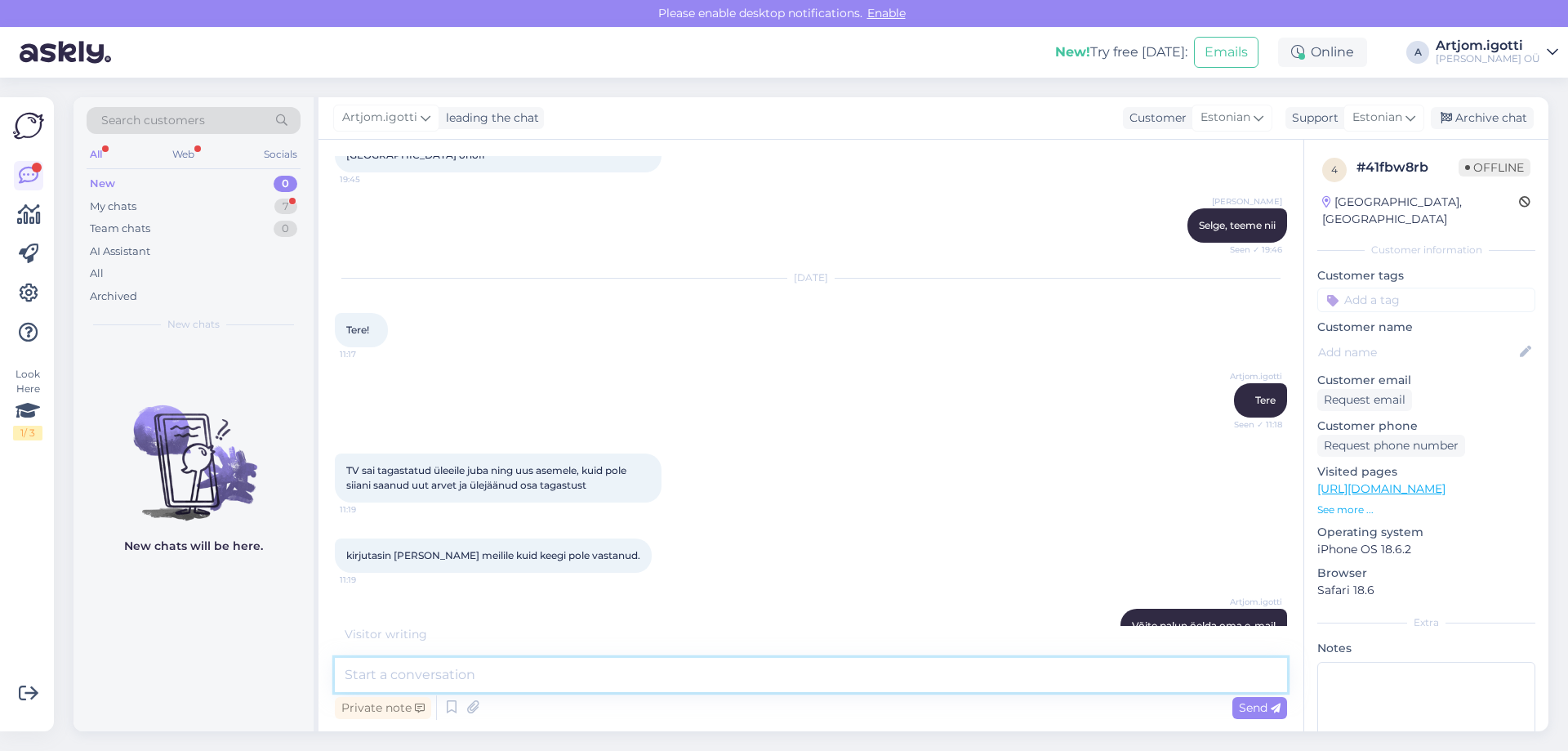
scroll to position [3013, 0]
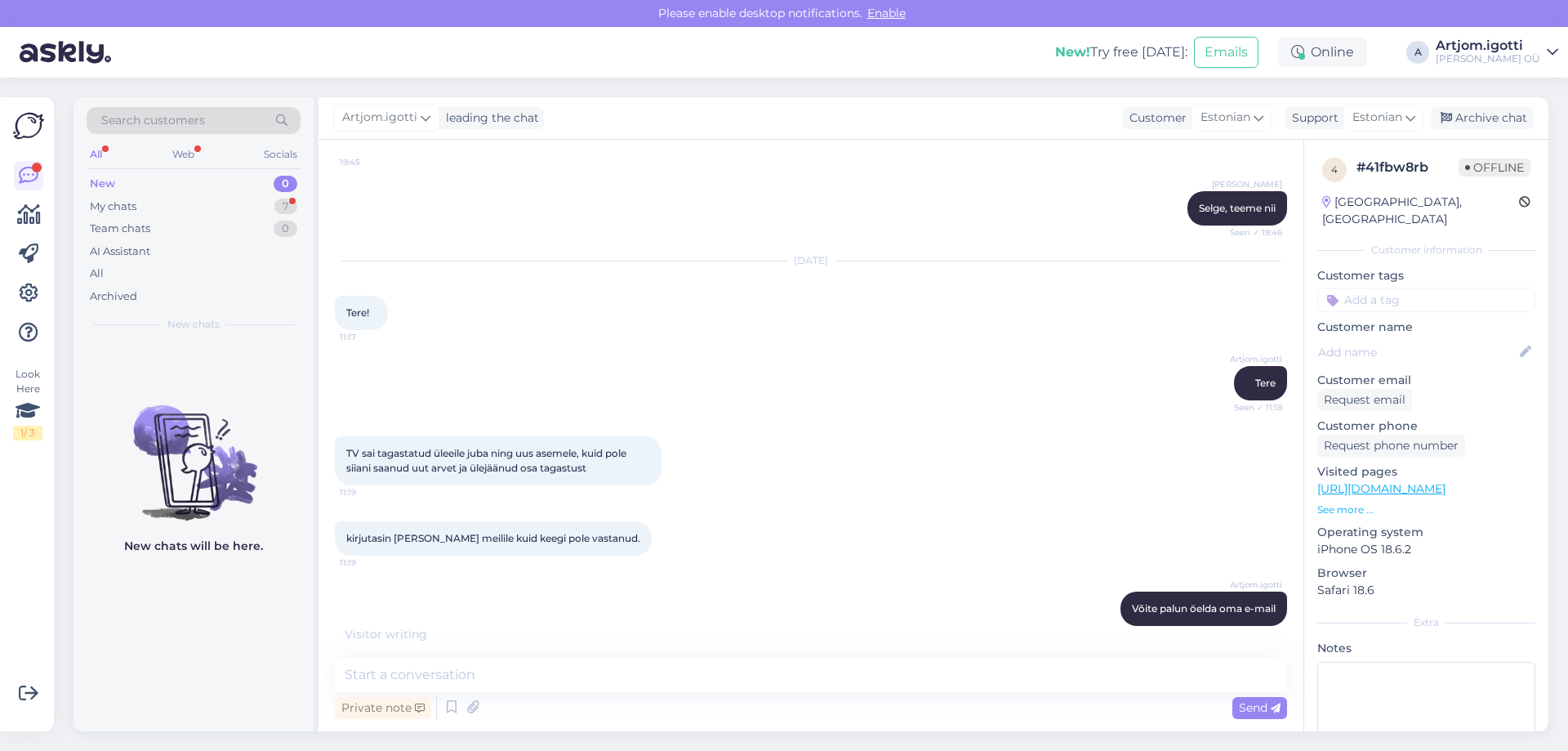
click at [469, 661] on div "[EMAIL_ADDRESS][DOMAIN_NAME] 11:20" at bounding box center [436, 678] width 203 height 35
click at [467, 661] on div "[EMAIL_ADDRESS][DOMAIN_NAME] 11:20" at bounding box center [436, 678] width 203 height 35
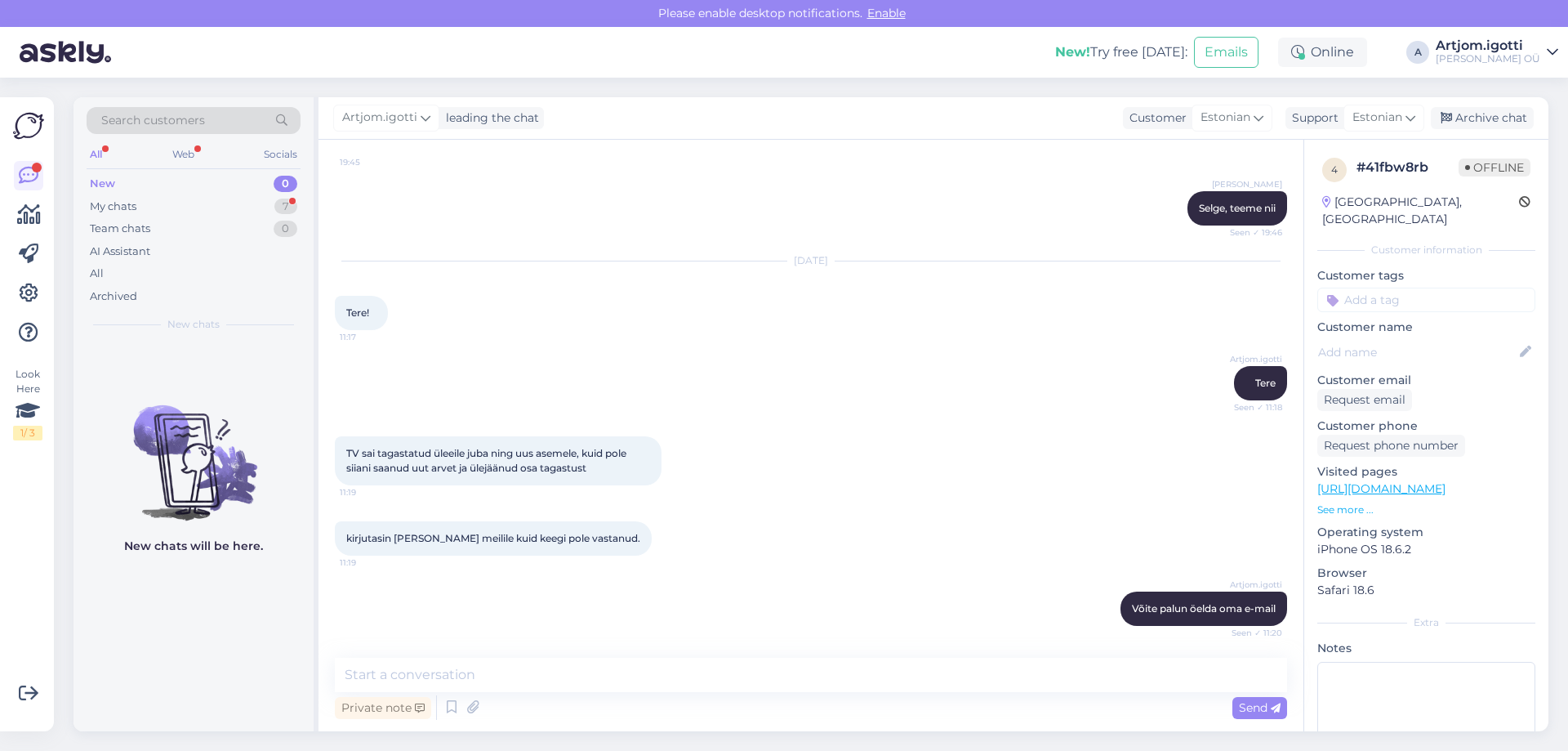
scroll to position [3081, 0]
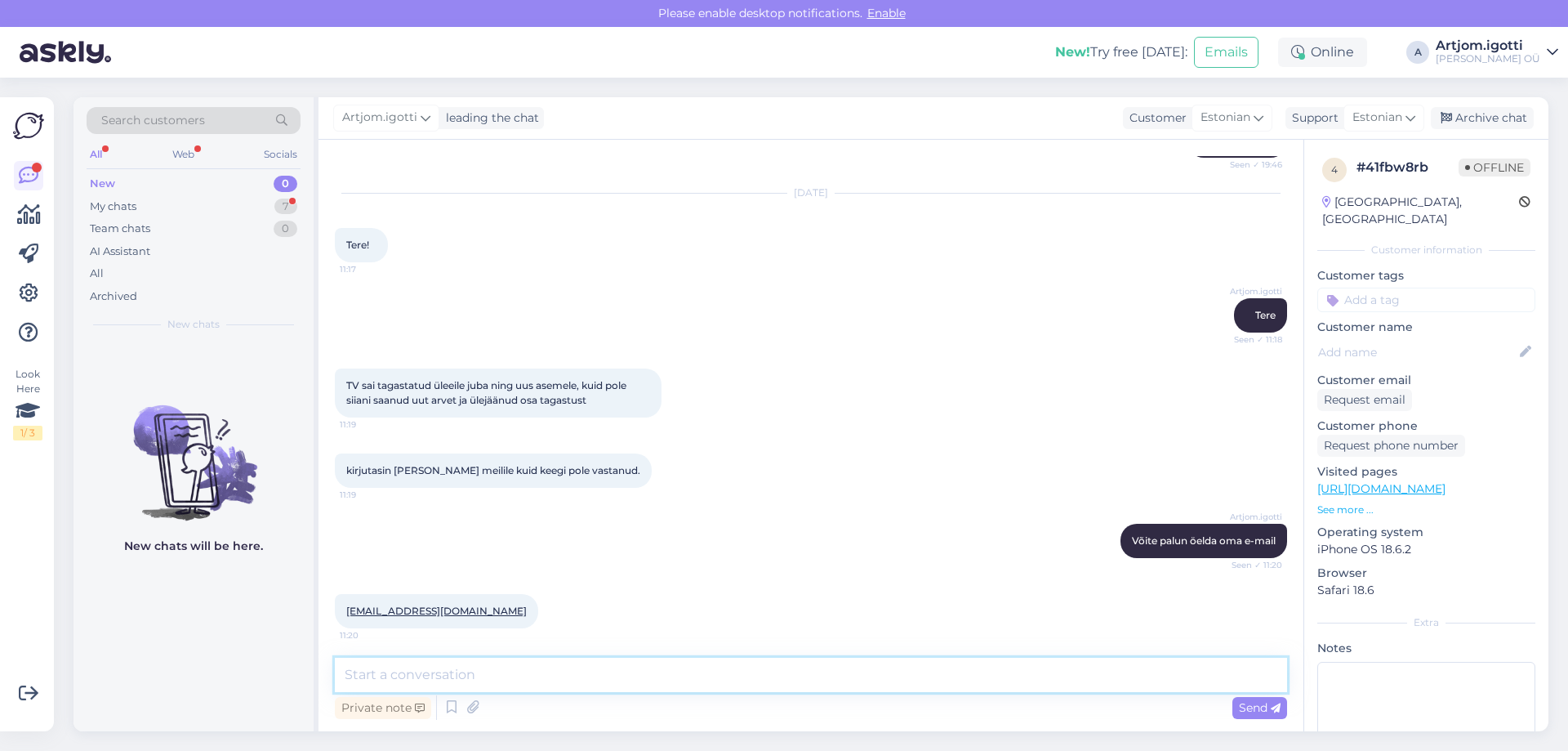
click at [495, 666] on textarea at bounding box center [810, 674] width 952 height 35
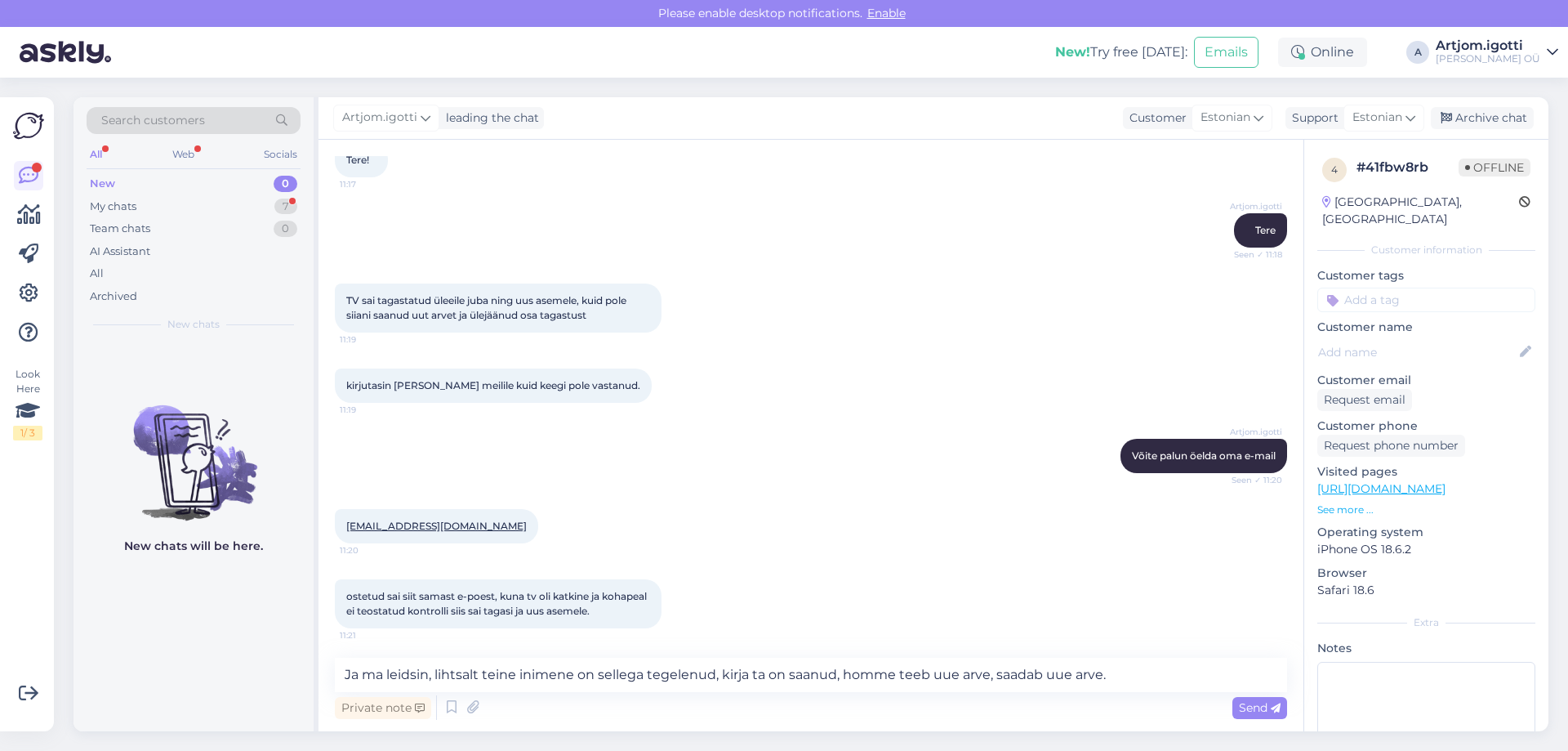
drag, startPoint x: 390, startPoint y: 593, endPoint x: 645, endPoint y: 590, distance: 255.0
click at [638, 675] on span "kui uue [PERSON_NAME] siis olid kohapeal vägagi toredad teenindajad ja vaatasim…" at bounding box center [492, 688] width 292 height 27
click at [1162, 676] on textarea "Ja ma leidsin, lihtsalt teine inimene on sellega tegelenud, kirja ta on saanud,…" at bounding box center [810, 674] width 952 height 35
click at [1138, 678] on textarea "Ja ma leidsin, lihtsalt teine inimene on sellega tegelenud, kirja ta on saanud,…" at bounding box center [810, 674] width 952 height 35
drag, startPoint x: 444, startPoint y: 670, endPoint x: 1194, endPoint y: 658, distance: 750.1
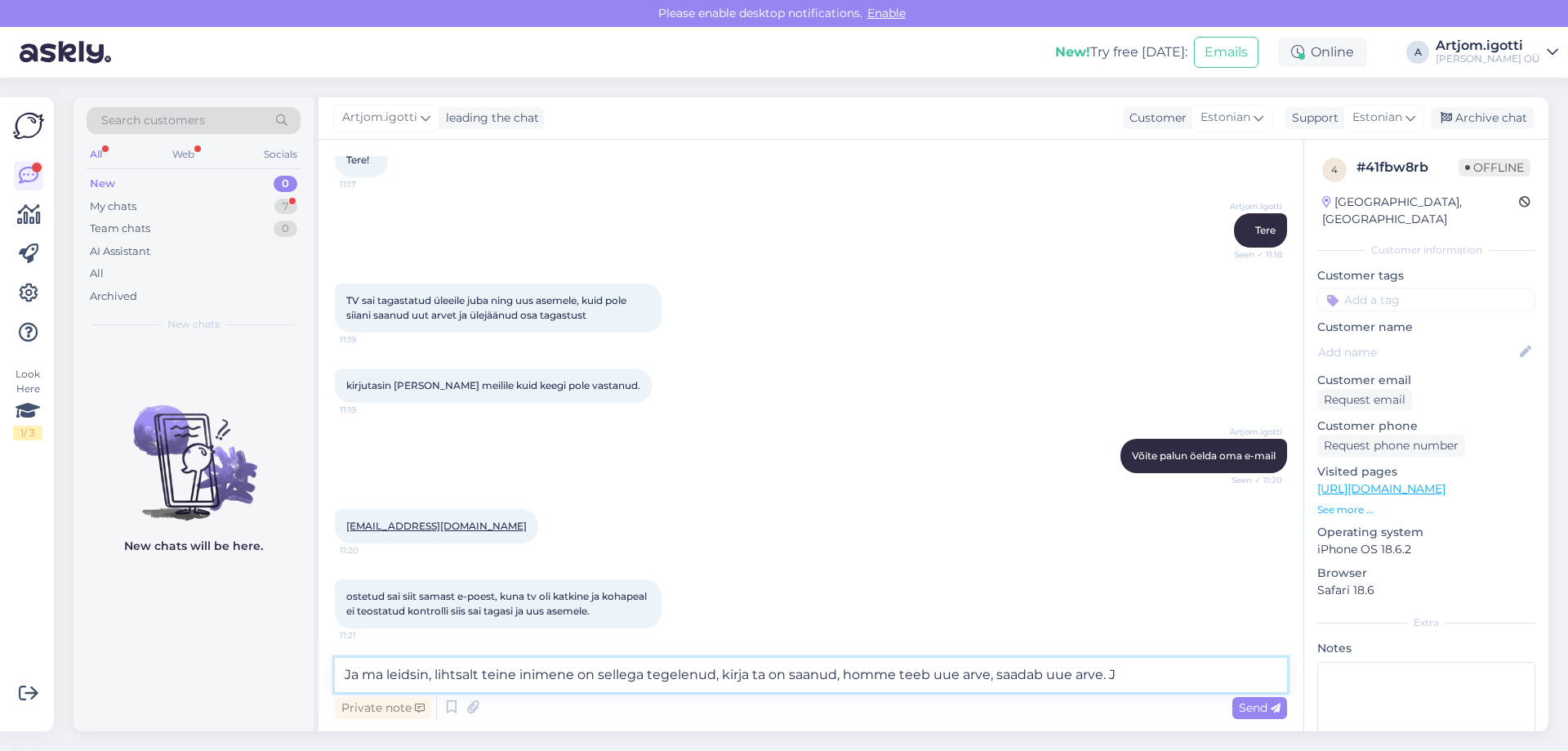
click at [1194, 658] on textarea "Ja ma leidsin, lihtsalt teine inimene on sellega tegelenud, kirja ta on saanud,…" at bounding box center [810, 674] width 952 height 35
click at [1140, 671] on textarea "Ja ma leidsin, lihtsalt teine inimene on sellega tegelenud, kirja ta on saanud,…" at bounding box center [810, 674] width 952 height 35
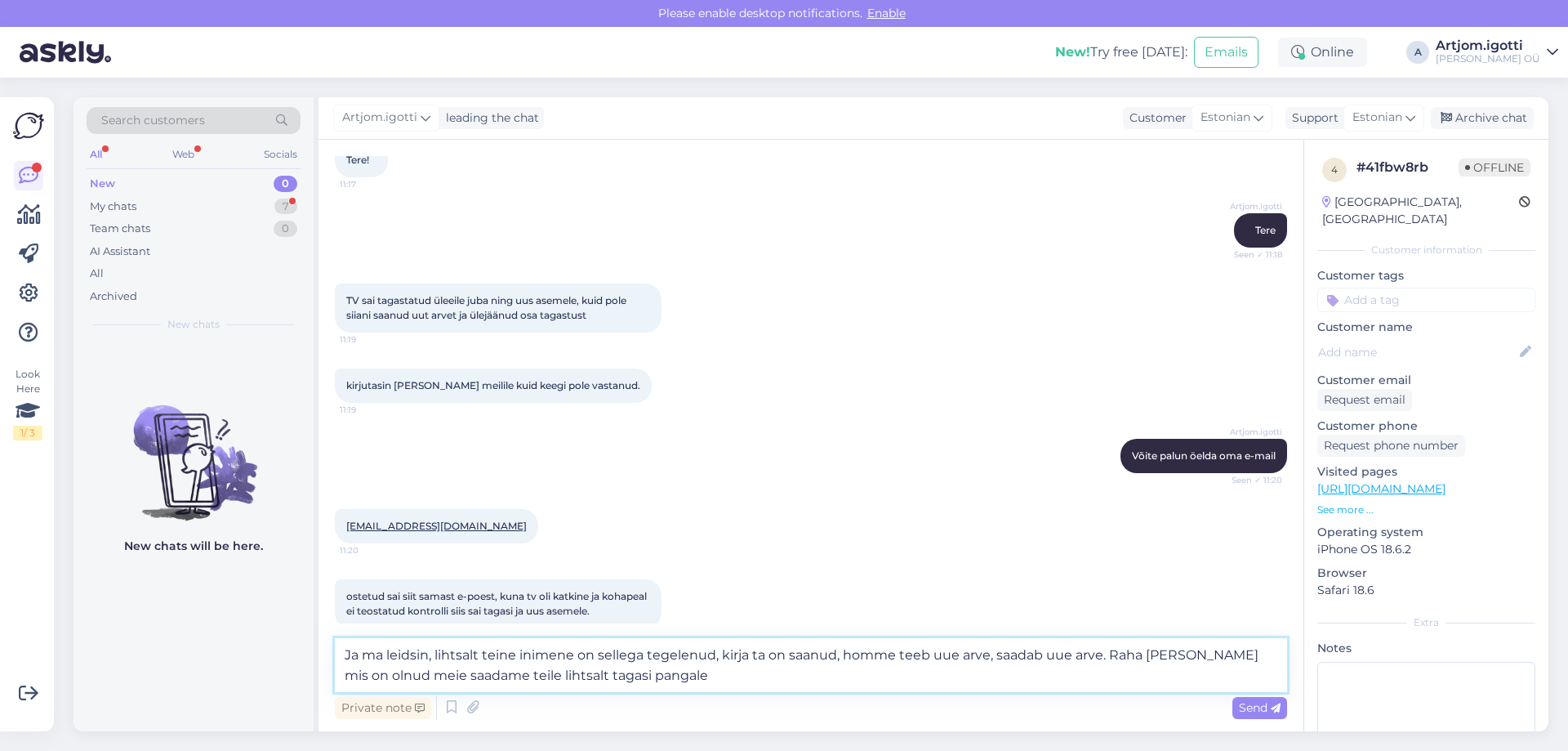
type textarea "Ja ma leidsin, lihtsalt teine inimene on sellega tegelenud, kirja ta on saanud,…"
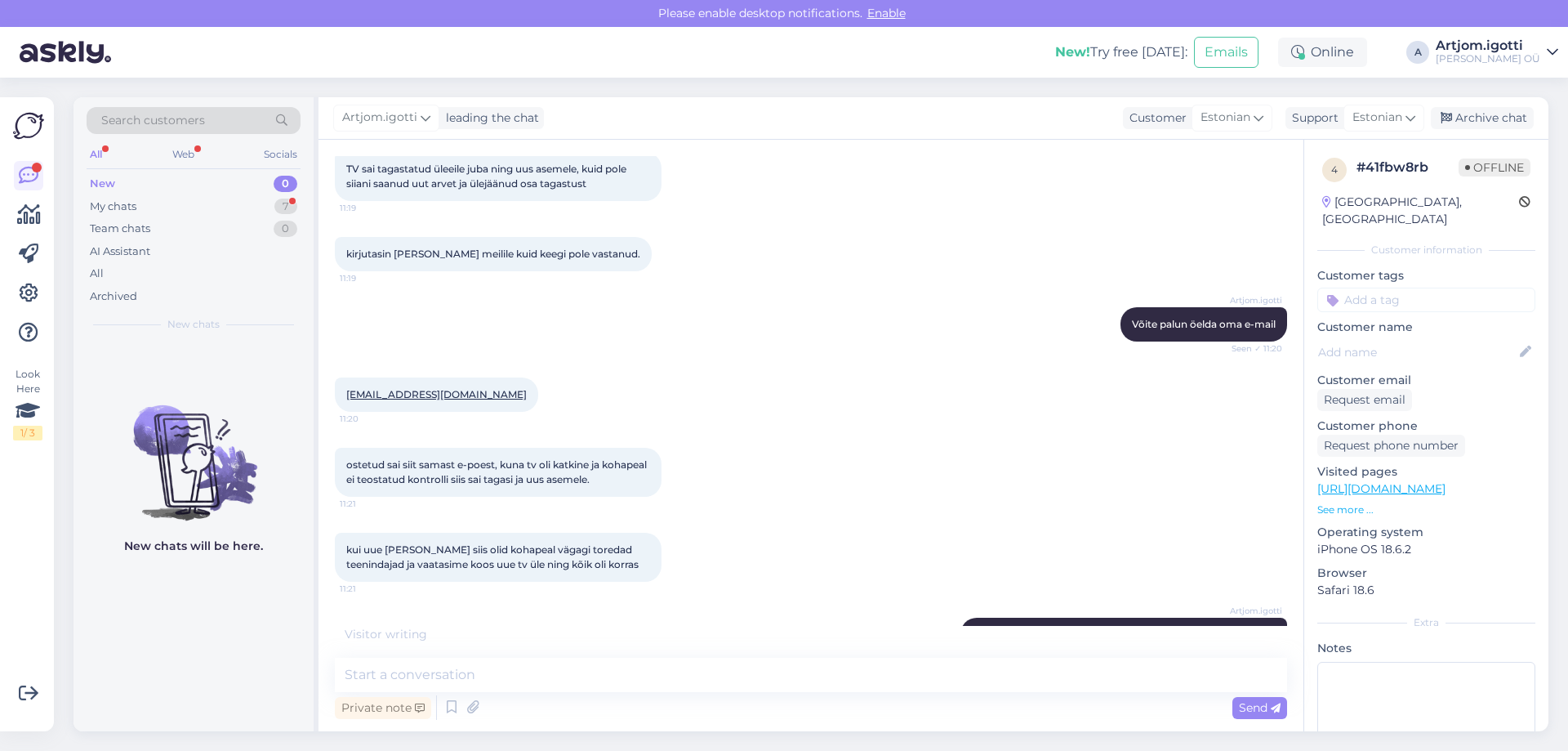
scroll to position [3280, 0]
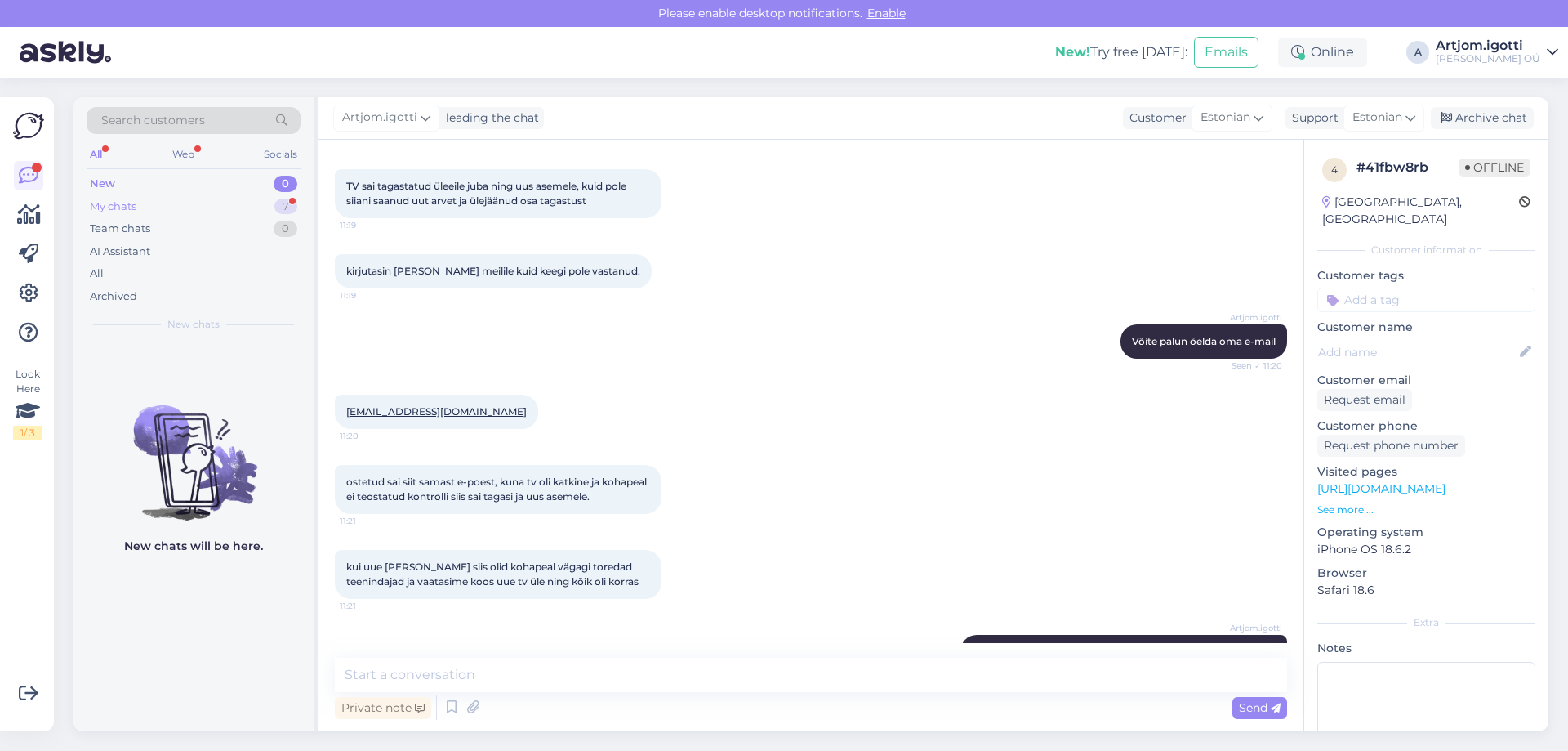
click at [216, 205] on div "My chats 7" at bounding box center [193, 206] width 214 height 23
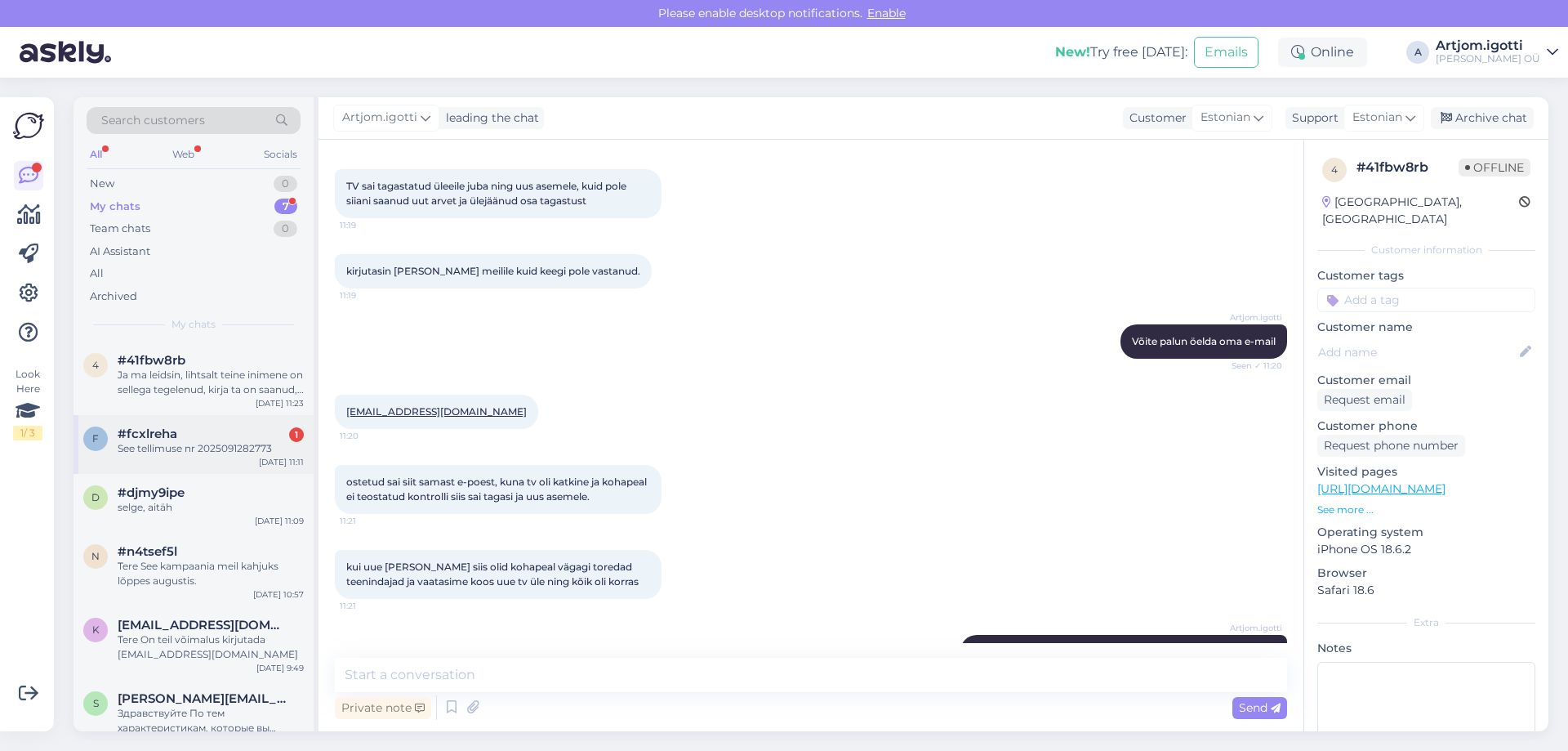
click at [232, 434] on div "#fcxlreha 1" at bounding box center [210, 433] width 187 height 15
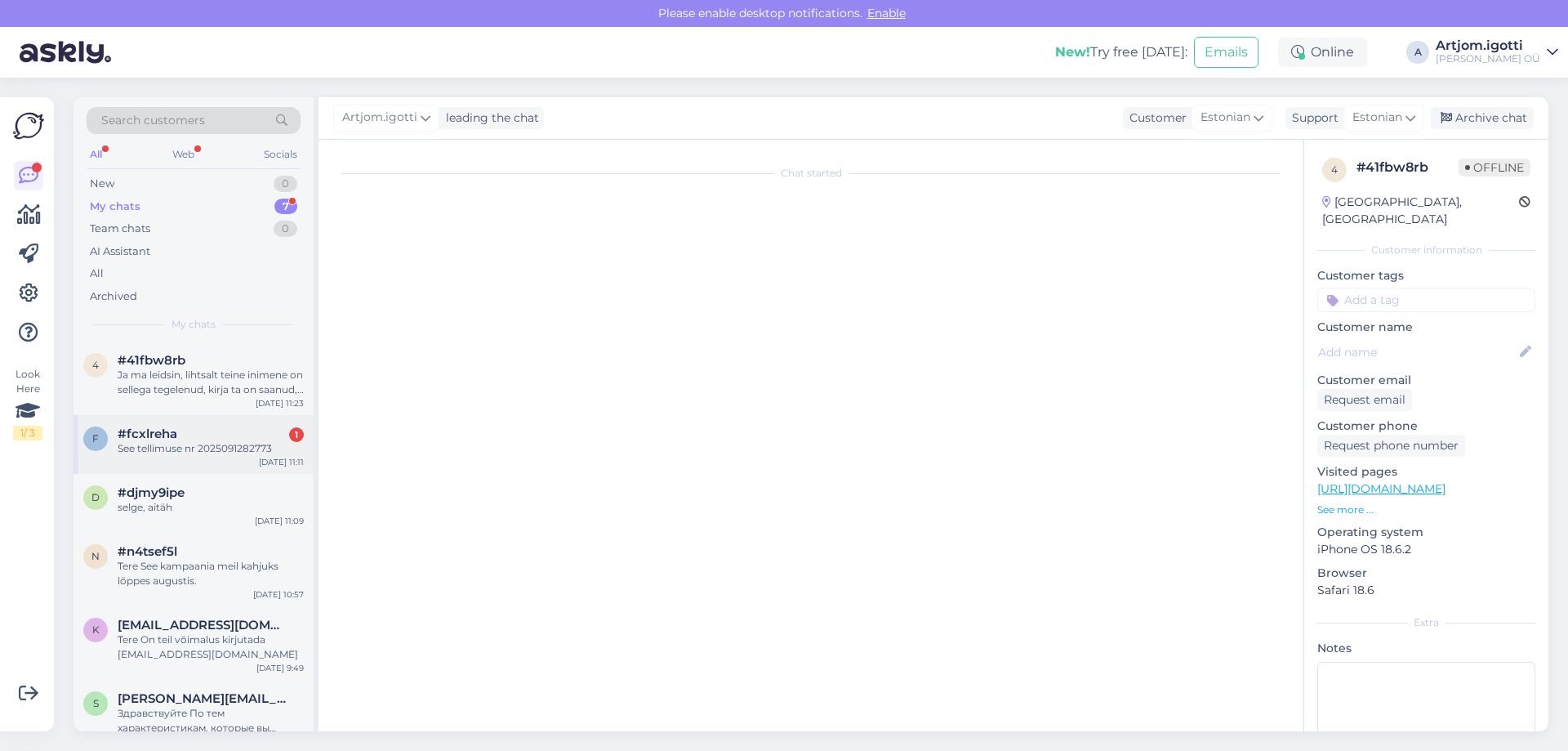
scroll to position [443, 0]
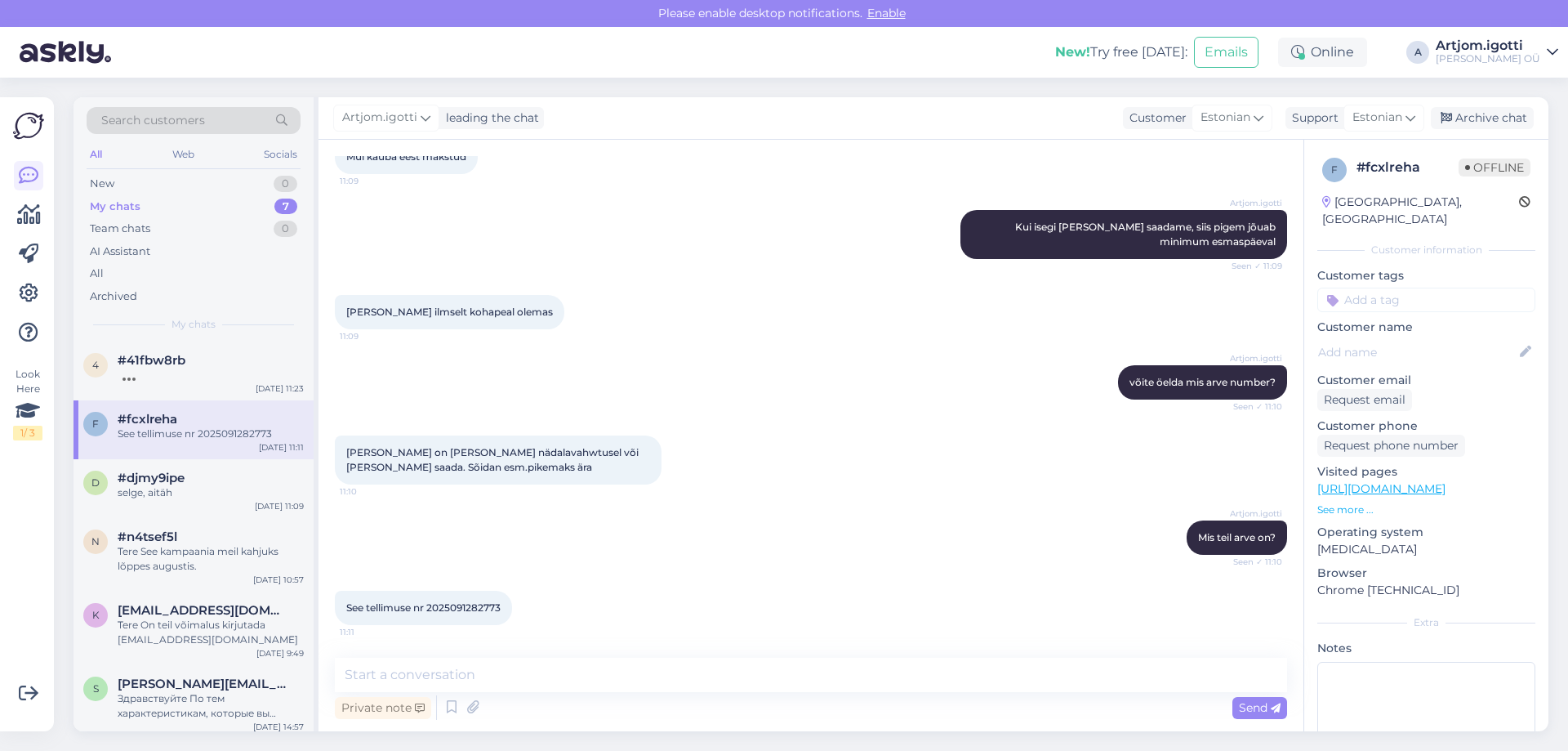
click at [465, 609] on span "See tellimuse nr 2025091282773" at bounding box center [423, 607] width 154 height 12
copy div "2025091282773 11:11"
click at [466, 681] on textarea at bounding box center [810, 674] width 952 height 35
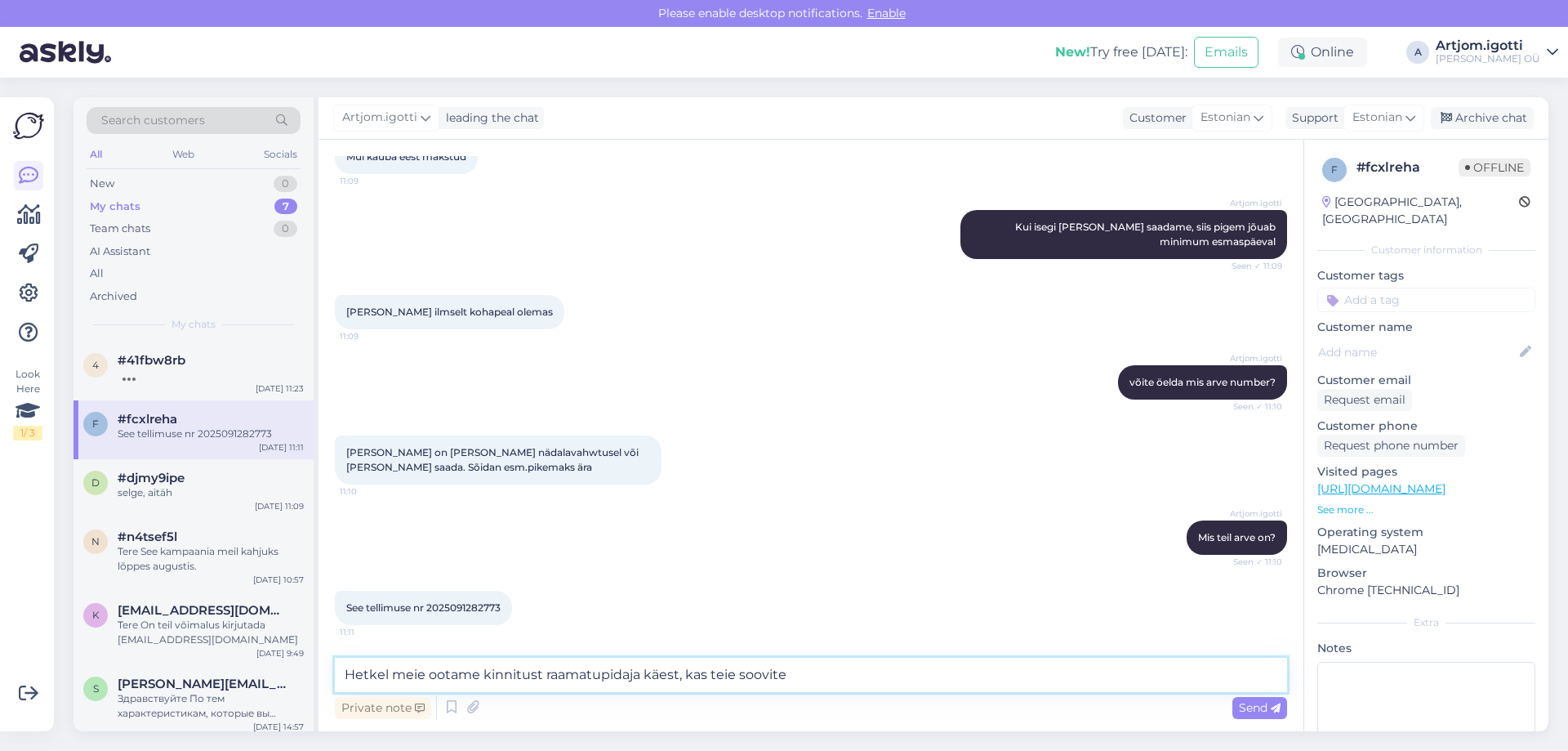
click at [842, 663] on textarea "Hetkel meie ootame kinnitust raamatupidaja käest, kas teie soovite" at bounding box center [810, 674] width 952 height 35
type textarea "Hetkel meie ootame kinnitust raamatupidaja käest, kas teie soovite siis ise tul…"
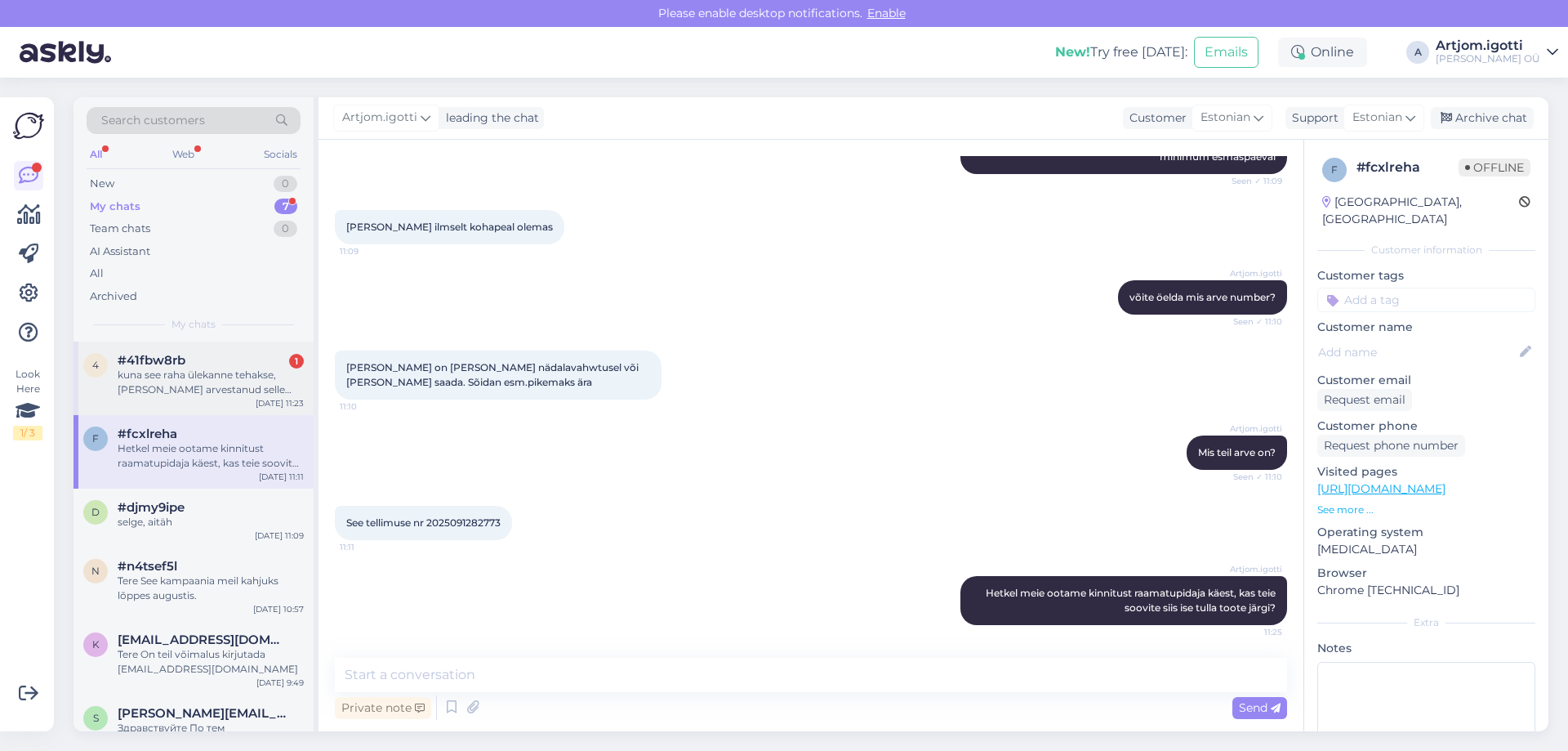
click at [247, 363] on div "#41fbw8rb 1" at bounding box center [210, 360] width 187 height 15
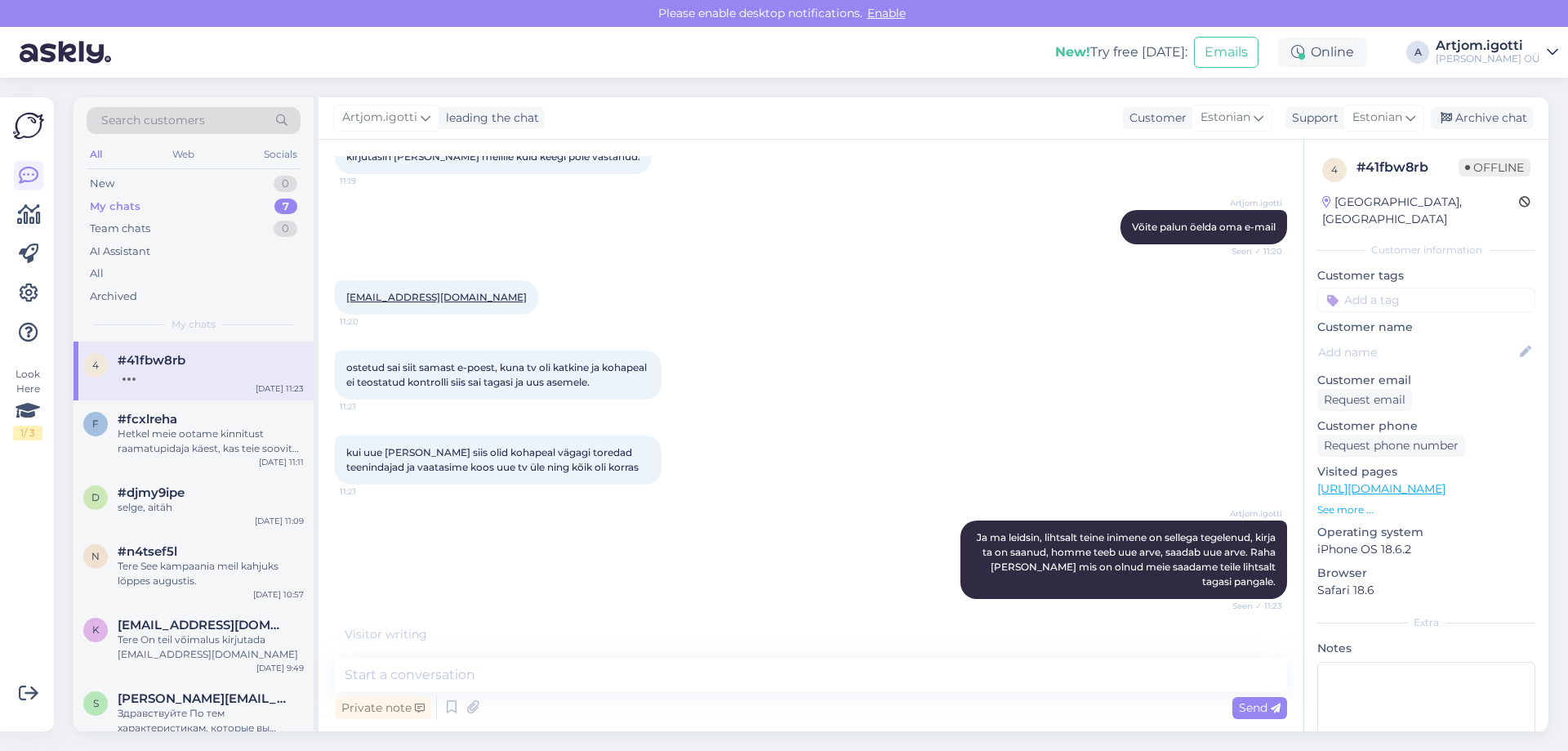
drag, startPoint x: 459, startPoint y: 562, endPoint x: 600, endPoint y: 594, distance: 144.6
click at [600, 645] on span "kuna see raha ülekanne tehakse, [PERSON_NAME] arvestanud selle nädalaga kuna [P…" at bounding box center [499, 673] width 306 height 56
click at [461, 677] on textarea at bounding box center [810, 674] width 952 height 35
click at [462, 678] on textarea at bounding box center [810, 674] width 952 height 35
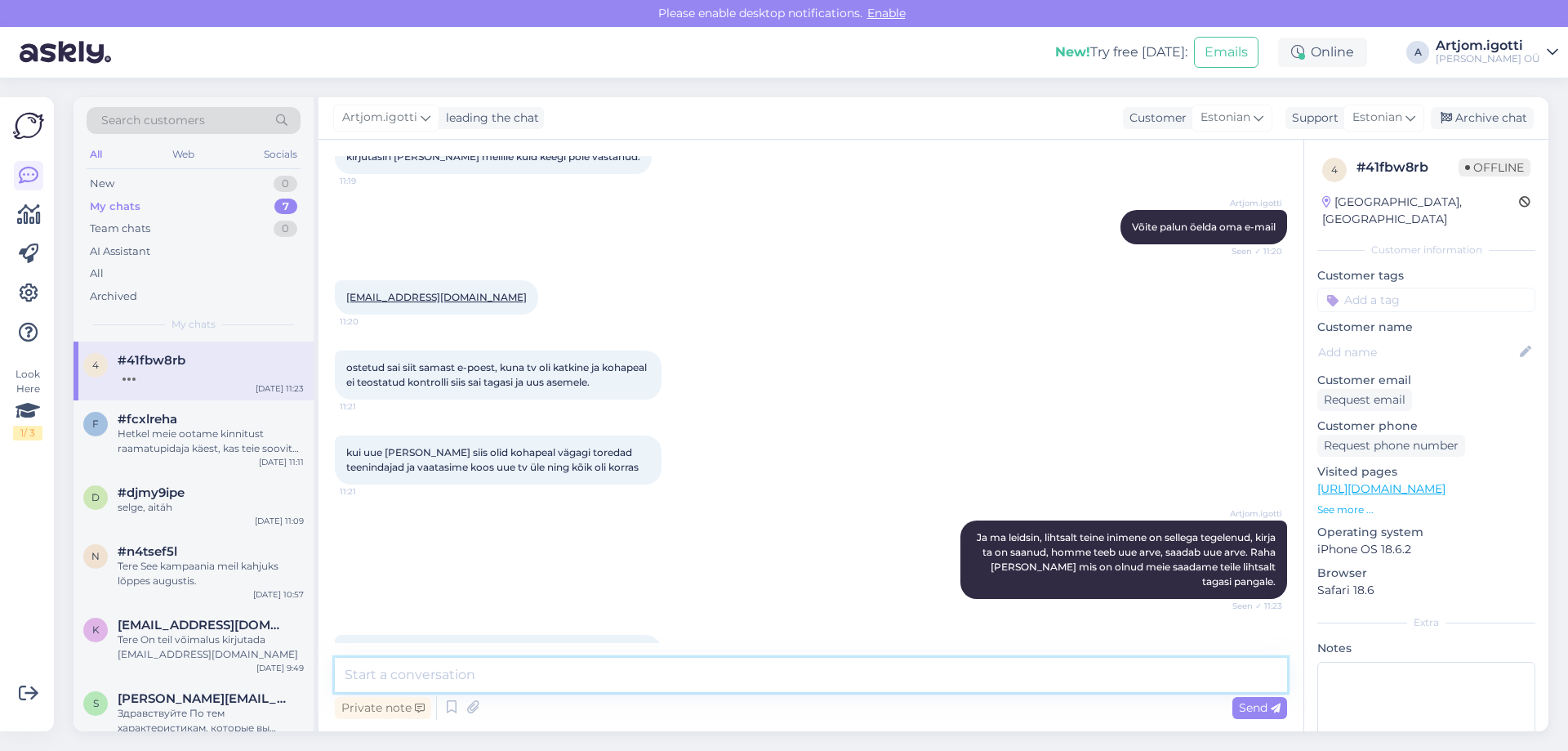
click at [462, 678] on textarea at bounding box center [810, 674] width 952 height 35
click at [448, 683] on textarea at bounding box center [810, 674] width 952 height 35
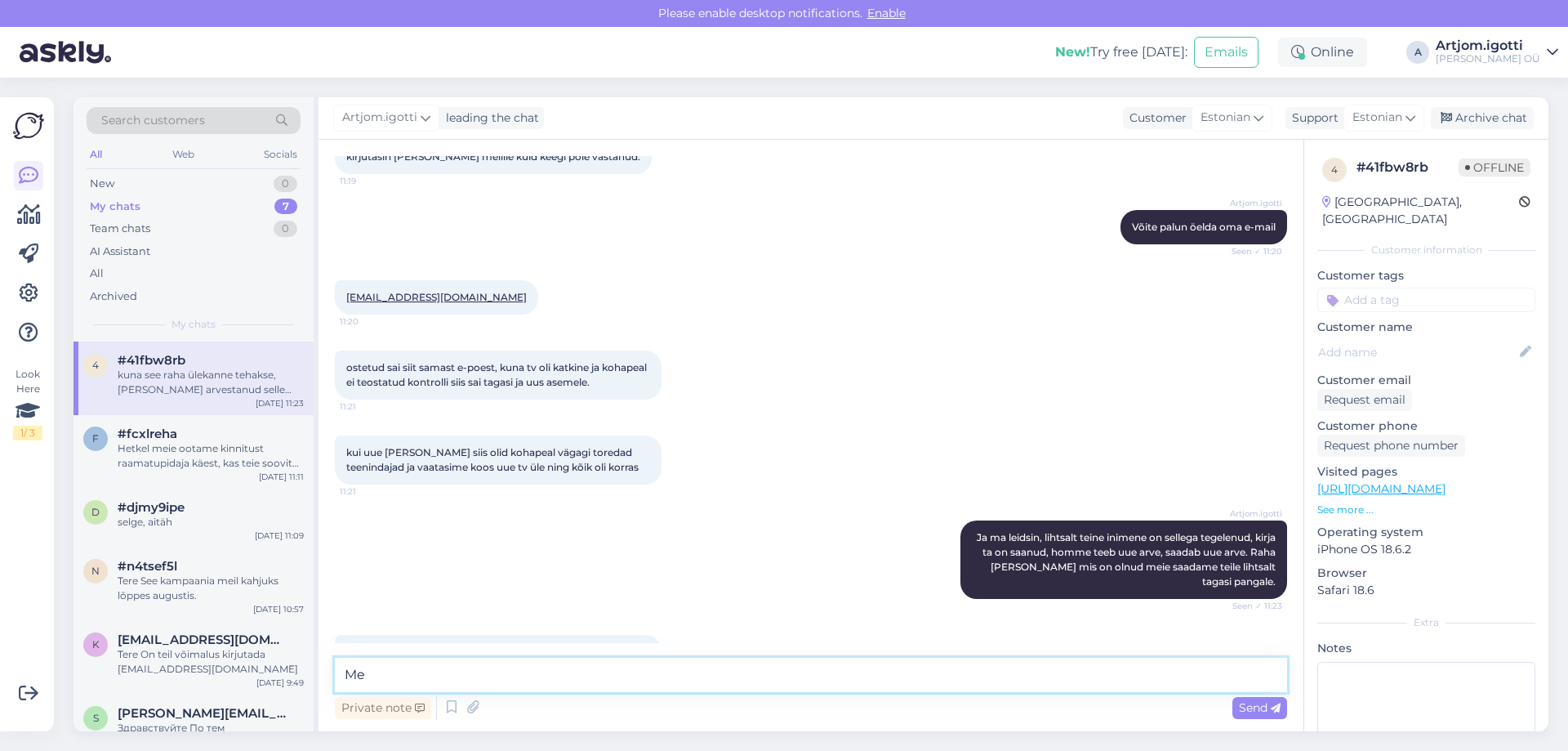
type textarea "M"
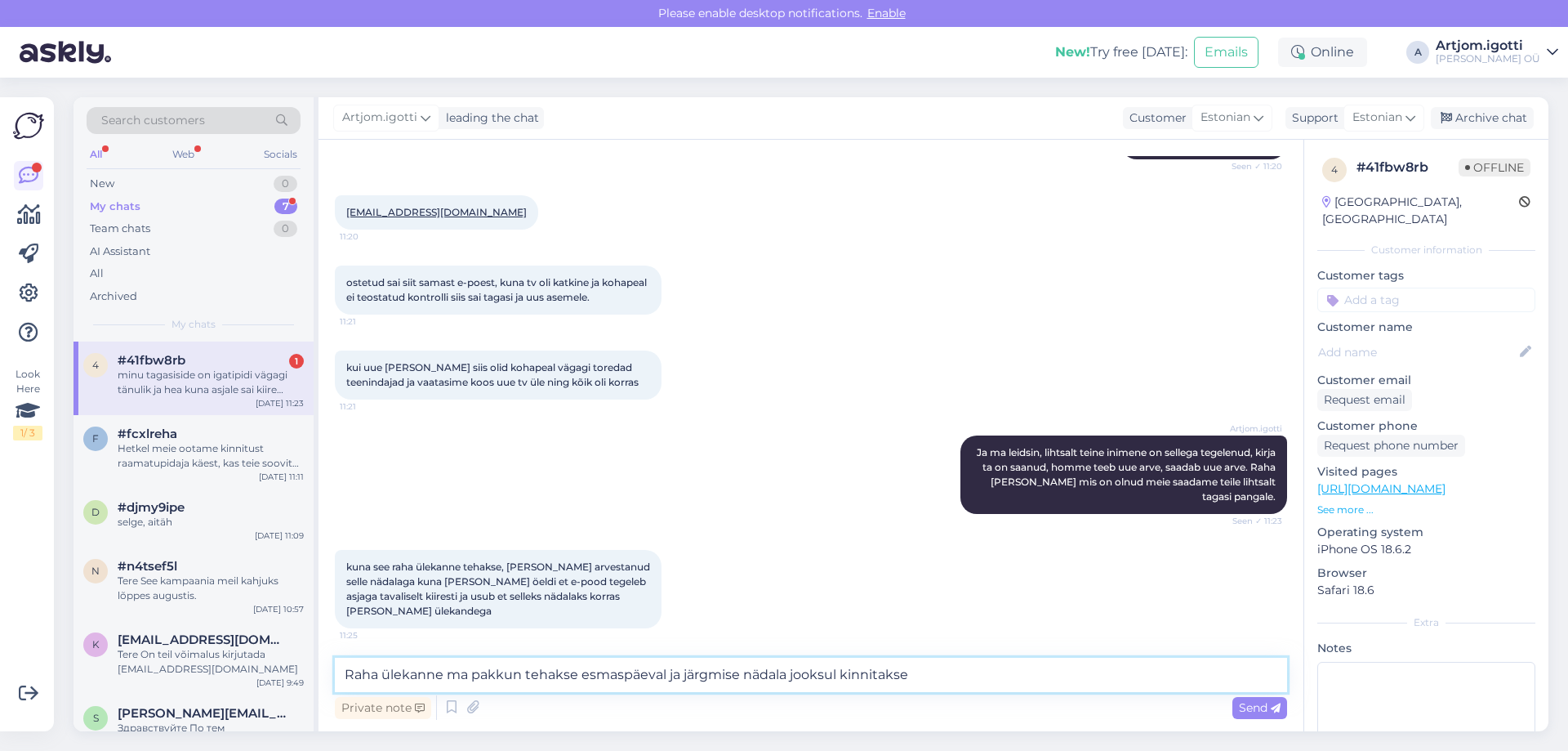
drag, startPoint x: 520, startPoint y: 677, endPoint x: 454, endPoint y: 684, distance: 66.4
click at [454, 684] on textarea "Raha ülekanne ma pakkun tehakse esmaspäeval ja järgmise nädala jooksul kinnitak…" at bounding box center [810, 674] width 952 height 35
click at [948, 675] on textarea "Raha ülekanne tehakse esmaspäeval ja järgmise nädala jooksul kinnitakse" at bounding box center [810, 674] width 952 height 35
type textarea "Raha ülekanne tehakse esmaspäeval ja järgmise nädala jooksul kinnitakse ka. Mei…"
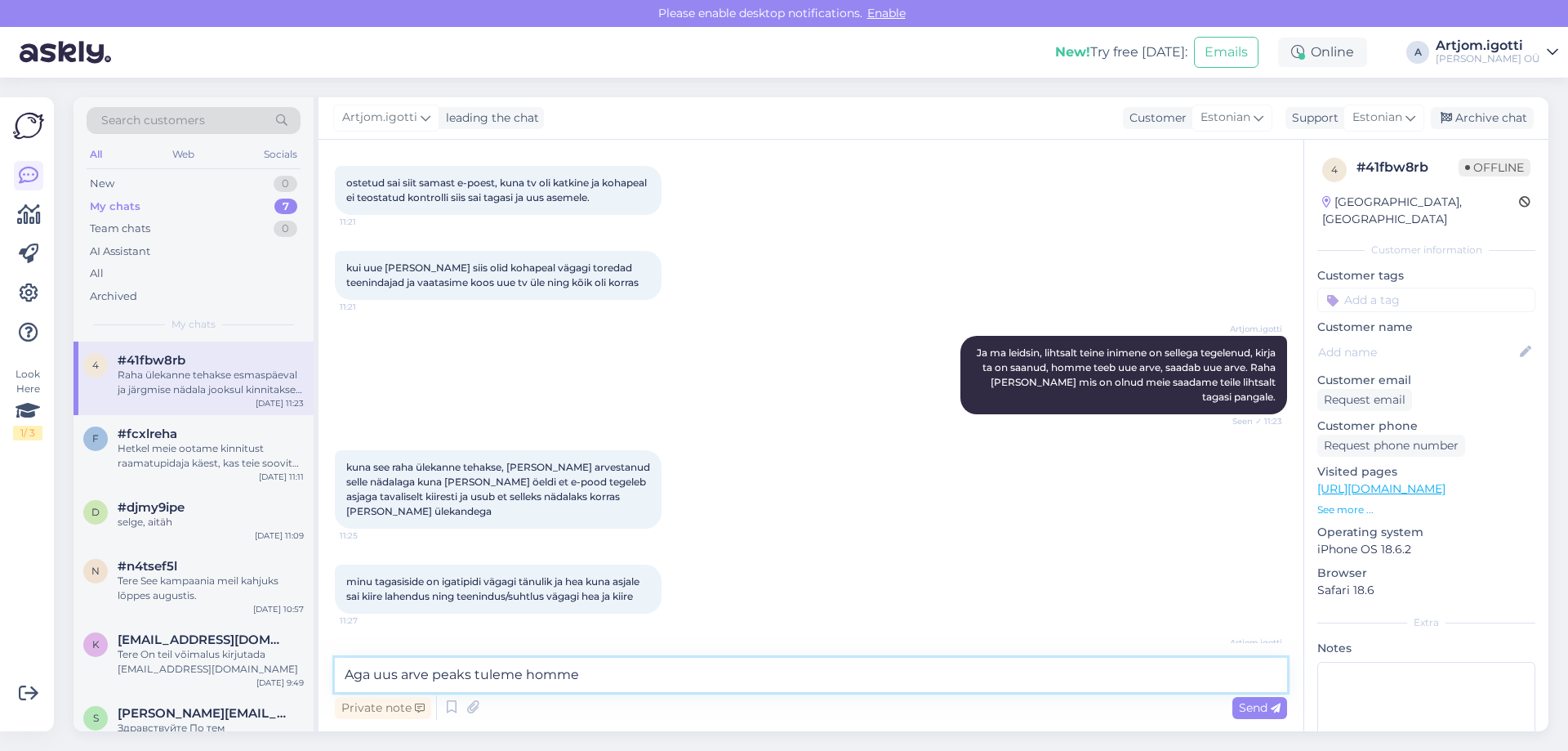
type textarea "Aga uus arve peaks tuleme homme."
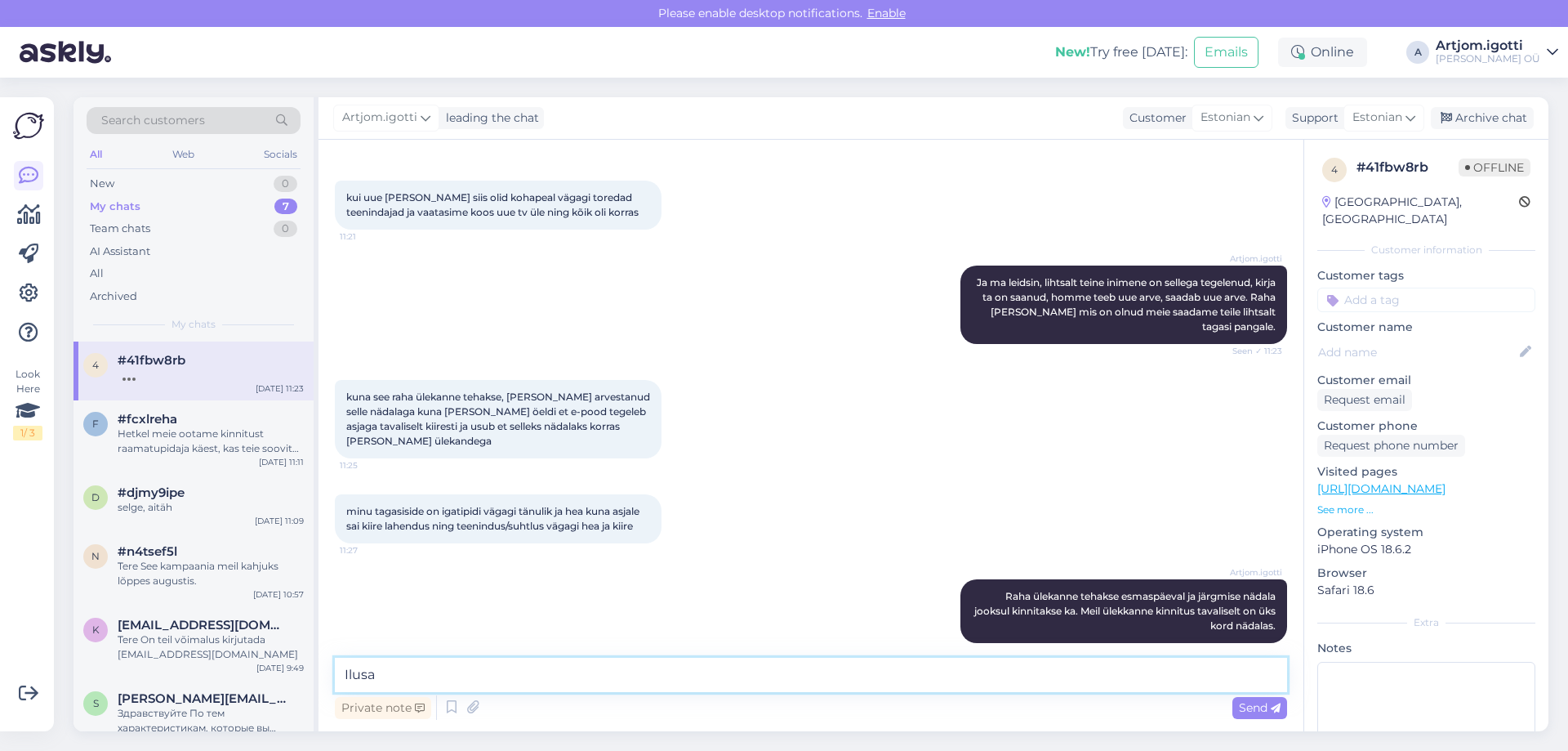
scroll to position [3719, 0]
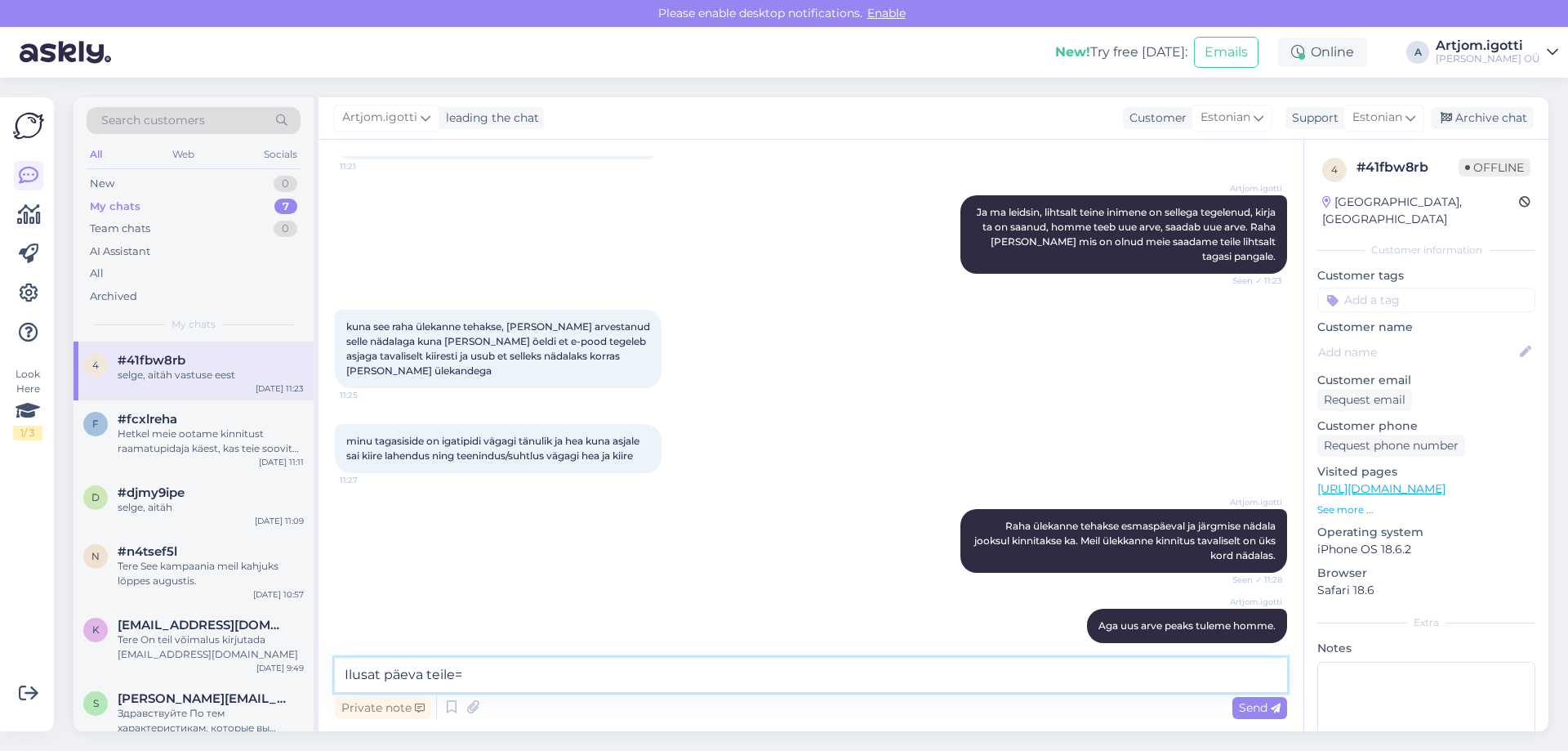
type textarea "Ilusat päeva teile=)"
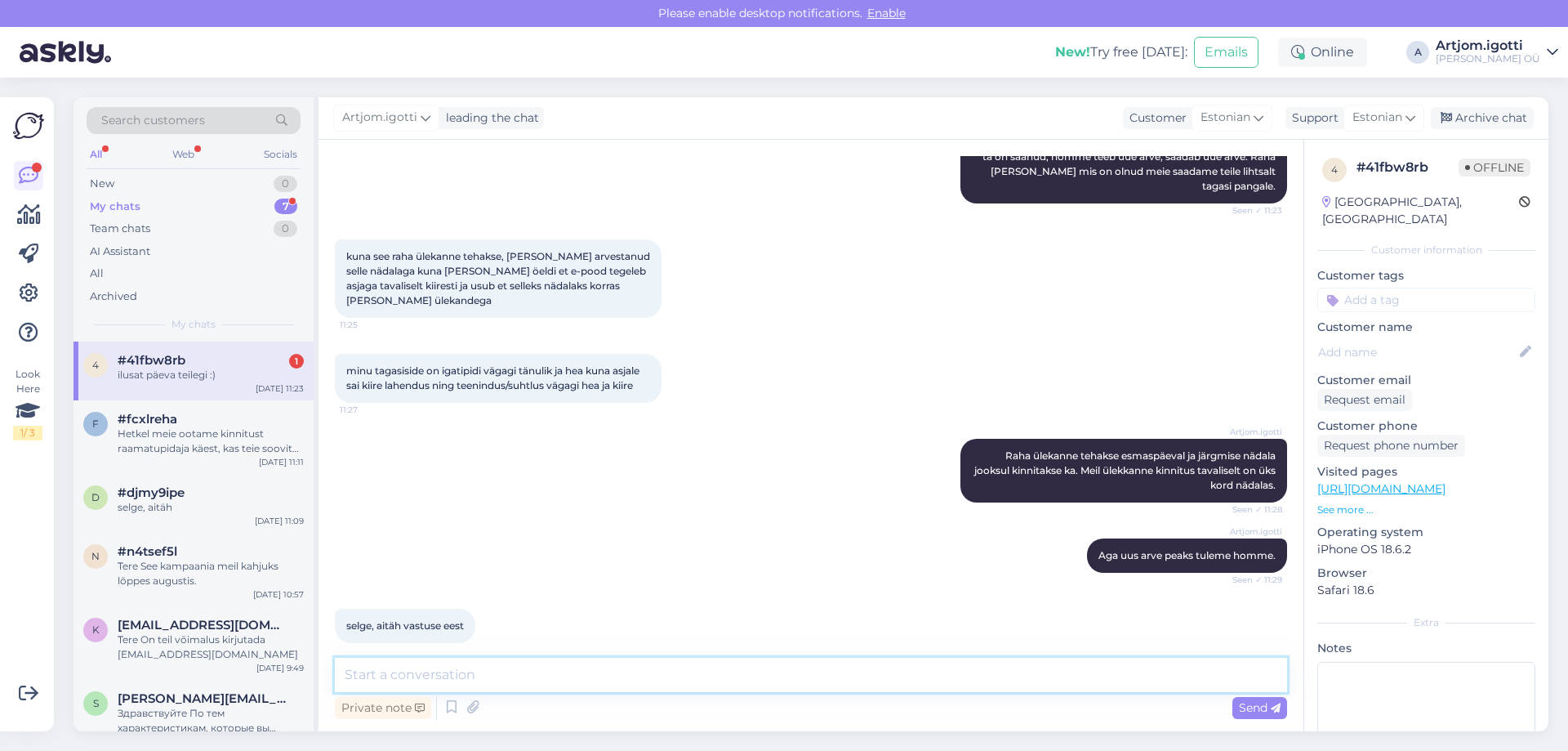
scroll to position [3861, 0]
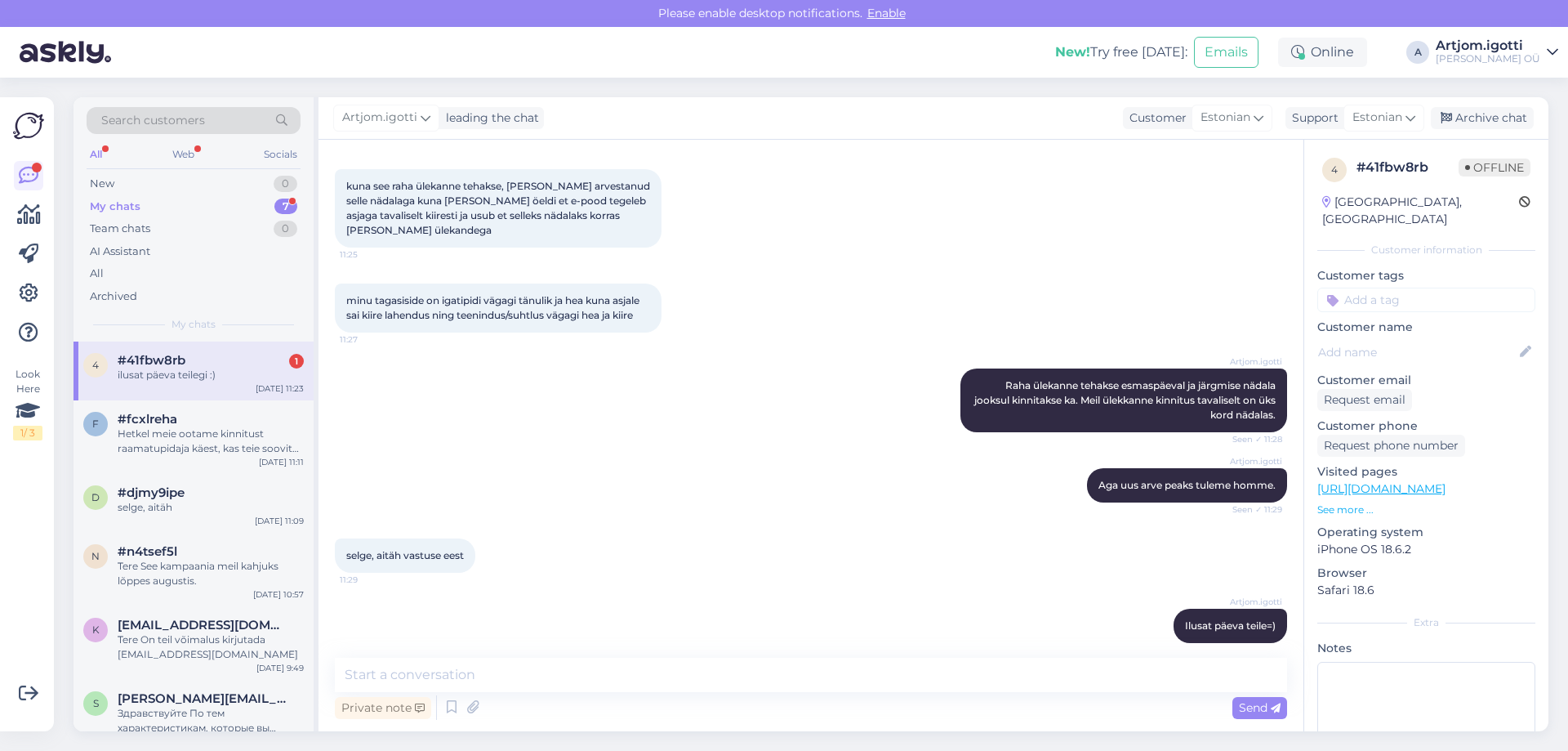
click at [194, 360] on div "#41fbw8rb 1" at bounding box center [210, 360] width 187 height 15
